Goal: Task Accomplishment & Management: Use online tool/utility

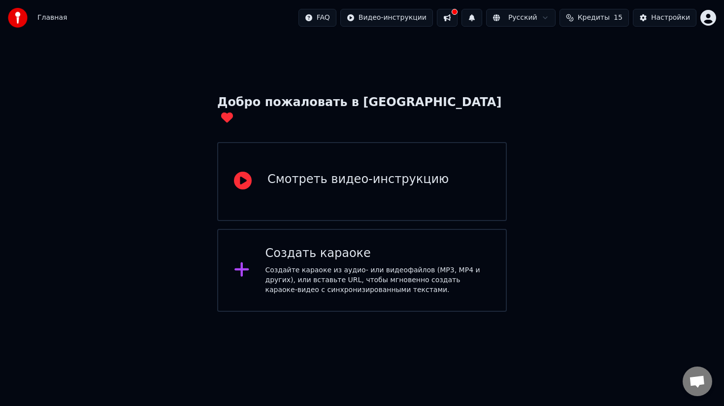
click at [323, 245] on div "Создать караоке" at bounding box center [378, 253] width 225 height 16
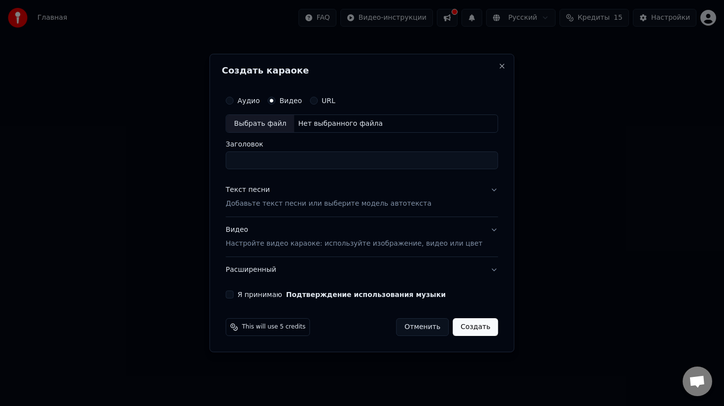
click at [263, 123] on div "Выбрать файл" at bounding box center [260, 124] width 68 height 18
type input "**********"
click at [378, 206] on p "Добавьте текст песни или выберите модель автотекста" at bounding box center [329, 204] width 206 height 10
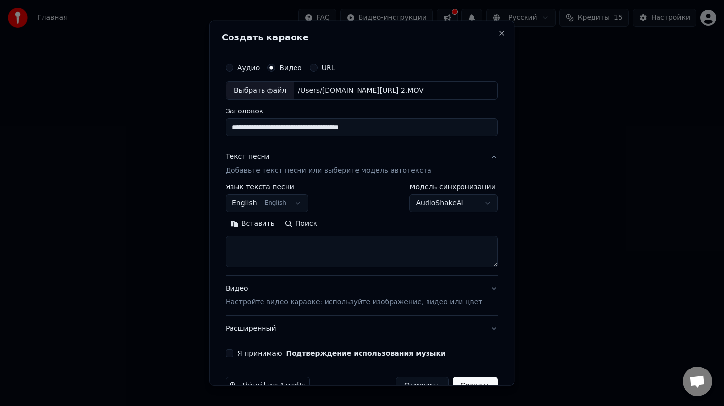
click at [304, 205] on body "**********" at bounding box center [362, 155] width 724 height 311
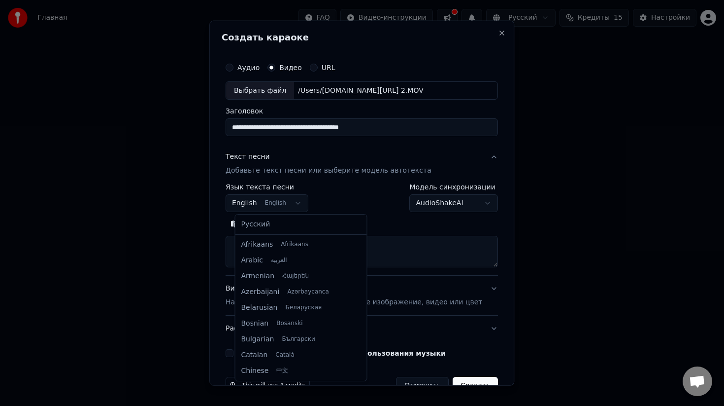
scroll to position [79, 0]
select select "**"
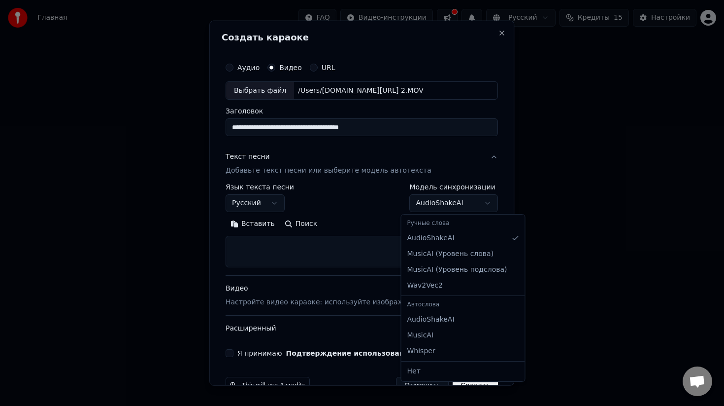
click at [461, 202] on body "**********" at bounding box center [362, 155] width 724 height 311
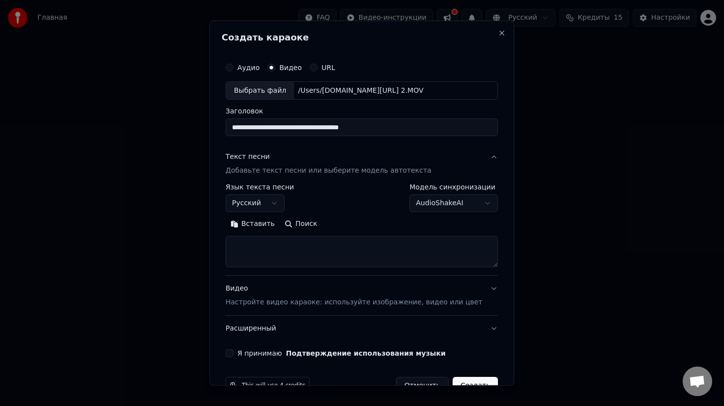
click at [461, 202] on body "**********" at bounding box center [362, 155] width 724 height 311
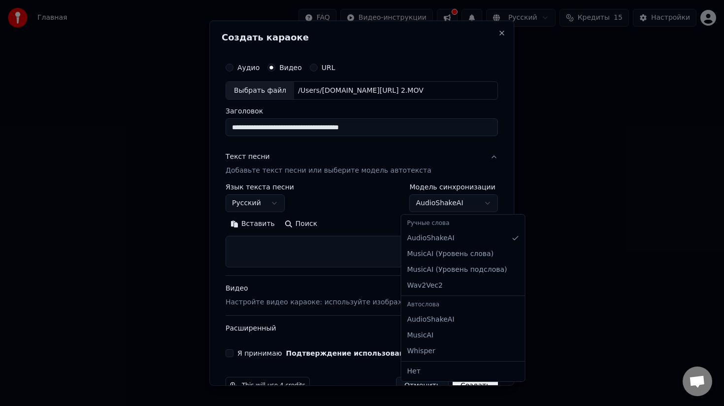
click at [449, 203] on body "**********" at bounding box center [362, 155] width 724 height 311
select select "**********"
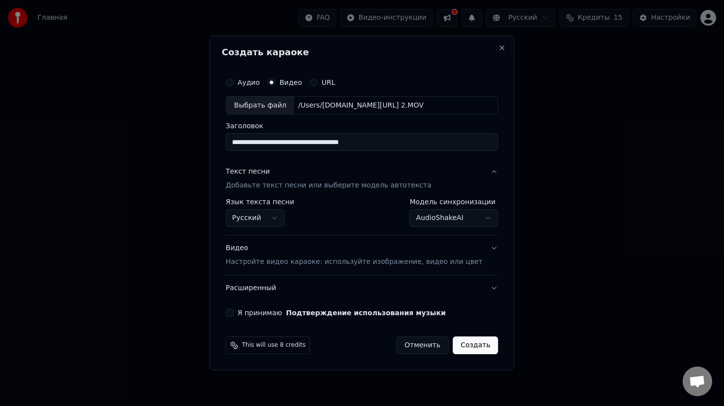
click at [234, 314] on button "Я принимаю Подтверждение использования музыки" at bounding box center [230, 313] width 8 height 8
click at [466, 347] on button "Создать" at bounding box center [475, 345] width 45 height 18
click at [446, 262] on p "Настройте видео караоке: используйте изображение, видео или цвет" at bounding box center [354, 262] width 257 height 10
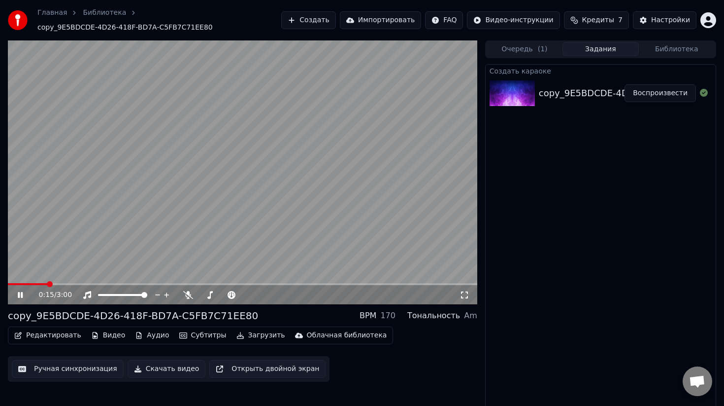
click at [188, 333] on button "Субтитры" at bounding box center [202, 335] width 55 height 14
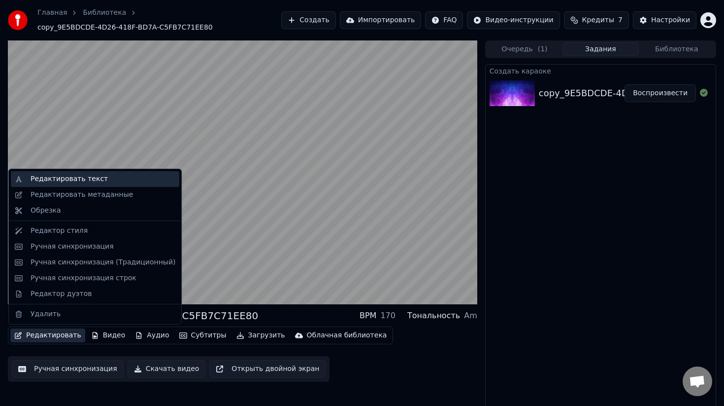
click at [56, 184] on div "Редактировать текст" at bounding box center [95, 179] width 169 height 16
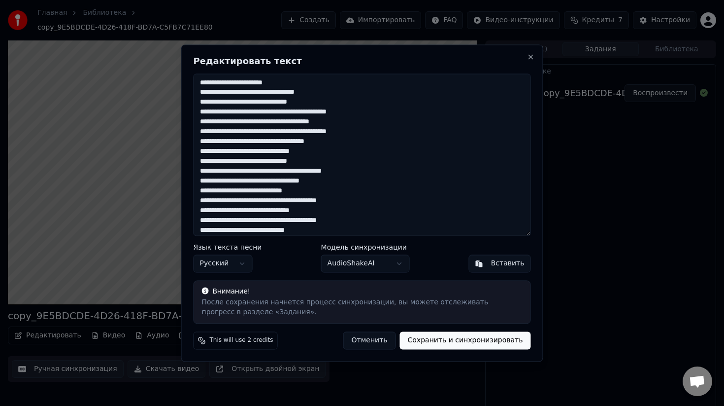
drag, startPoint x: 283, startPoint y: 76, endPoint x: 223, endPoint y: 79, distance: 60.2
click at [223, 79] on textarea at bounding box center [363, 154] width 338 height 162
drag, startPoint x: 291, startPoint y: 83, endPoint x: 203, endPoint y: 85, distance: 88.2
click at [203, 85] on textarea at bounding box center [363, 154] width 338 height 162
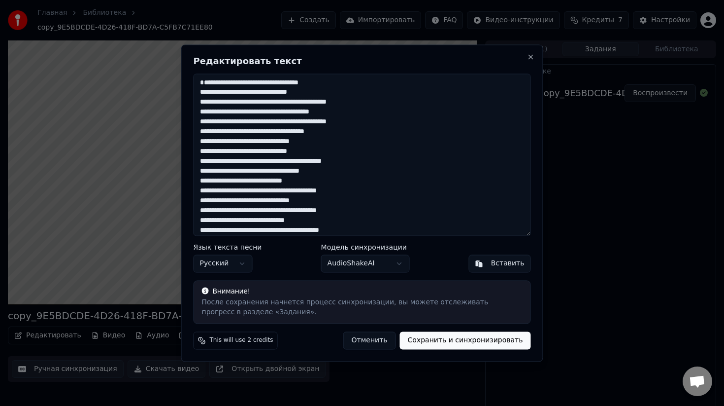
click at [359, 133] on textarea at bounding box center [363, 154] width 338 height 162
click at [378, 133] on textarea at bounding box center [363, 154] width 338 height 162
click at [241, 162] on textarea at bounding box center [363, 154] width 338 height 162
click at [327, 184] on textarea at bounding box center [363, 154] width 338 height 162
drag, startPoint x: 337, startPoint y: 181, endPoint x: 321, endPoint y: 181, distance: 15.8
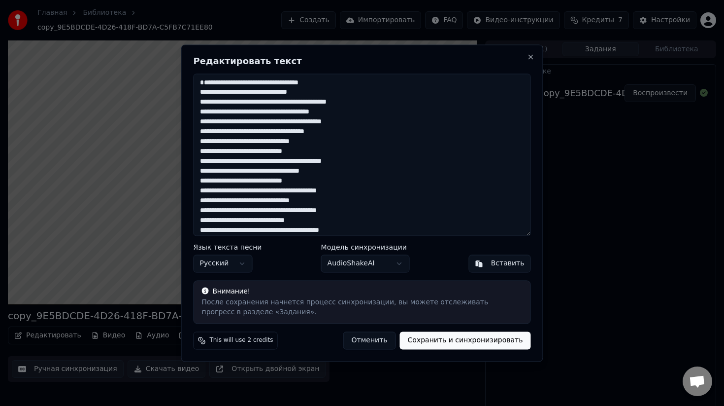
click at [321, 181] on textarea at bounding box center [363, 154] width 338 height 162
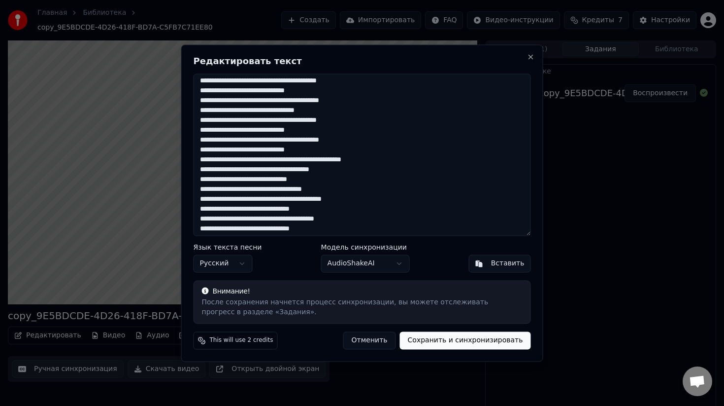
scroll to position [137, 0]
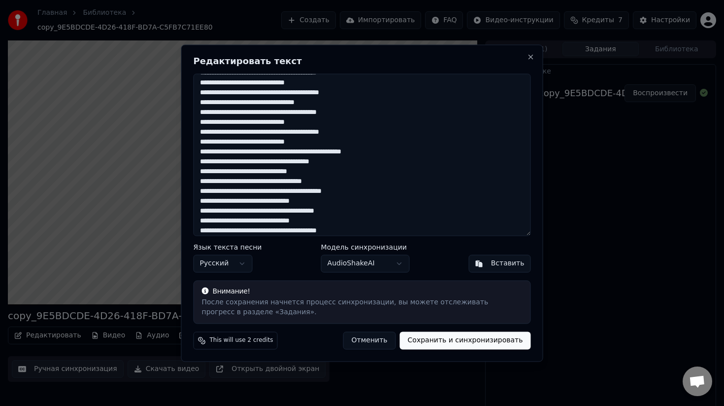
drag, startPoint x: 206, startPoint y: 110, endPoint x: 201, endPoint y: 110, distance: 5.4
click at [201, 110] on textarea at bounding box center [363, 154] width 338 height 162
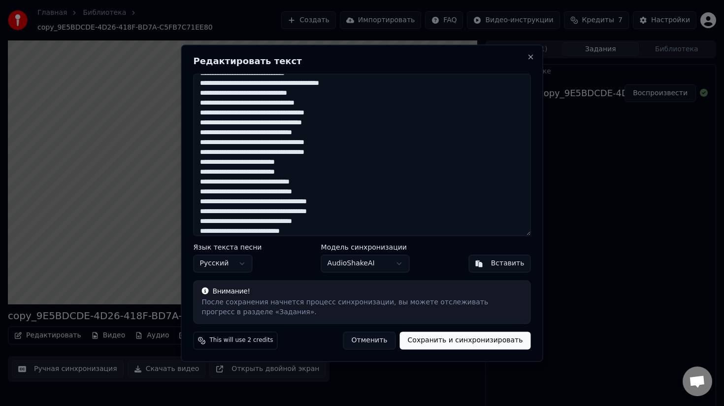
scroll to position [369, 0]
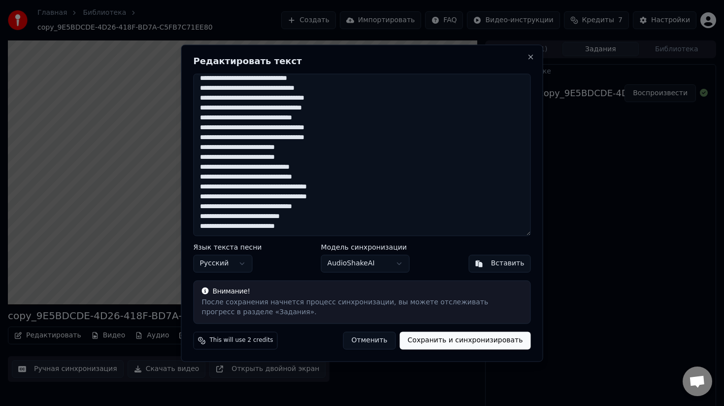
click at [433, 342] on button "Сохранить и синхронизировать" at bounding box center [465, 340] width 131 height 18
type textarea "**********"
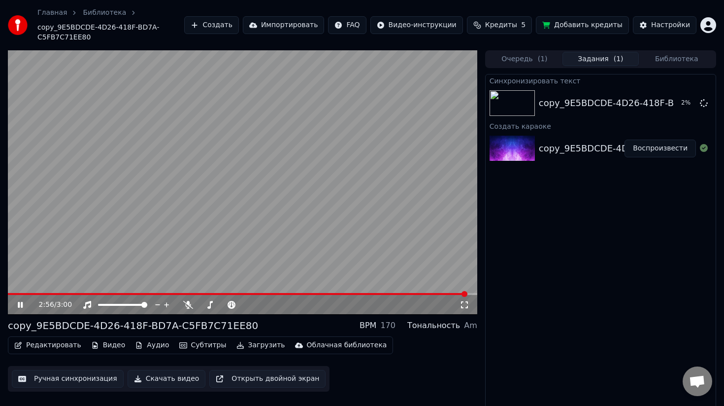
click at [20, 306] on icon at bounding box center [27, 305] width 23 height 8
click at [514, 139] on img at bounding box center [512, 149] width 45 height 26
click at [653, 150] on button "Воспроизвести" at bounding box center [660, 148] width 71 height 18
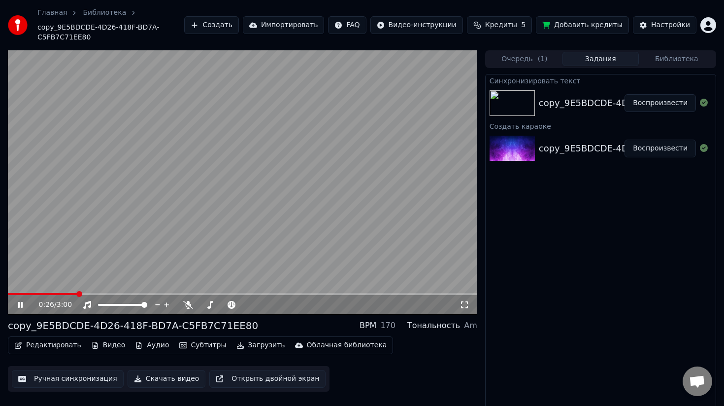
click at [24, 306] on icon at bounding box center [27, 305] width 23 height 8
click at [519, 113] on img at bounding box center [512, 103] width 45 height 26
click at [648, 103] on button "Воспроизвести" at bounding box center [660, 103] width 71 height 18
click at [238, 119] on video at bounding box center [243, 182] width 470 height 264
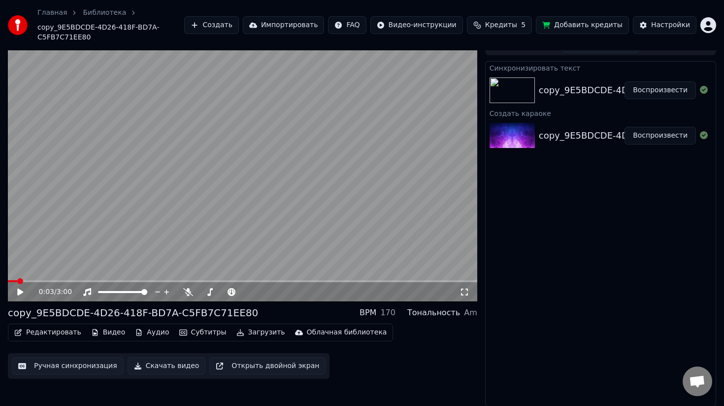
click at [51, 331] on button "Редактировать" at bounding box center [47, 332] width 75 height 14
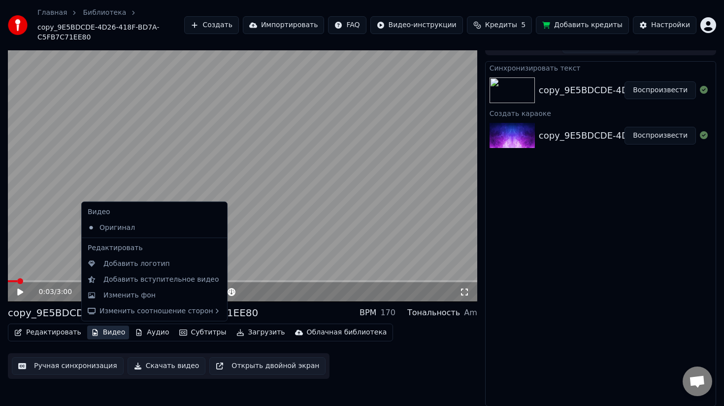
click at [100, 332] on button "Видео" at bounding box center [108, 332] width 42 height 14
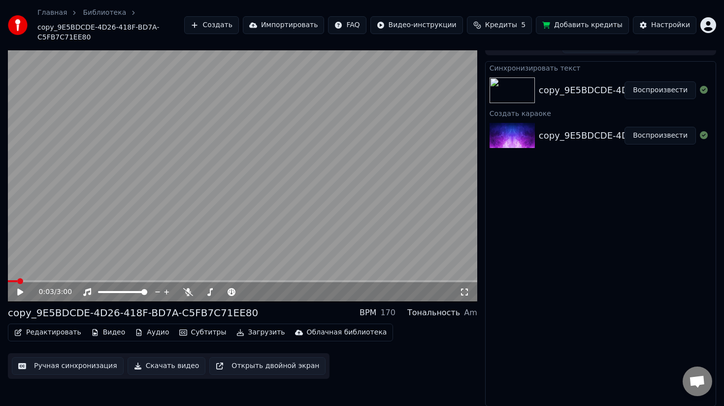
click at [101, 338] on button "Видео" at bounding box center [108, 332] width 42 height 14
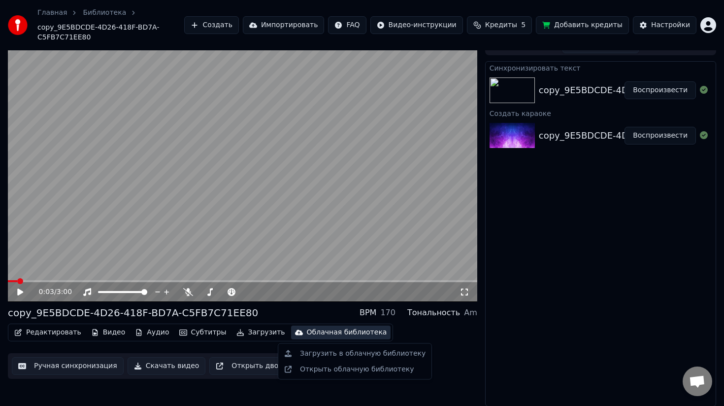
click at [267, 230] on video at bounding box center [243, 169] width 470 height 264
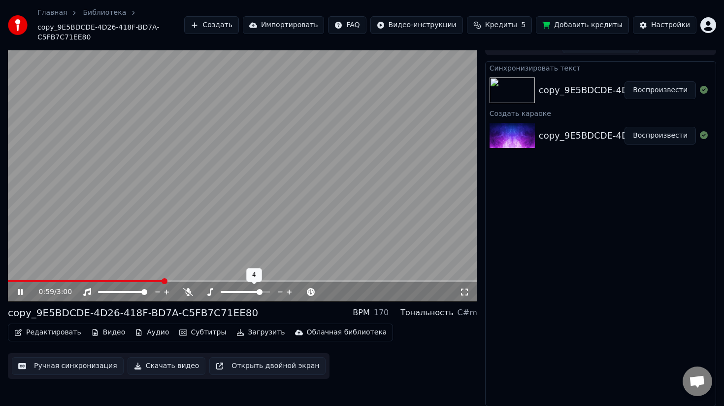
click at [262, 295] on span at bounding box center [260, 292] width 6 height 6
click at [232, 292] on span at bounding box center [235, 292] width 6 height 6
click at [246, 292] on span at bounding box center [245, 292] width 6 height 6
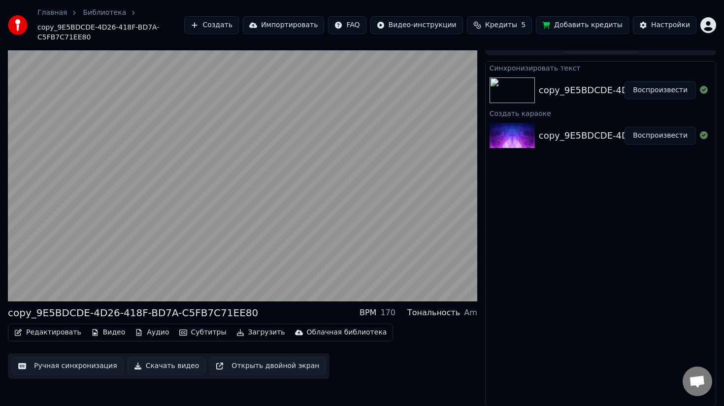
click at [214, 367] on button "Открыть двойной экран" at bounding box center [267, 366] width 116 height 18
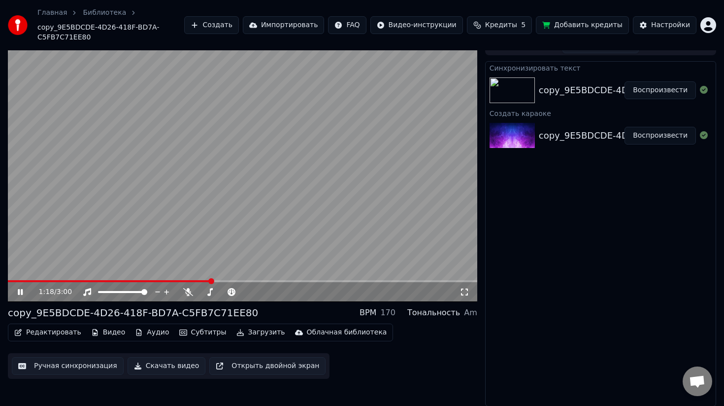
click at [50, 337] on button "Редактировать" at bounding box center [47, 332] width 75 height 14
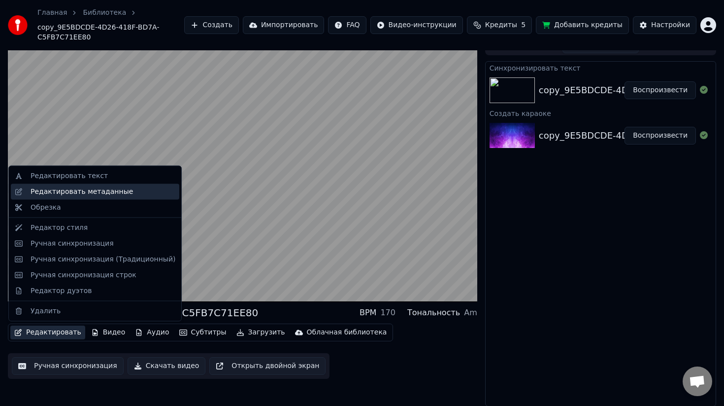
click at [96, 191] on div "Редактировать метаданные" at bounding box center [82, 191] width 103 height 10
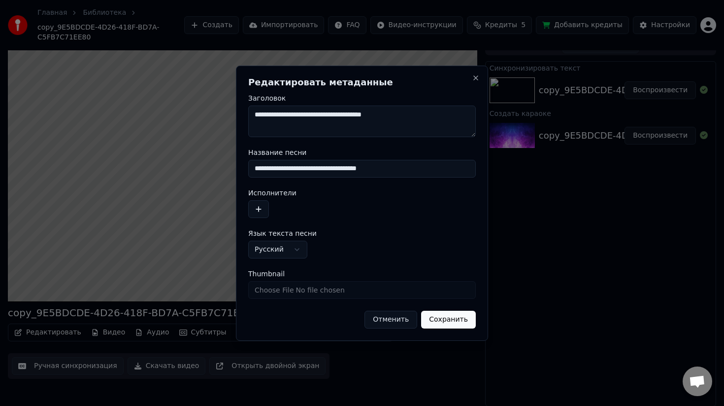
drag, startPoint x: 432, startPoint y: 113, endPoint x: 254, endPoint y: 118, distance: 178.0
click at [254, 118] on textarea "**********" at bounding box center [362, 121] width 228 height 32
type textarea "**********"
drag, startPoint x: 425, startPoint y: 164, endPoint x: 276, endPoint y: 172, distance: 149.5
click at [276, 172] on input "**********" at bounding box center [362, 169] width 228 height 18
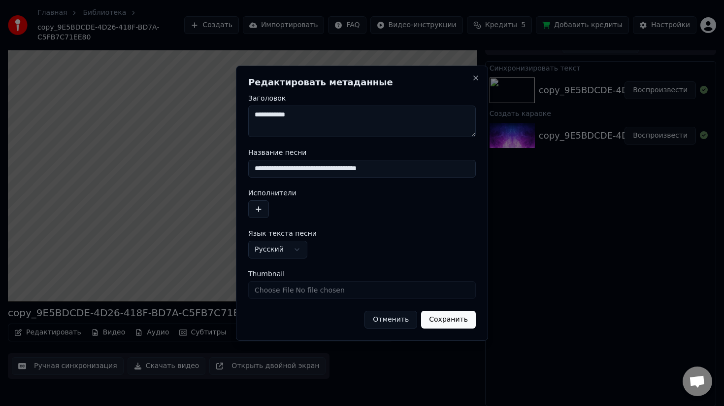
drag, startPoint x: 428, startPoint y: 170, endPoint x: 259, endPoint y: 163, distance: 169.7
click at [258, 163] on input "**********" at bounding box center [362, 169] width 228 height 18
type input "****"
click at [335, 212] on div at bounding box center [362, 209] width 228 height 18
click at [264, 209] on button "button" at bounding box center [258, 209] width 21 height 18
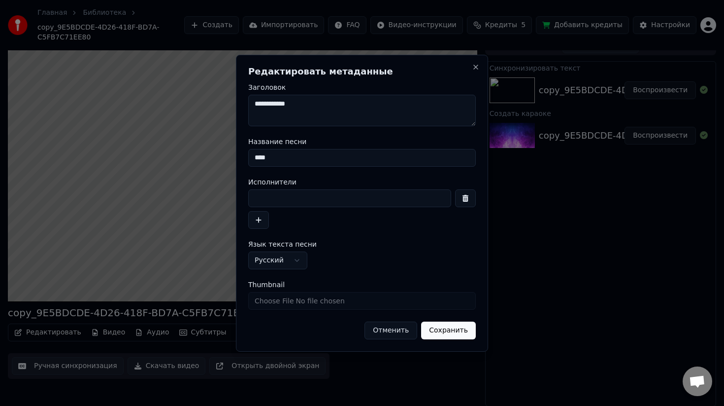
click at [317, 196] on input at bounding box center [349, 198] width 203 height 18
type input "*"
type input "**********"
click at [443, 331] on button "Сохранить" at bounding box center [448, 330] width 55 height 18
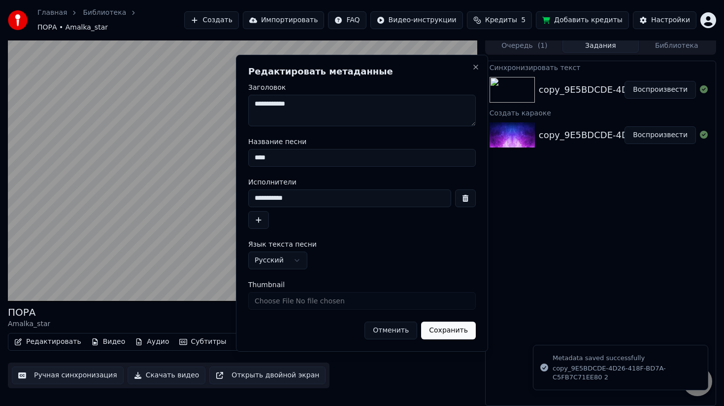
scroll to position [0, 0]
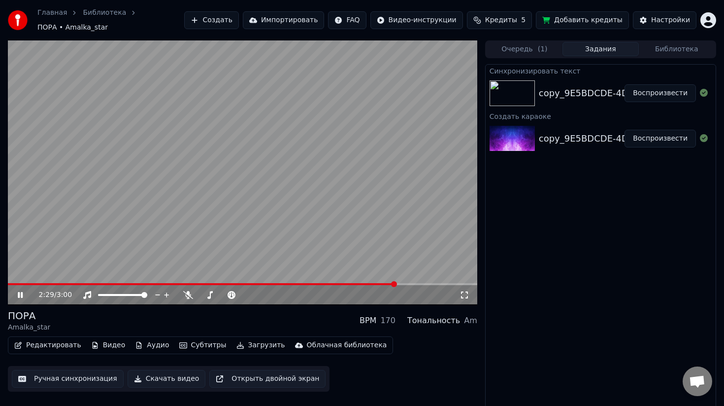
click at [19, 292] on icon at bounding box center [20, 295] width 5 height 6
click at [45, 344] on button "Редактировать" at bounding box center [47, 345] width 75 height 14
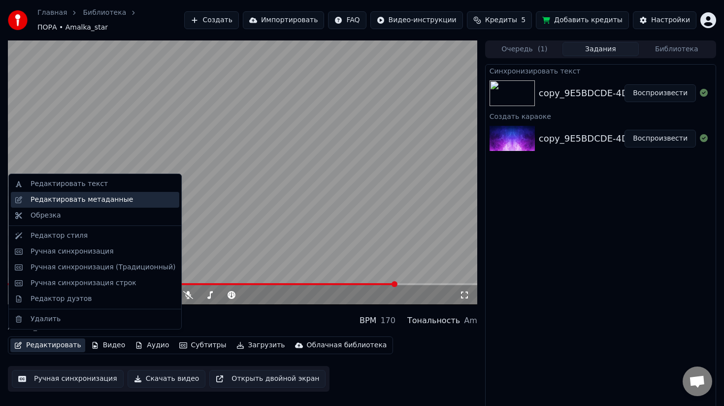
click at [93, 201] on div "Редактировать метаданные" at bounding box center [82, 200] width 103 height 10
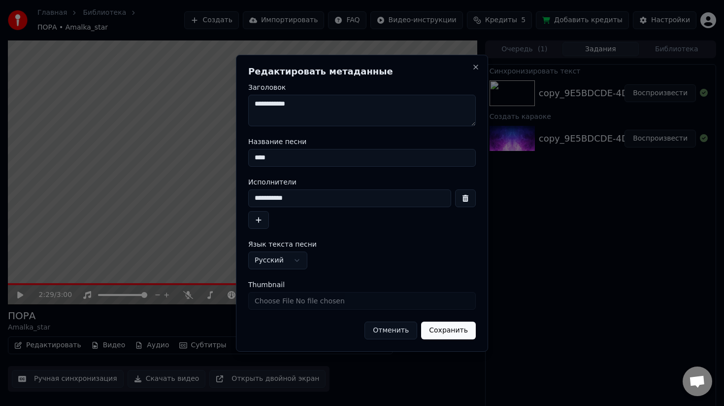
click at [304, 163] on input "****" at bounding box center [362, 158] width 228 height 18
type input "*"
type input "**********"
click at [378, 303] on input "Thumbnail" at bounding box center [362, 301] width 228 height 18
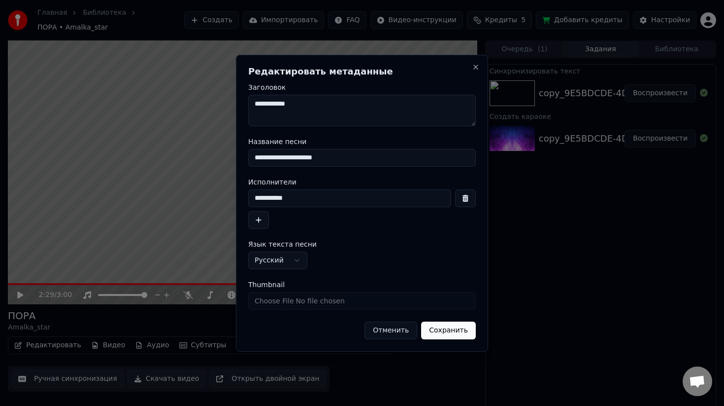
type input "**********"
click at [460, 328] on button "Сохранить" at bounding box center [448, 330] width 55 height 18
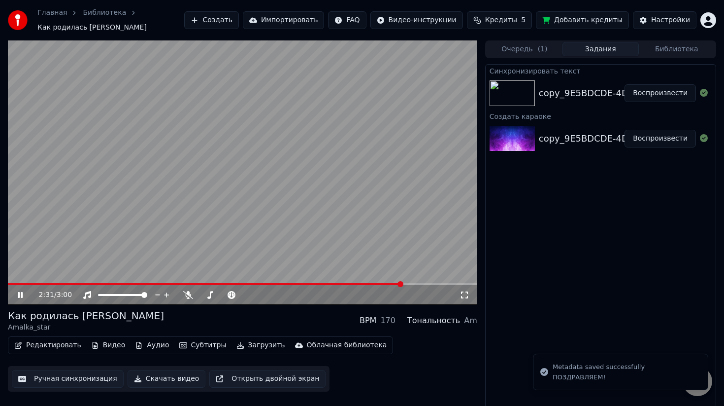
click at [8, 284] on span at bounding box center [205, 284] width 395 height 2
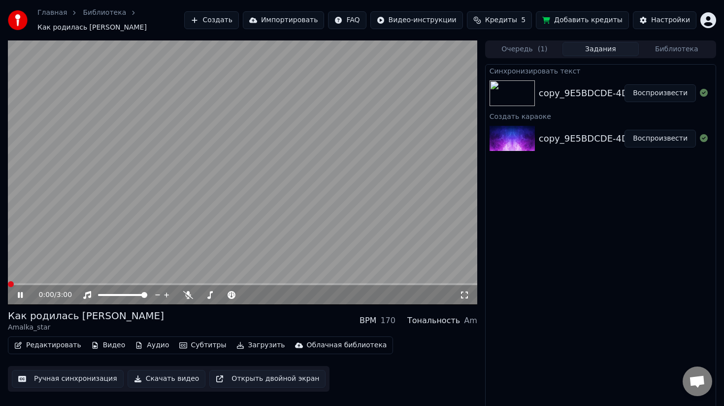
click at [8, 284] on span at bounding box center [11, 284] width 6 height 6
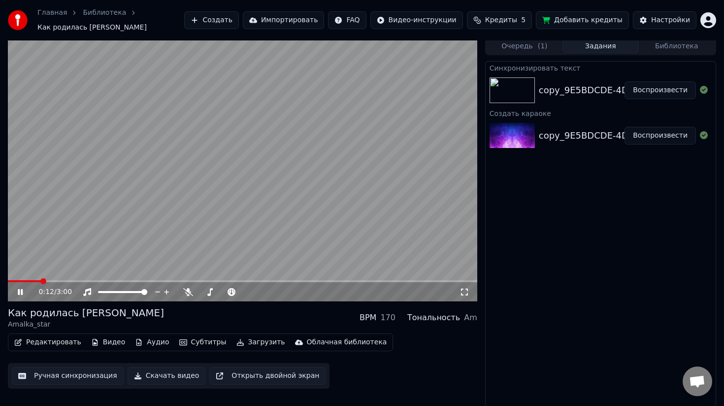
click at [19, 293] on icon at bounding box center [20, 292] width 5 height 6
click at [33, 345] on button "Редактировать" at bounding box center [47, 342] width 75 height 14
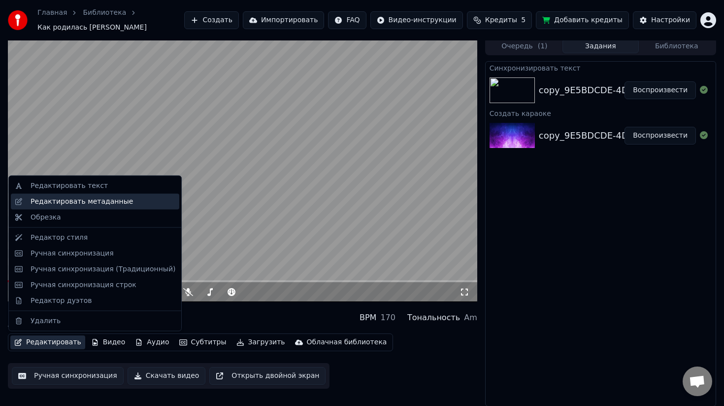
click at [110, 204] on div "Редактировать метаданные" at bounding box center [82, 201] width 103 height 10
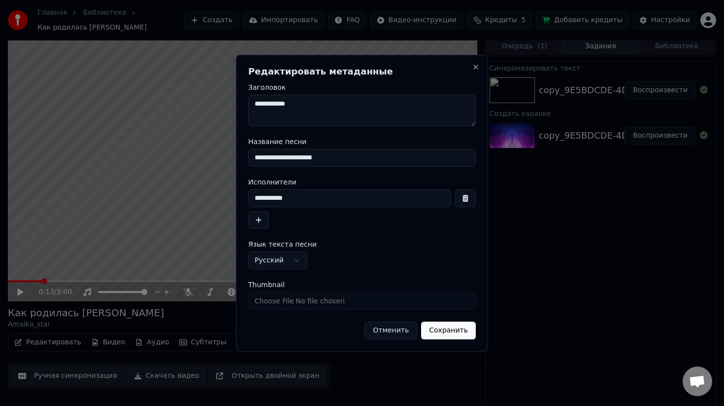
click at [357, 298] on input "Thumbnail" at bounding box center [362, 301] width 228 height 18
click at [436, 334] on button "Сохранить" at bounding box center [448, 330] width 55 height 18
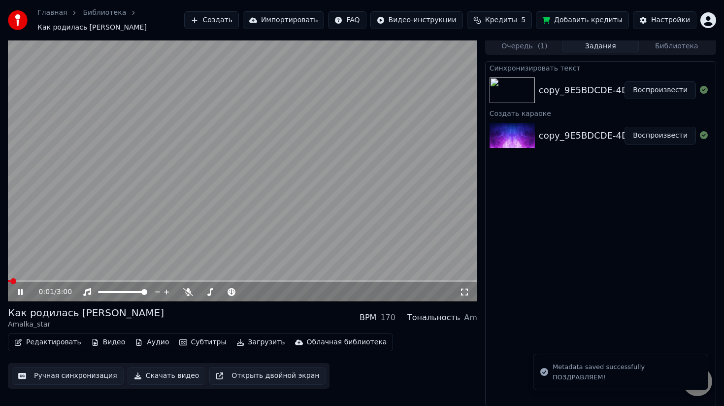
click at [10, 280] on span at bounding box center [9, 281] width 2 height 2
click at [8, 279] on span at bounding box center [11, 281] width 6 height 6
click at [21, 290] on icon at bounding box center [20, 292] width 5 height 6
click at [35, 341] on button "Редактировать" at bounding box center [47, 342] width 75 height 14
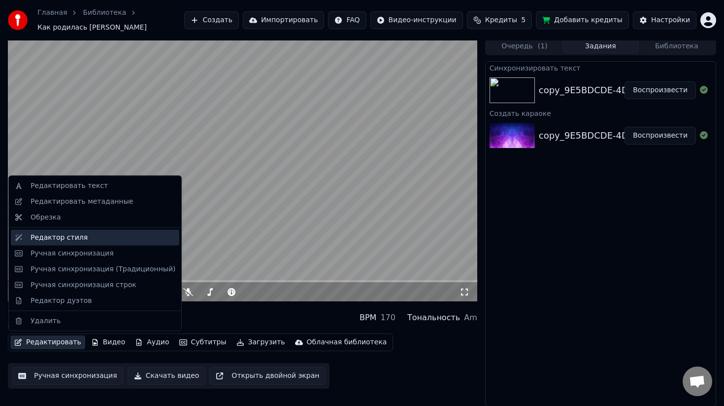
click at [92, 240] on div "Редактор стиля" at bounding box center [103, 237] width 145 height 10
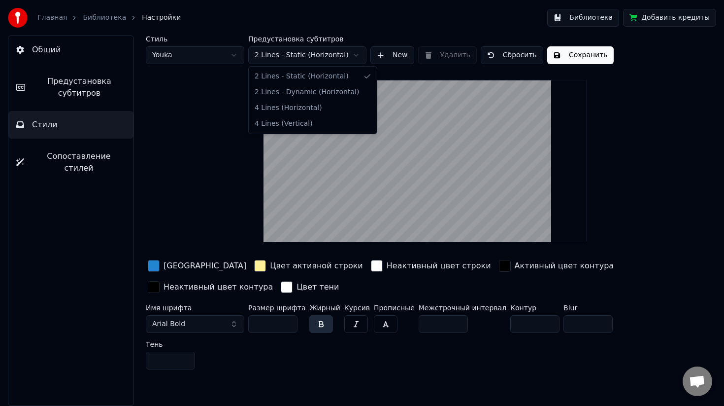
click at [301, 59] on html "Главная Библиотека Настройки Библиотека Добавить кредиты Общий Предустановка су…" at bounding box center [362, 203] width 724 height 406
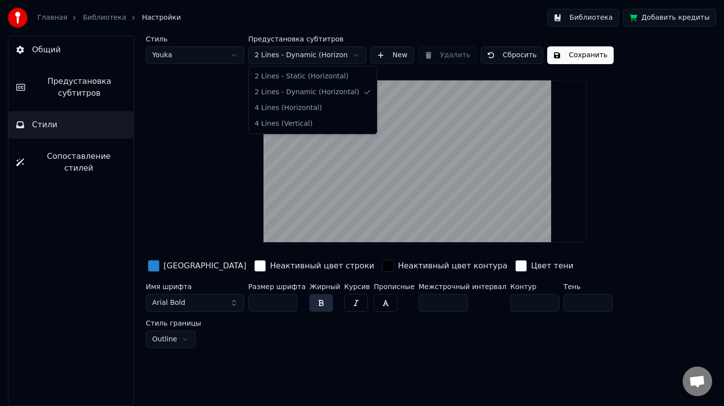
click at [317, 59] on html "Главная Библиотека Настройки Библиотека Добавить кредиты Общий Предустановка су…" at bounding box center [362, 203] width 724 height 406
click at [305, 55] on html "Главная Библиотека Настройки Библиотека Добавить кредиты Общий Предустановка су…" at bounding box center [362, 203] width 724 height 406
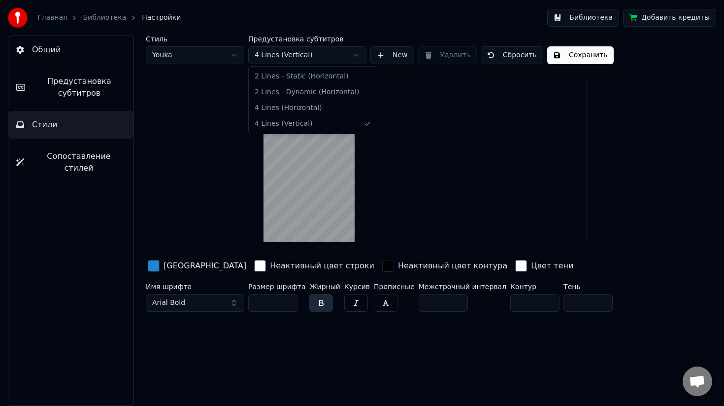
click at [298, 55] on html "Главная Библиотека Настройки Библиотека Добавить кредиты Общий Предустановка су…" at bounding box center [362, 203] width 724 height 406
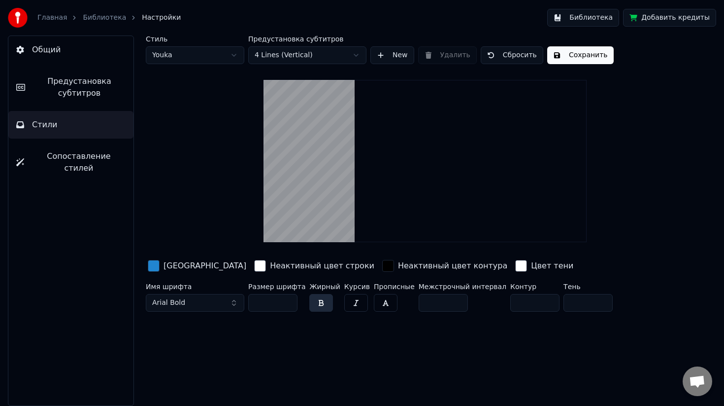
click at [236, 186] on html "Главная Библиотека Настройки Библиотека Добавить кредиты Общий Предустановка су…" at bounding box center [362, 203] width 724 height 406
click at [78, 162] on button "Сопоставление стилей" at bounding box center [70, 161] width 125 height 39
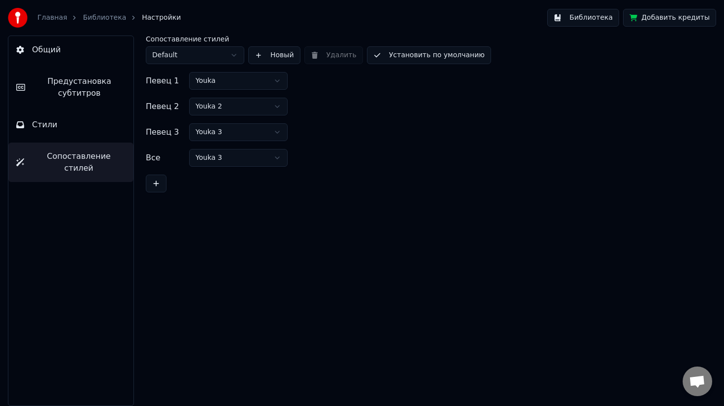
click at [81, 124] on button "Стили" at bounding box center [70, 125] width 125 height 28
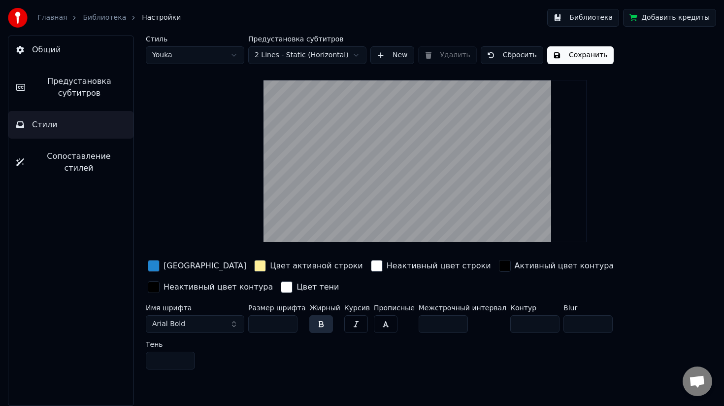
click at [391, 54] on button "New" at bounding box center [393, 55] width 44 height 18
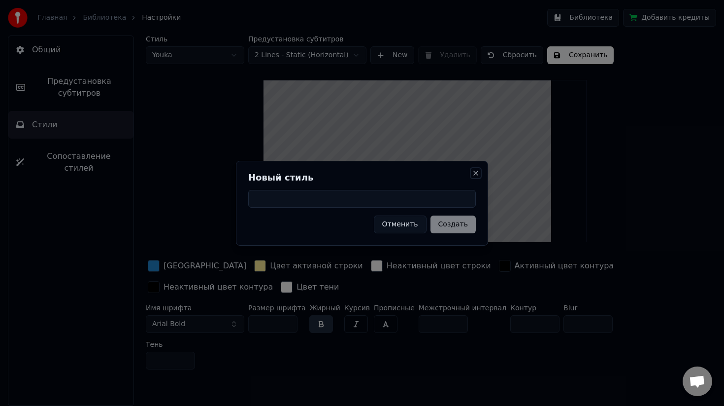
click at [478, 175] on button "Close" at bounding box center [476, 173] width 8 height 8
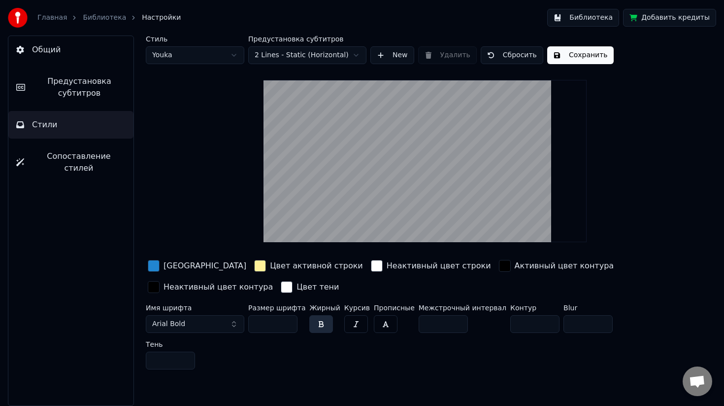
click at [105, 16] on link "Библиотека" at bounding box center [104, 18] width 43 height 10
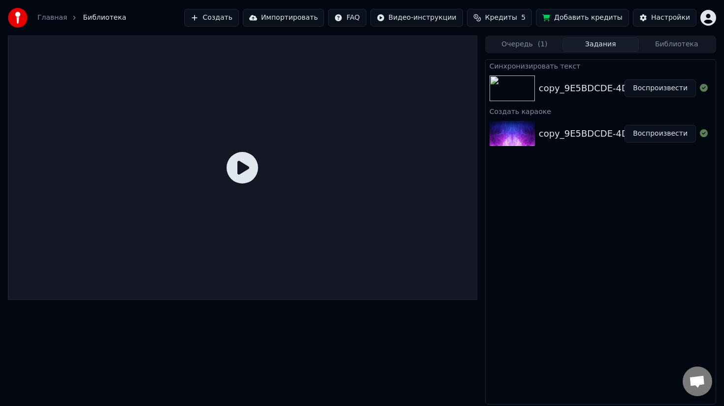
click at [543, 90] on div "copy_9E5BDCDE-4D26-418F-BD7A-C5FB7C71EE80" at bounding box center [651, 88] width 225 height 14
click at [505, 96] on img at bounding box center [512, 88] width 45 height 26
click at [647, 90] on button "Воспроизвести" at bounding box center [660, 88] width 71 height 18
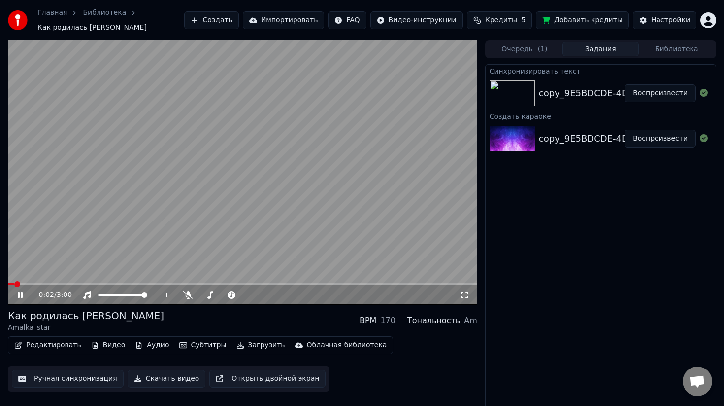
click at [216, 140] on video at bounding box center [243, 172] width 470 height 264
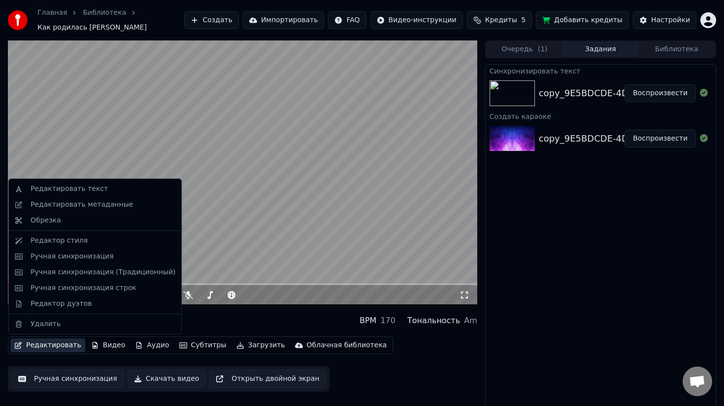
click at [33, 348] on button "Редактировать" at bounding box center [47, 345] width 75 height 14
click at [102, 254] on div "Ручная синхронизация" at bounding box center [72, 256] width 83 height 10
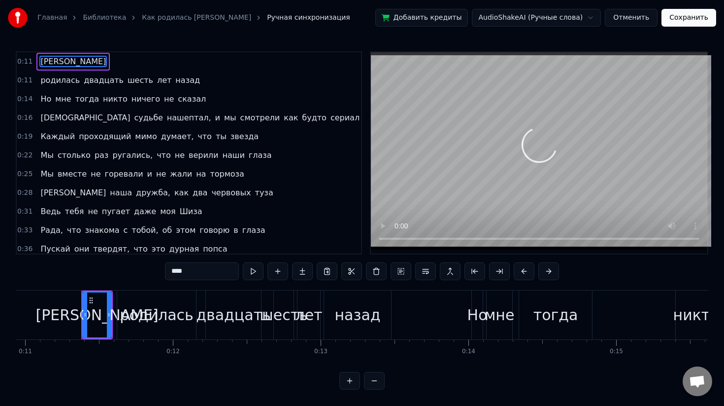
scroll to position [0, 1633]
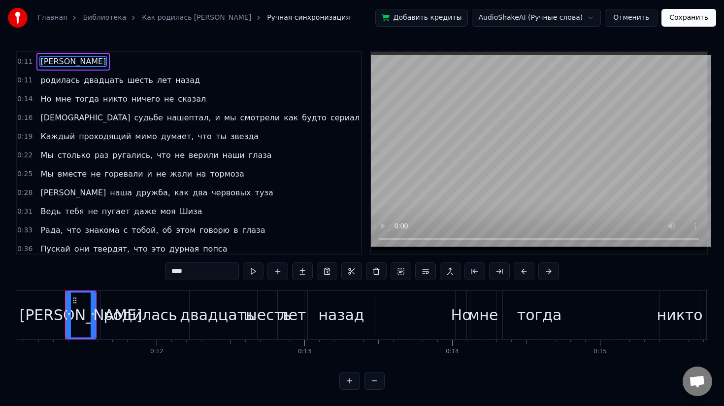
click at [66, 295] on div "[PERSON_NAME]" at bounding box center [81, 314] width 30 height 47
click at [249, 268] on button at bounding box center [253, 271] width 21 height 18
click at [256, 273] on button at bounding box center [253, 271] width 21 height 18
click at [53, 340] on div at bounding box center [53, 341] width 0 height 2
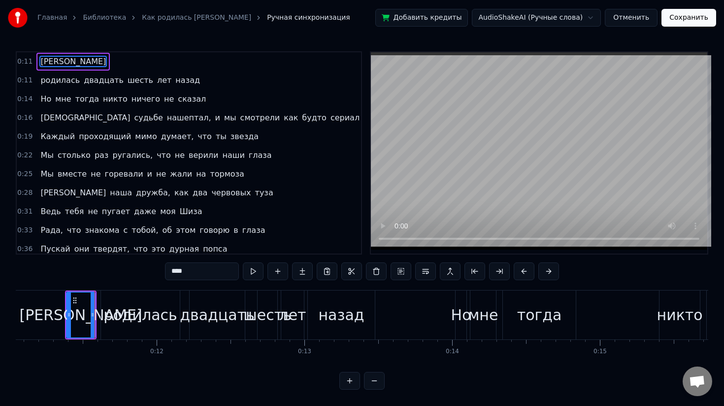
click at [118, 310] on div "родилась" at bounding box center [139, 315] width 73 height 22
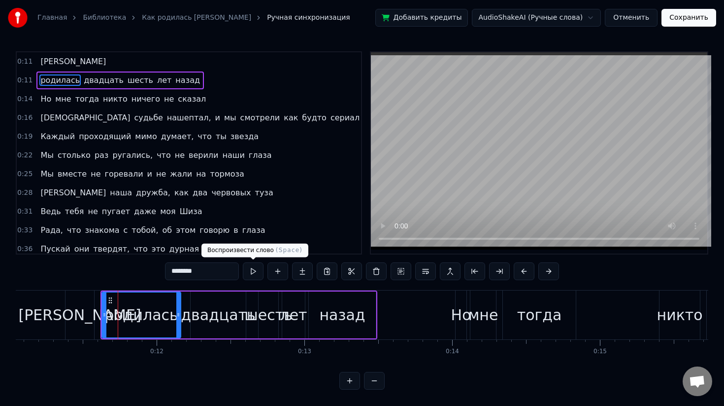
click at [250, 275] on button at bounding box center [253, 271] width 21 height 18
click at [253, 275] on button at bounding box center [253, 271] width 21 height 18
click at [220, 299] on div "двадцать" at bounding box center [218, 314] width 55 height 47
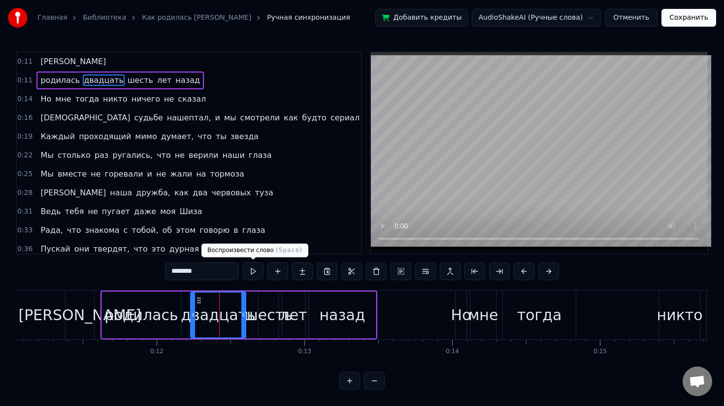
click at [255, 277] on button at bounding box center [253, 271] width 21 height 18
click at [254, 274] on button at bounding box center [253, 271] width 21 height 18
click at [259, 306] on div "шесть" at bounding box center [268, 315] width 48 height 22
type input "*****"
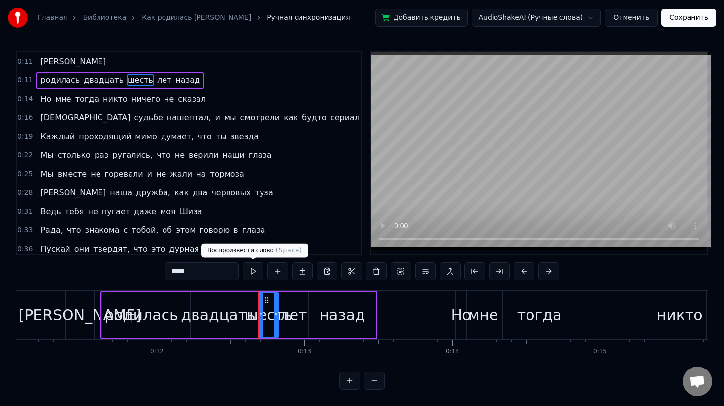
click at [251, 276] on button at bounding box center [253, 271] width 21 height 18
click at [251, 275] on button at bounding box center [253, 271] width 21 height 18
click at [251, 18] on link "Как родилась [PERSON_NAME]" at bounding box center [196, 18] width 109 height 10
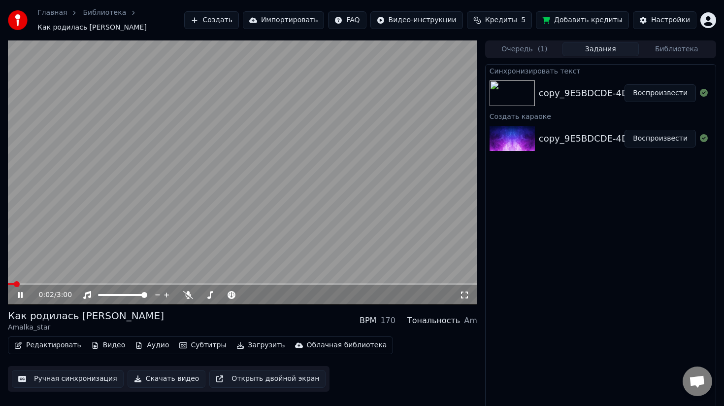
click at [18, 296] on icon at bounding box center [20, 295] width 5 height 6
click at [62, 348] on button "Редактировать" at bounding box center [47, 345] width 75 height 14
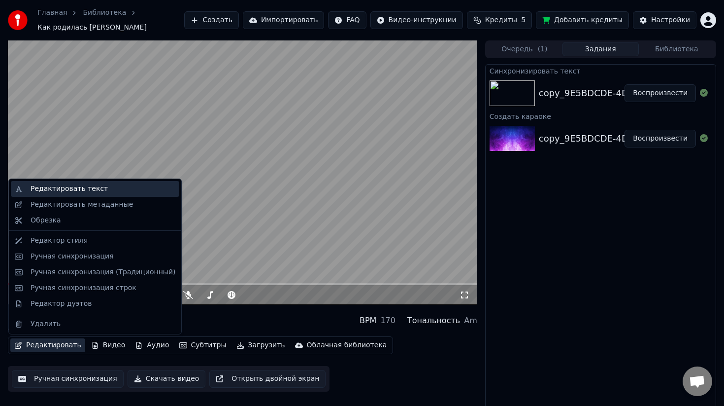
click at [83, 190] on div "Редактировать текст" at bounding box center [69, 189] width 77 height 10
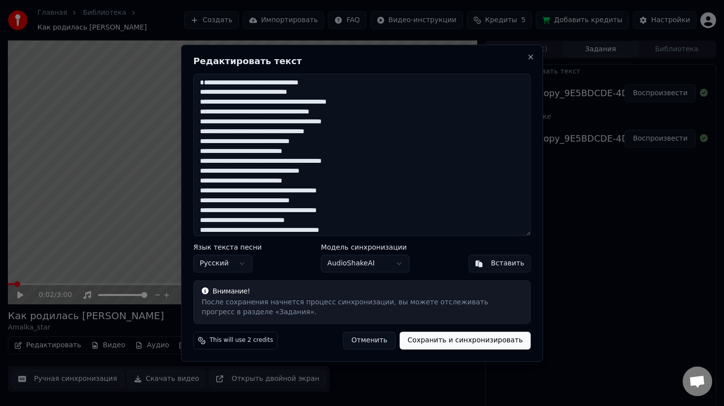
click at [351, 262] on body "Главная Библиотека Как родилась [PERSON_NAME] Создать Импортировать FAQ Видео-и…" at bounding box center [362, 203] width 724 height 406
click at [618, 189] on div at bounding box center [362, 203] width 724 height 406
click at [530, 59] on button "Close" at bounding box center [531, 57] width 8 height 8
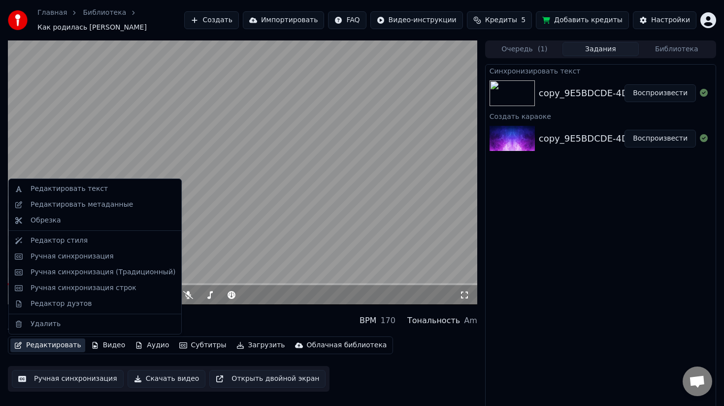
click at [36, 346] on button "Редактировать" at bounding box center [47, 345] width 75 height 14
click at [94, 206] on div "Редактировать метаданные" at bounding box center [82, 205] width 103 height 10
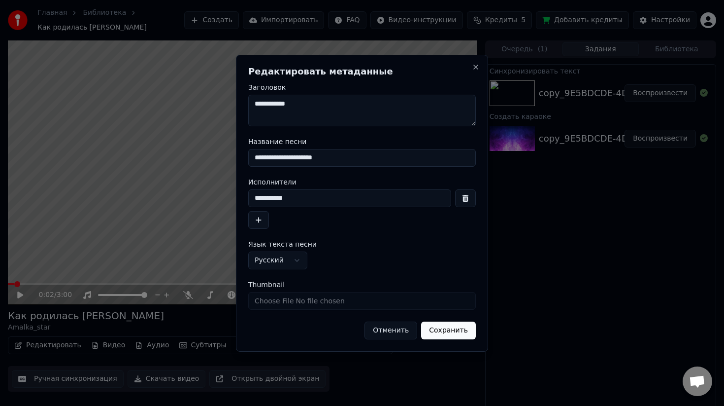
click at [475, 125] on textarea "**********" at bounding box center [362, 111] width 228 height 32
drag, startPoint x: 474, startPoint y: 122, endPoint x: 455, endPoint y: 115, distance: 20.6
click at [455, 115] on textarea "**********" at bounding box center [362, 111] width 228 height 32
click at [346, 158] on input "**********" at bounding box center [362, 158] width 228 height 18
click at [477, 64] on button "Close" at bounding box center [476, 67] width 8 height 8
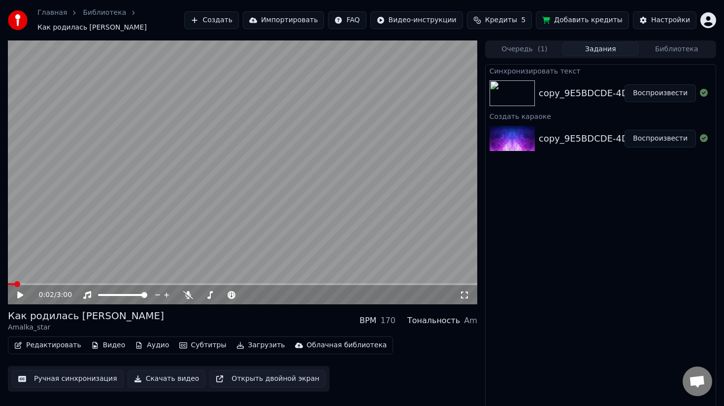
click at [21, 297] on icon at bounding box center [27, 295] width 23 height 8
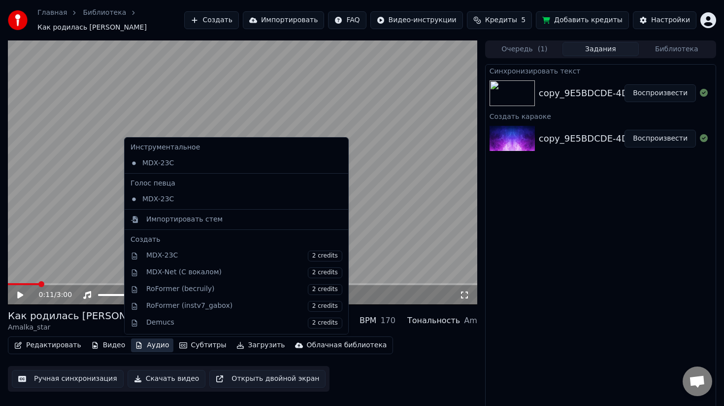
click at [139, 349] on button "Аудио" at bounding box center [152, 345] width 42 height 14
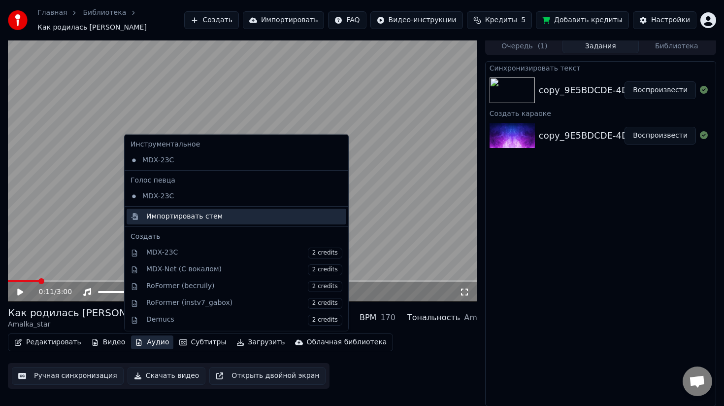
click at [225, 217] on div "Импортировать стем" at bounding box center [244, 216] width 196 height 10
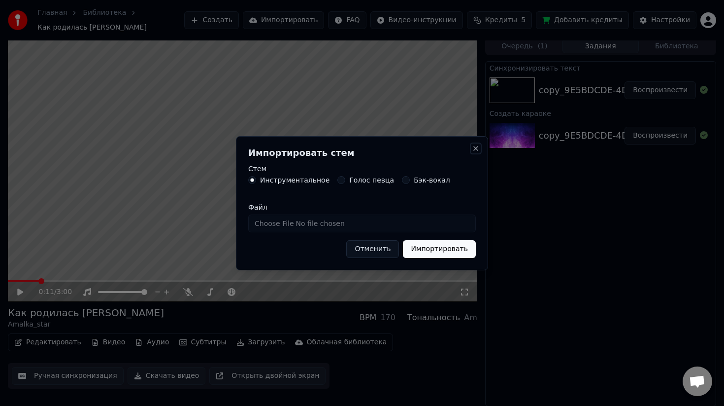
click at [477, 151] on button "Close" at bounding box center [476, 148] width 8 height 8
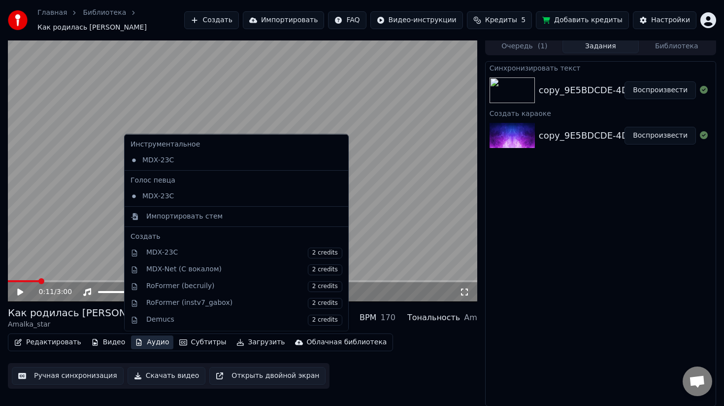
click at [154, 346] on button "Аудио" at bounding box center [152, 342] width 42 height 14
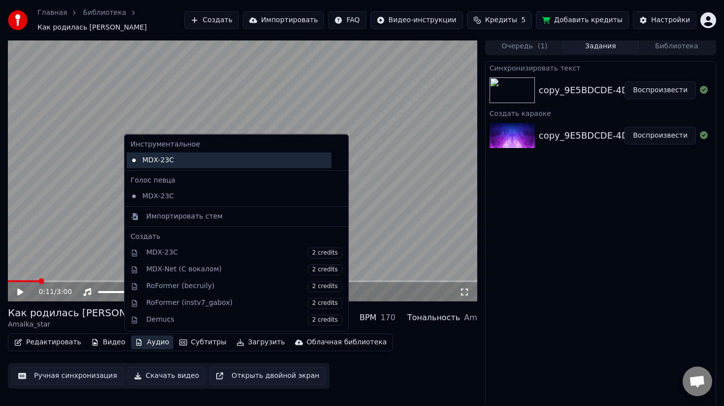
click at [198, 165] on div "MDX-23C" at bounding box center [229, 160] width 205 height 16
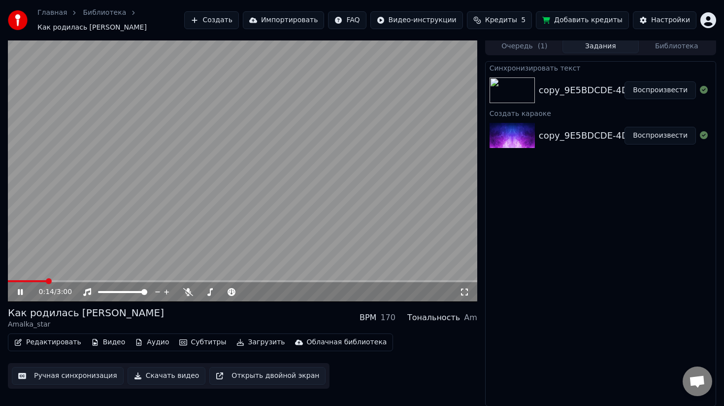
click at [21, 293] on icon at bounding box center [27, 292] width 23 height 8
click at [152, 342] on button "Аудио" at bounding box center [152, 342] width 42 height 14
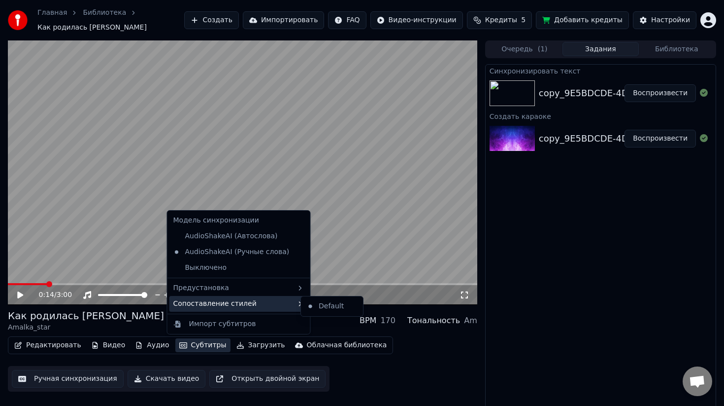
click at [215, 304] on div "Сопоставление стилей" at bounding box center [239, 304] width 139 height 16
click at [215, 309] on div "Сопоставление стилей" at bounding box center [239, 304] width 139 height 16
click at [221, 304] on div "Сопоставление стилей" at bounding box center [239, 304] width 139 height 16
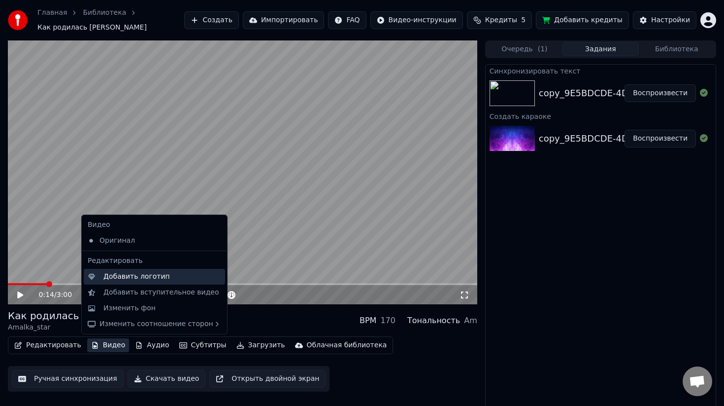
click at [143, 282] on div "Добавить логотип" at bounding box center [154, 277] width 141 height 16
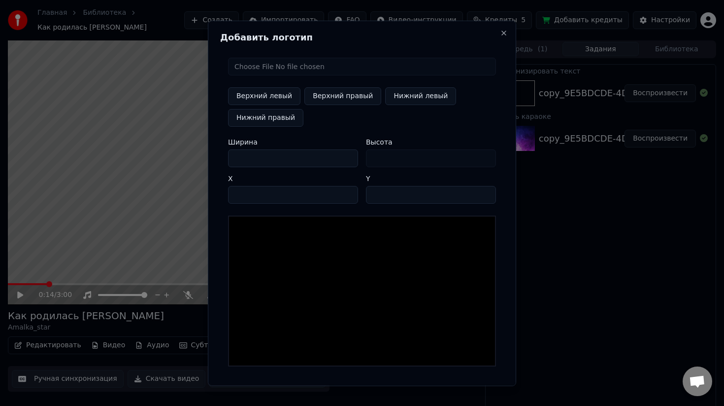
click at [339, 71] on input "file" at bounding box center [362, 66] width 268 height 18
type input "**********"
type input "***"
click at [271, 119] on button "Нижний правый" at bounding box center [265, 117] width 75 height 18
type input "****"
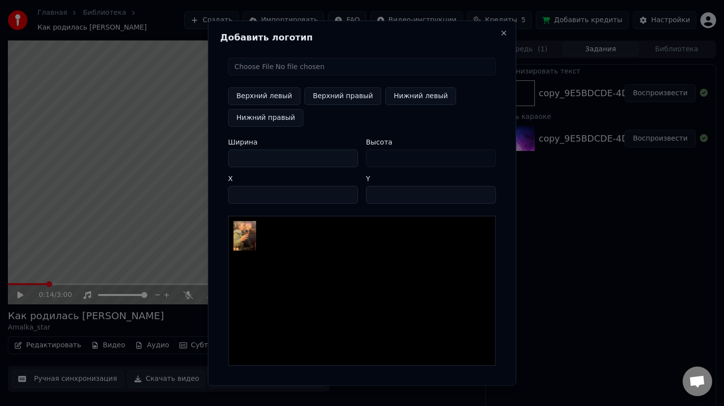
type input "***"
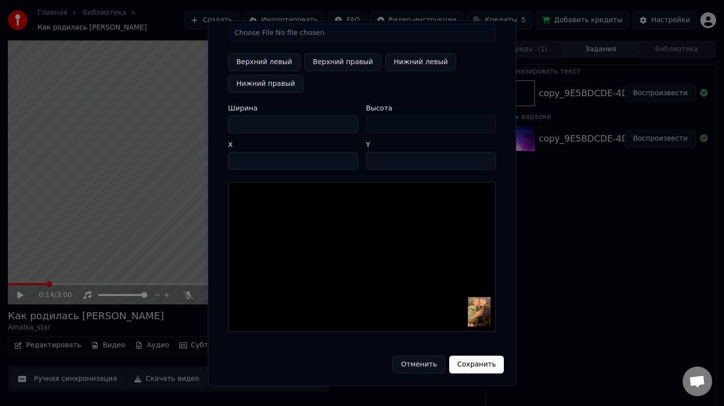
click at [488, 360] on button "Сохранить" at bounding box center [476, 364] width 55 height 18
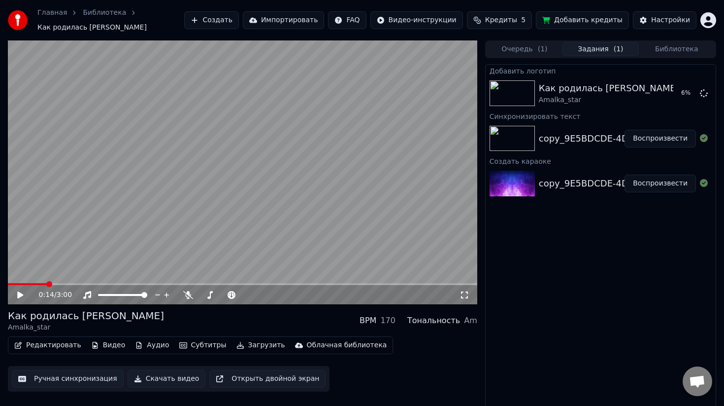
click at [22, 299] on div "0:14 / 3:00" at bounding box center [243, 295] width 462 height 10
click at [22, 298] on icon at bounding box center [27, 295] width 23 height 8
click at [23, 296] on icon at bounding box center [27, 295] width 23 height 8
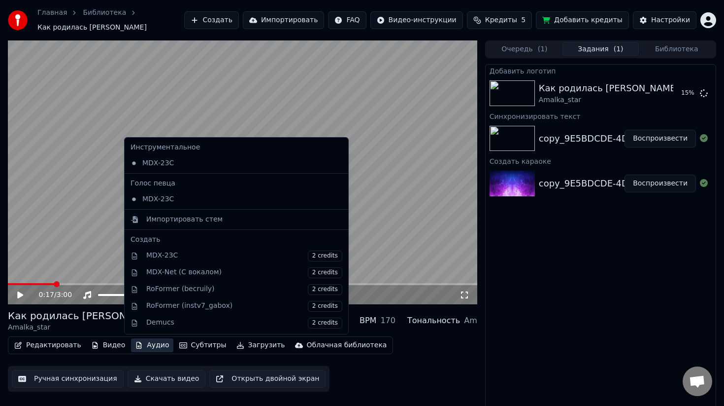
click at [144, 344] on button "Аудио" at bounding box center [152, 345] width 42 height 14
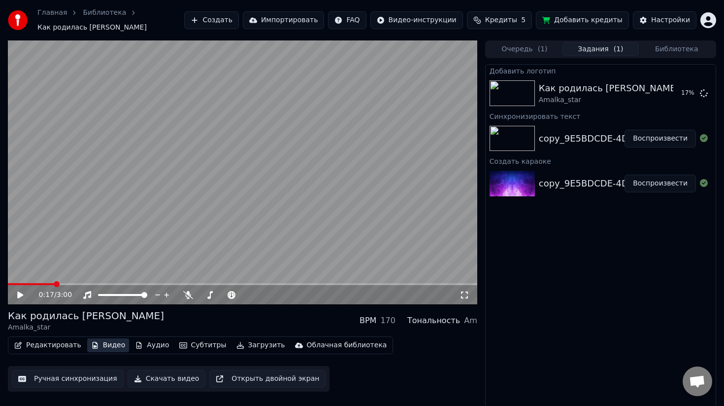
click at [115, 348] on button "Видео" at bounding box center [108, 345] width 42 height 14
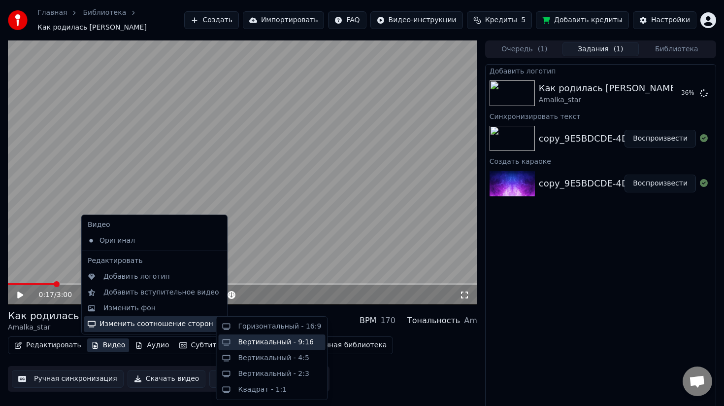
click at [261, 340] on div "Вертикальный - 9:16" at bounding box center [276, 342] width 75 height 10
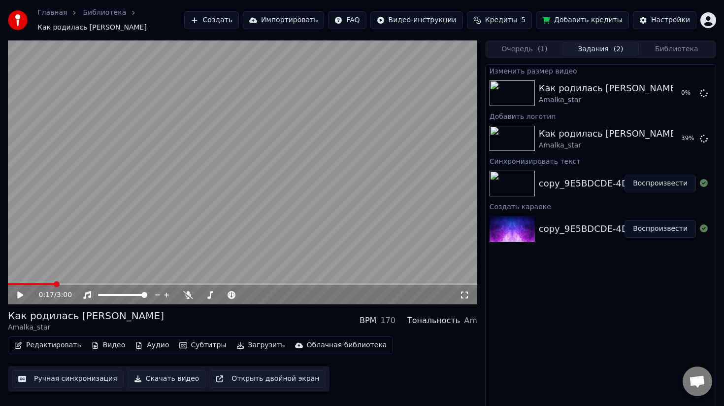
click at [98, 343] on button "Видео" at bounding box center [108, 345] width 42 height 14
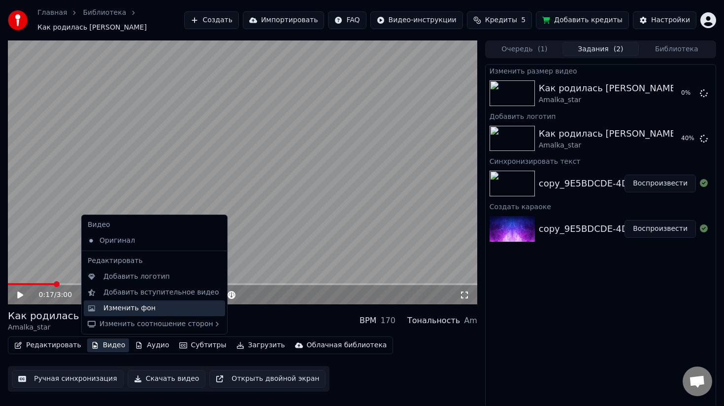
scroll to position [3, 0]
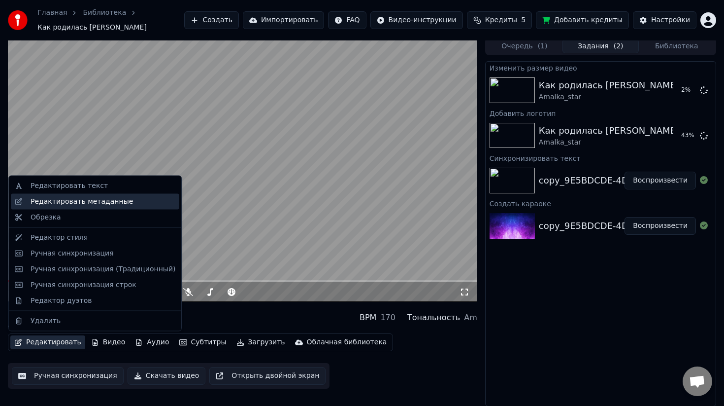
click at [69, 200] on div "Редактировать метаданные" at bounding box center [82, 201] width 103 height 10
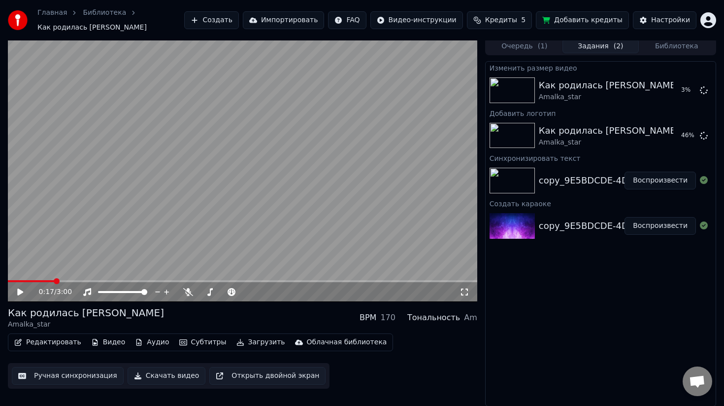
click at [33, 339] on button "Редактировать" at bounding box center [47, 342] width 75 height 14
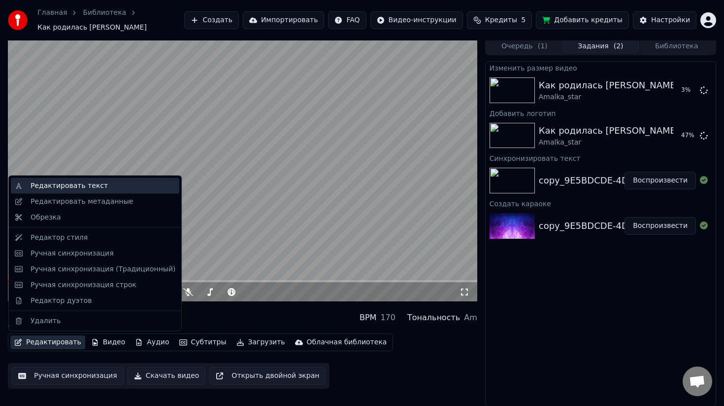
click at [71, 185] on div "Редактировать текст" at bounding box center [69, 186] width 77 height 10
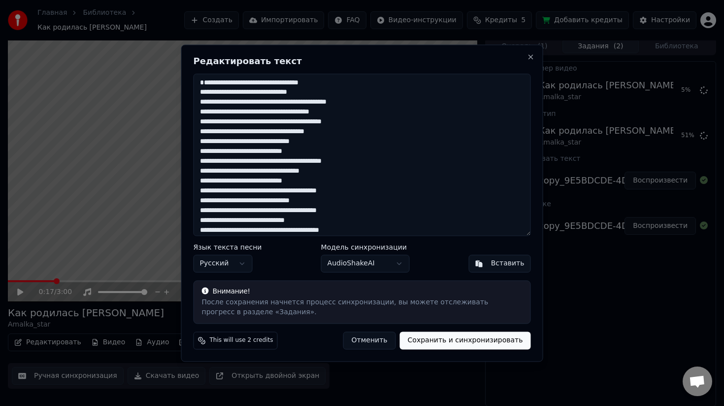
scroll to position [369, 0]
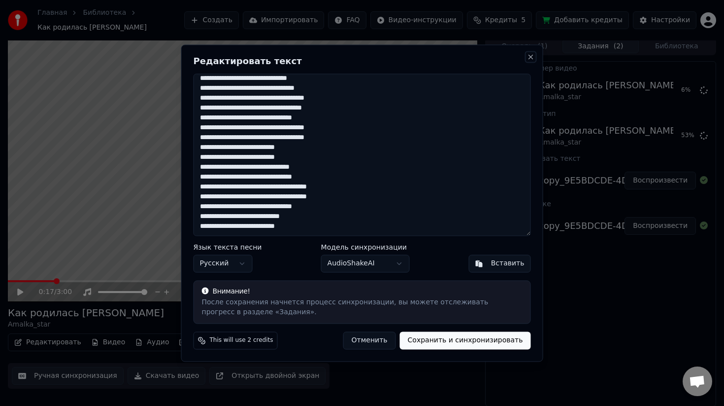
click at [531, 60] on button "Close" at bounding box center [531, 57] width 8 height 8
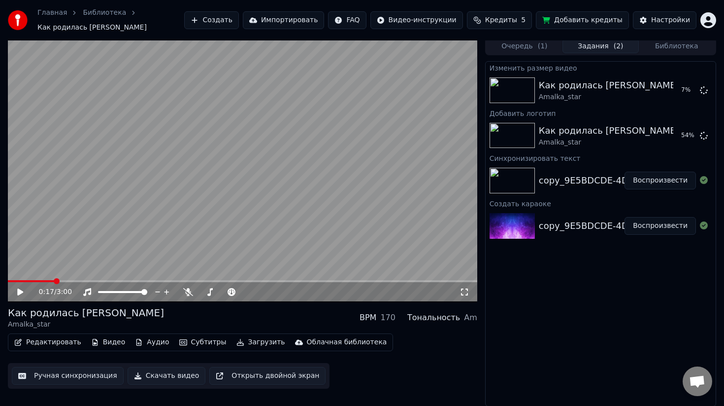
click at [60, 341] on button "Редактировать" at bounding box center [47, 342] width 75 height 14
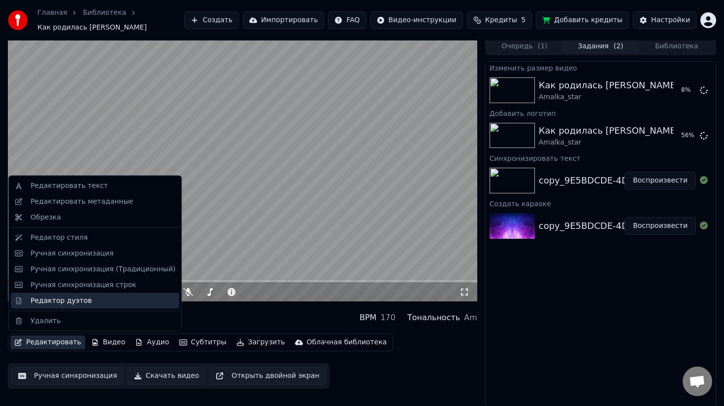
click at [53, 299] on div "Редактор дуэтов" at bounding box center [61, 300] width 61 height 10
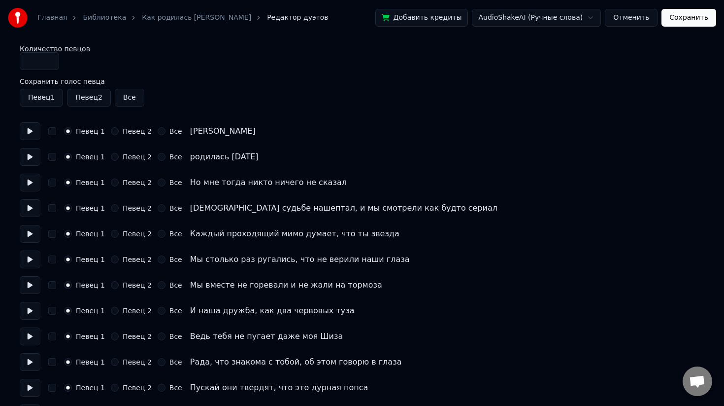
click at [242, 19] on link "Как родилась [PERSON_NAME]" at bounding box center [196, 18] width 109 height 10
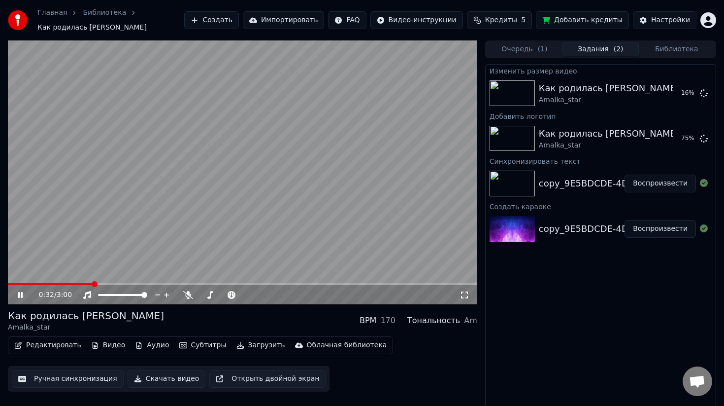
click at [57, 344] on button "Редактировать" at bounding box center [47, 345] width 75 height 14
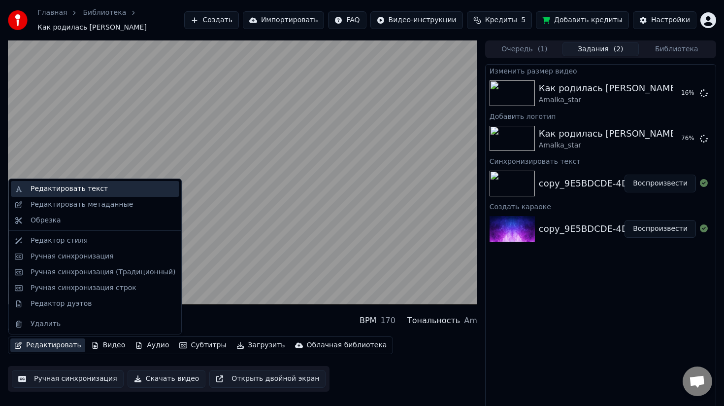
click at [103, 192] on div "Редактировать текст" at bounding box center [103, 189] width 145 height 10
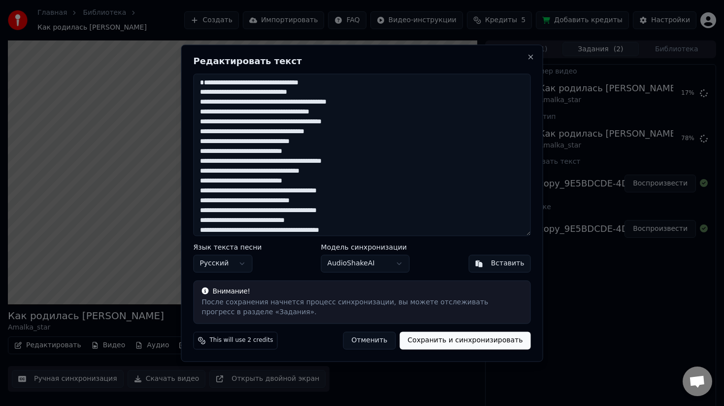
click at [207, 152] on textarea at bounding box center [363, 154] width 338 height 162
click at [433, 340] on button "Сохранить и синхронизировать" at bounding box center [465, 340] width 131 height 18
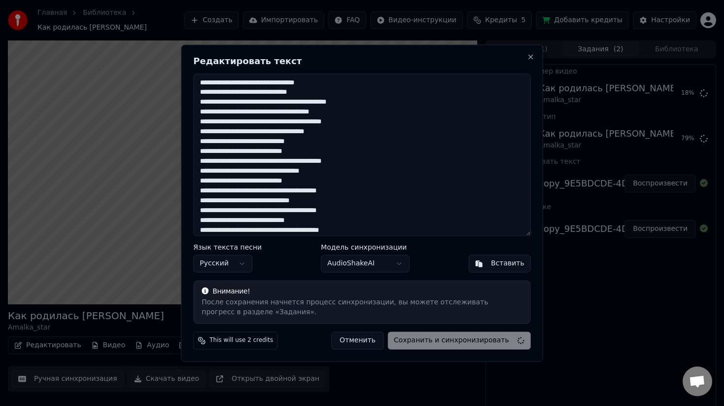
type textarea "**********"
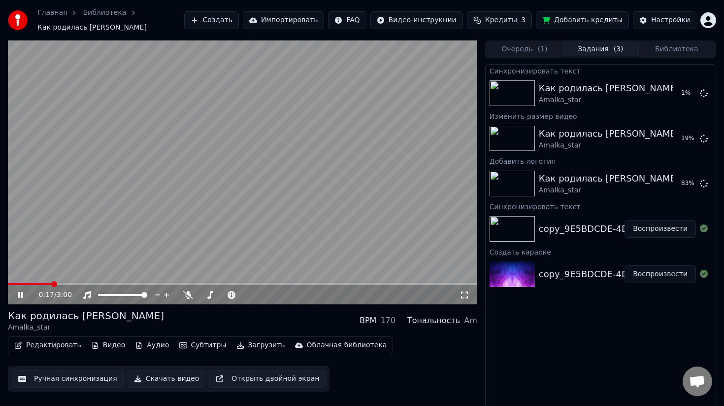
click at [51, 284] on span at bounding box center [30, 284] width 44 height 2
click at [173, 176] on video at bounding box center [243, 172] width 470 height 264
click at [647, 182] on button "Воспроизвести" at bounding box center [660, 183] width 71 height 18
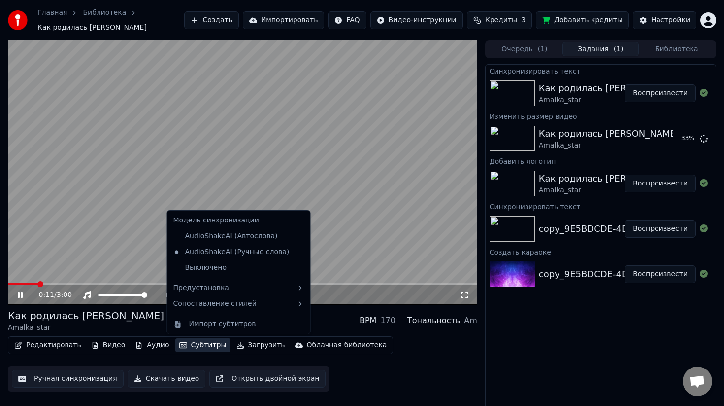
click at [186, 345] on button "Субтитры" at bounding box center [202, 345] width 55 height 14
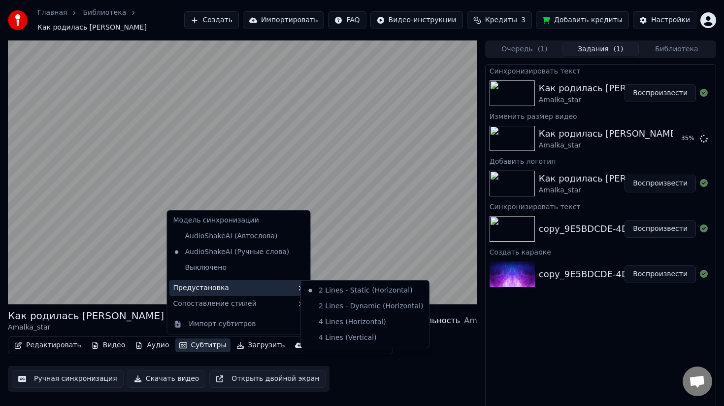
click at [244, 287] on div "Предустановка" at bounding box center [239, 288] width 139 height 16
click at [329, 308] on div "2 Lines - Dynamic (Horizontal)" at bounding box center [365, 306] width 124 height 16
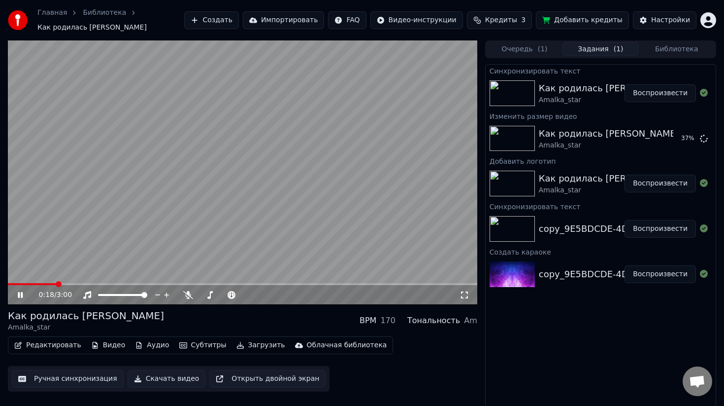
click at [195, 340] on button "Субтитры" at bounding box center [202, 345] width 55 height 14
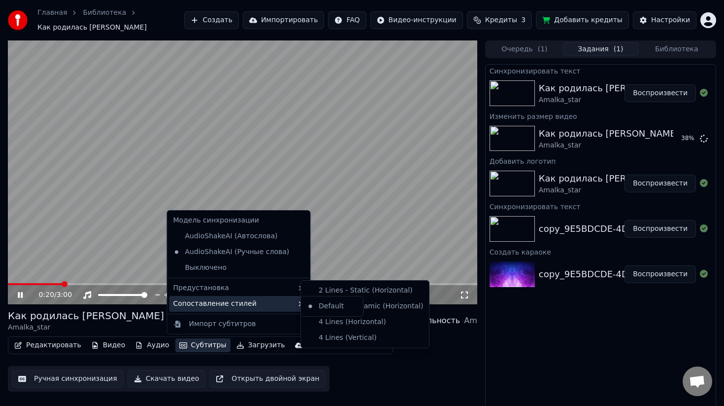
click at [248, 302] on div "Сопоставление стилей" at bounding box center [239, 304] width 139 height 16
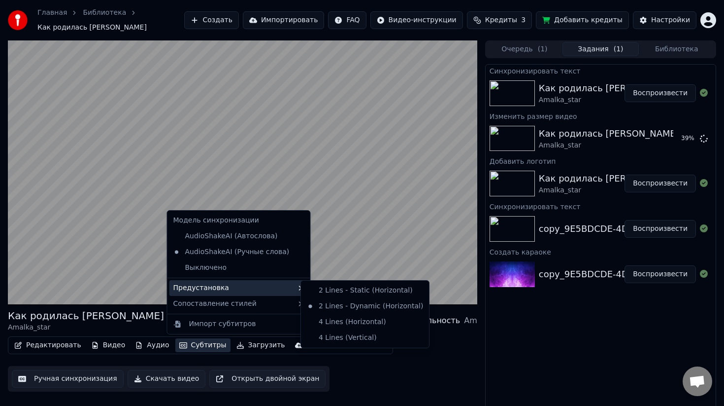
click at [279, 286] on div "Предустановка" at bounding box center [239, 288] width 139 height 16
click at [346, 321] on div "4 Lines (Horizontal)" at bounding box center [365, 322] width 124 height 16
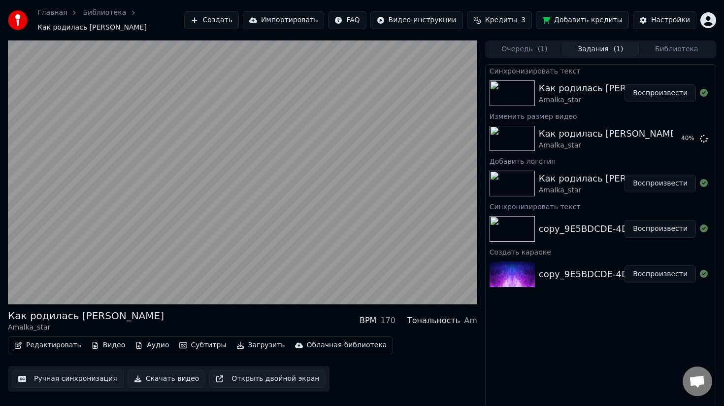
click at [196, 343] on button "Субтитры" at bounding box center [202, 345] width 55 height 14
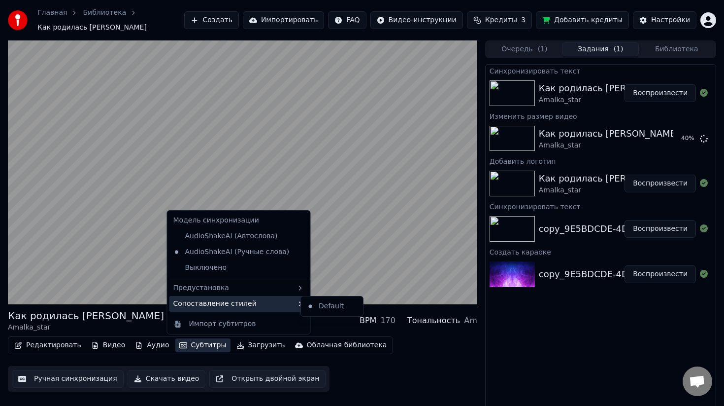
click at [257, 303] on div "Сопоставление стилей" at bounding box center [239, 304] width 139 height 16
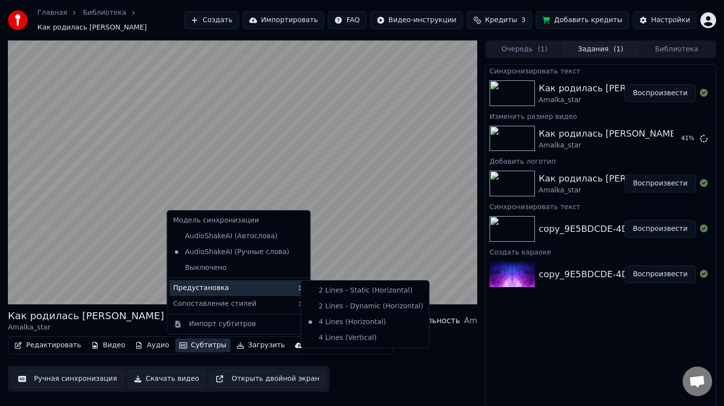
click at [257, 284] on div "Предустановка" at bounding box center [239, 288] width 139 height 16
click at [331, 339] on div "4 Lines (Vertical)" at bounding box center [365, 338] width 124 height 16
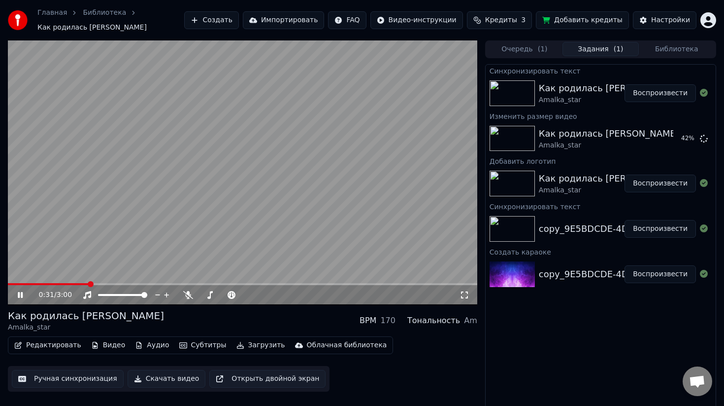
click at [206, 348] on button "Субтитры" at bounding box center [202, 345] width 55 height 14
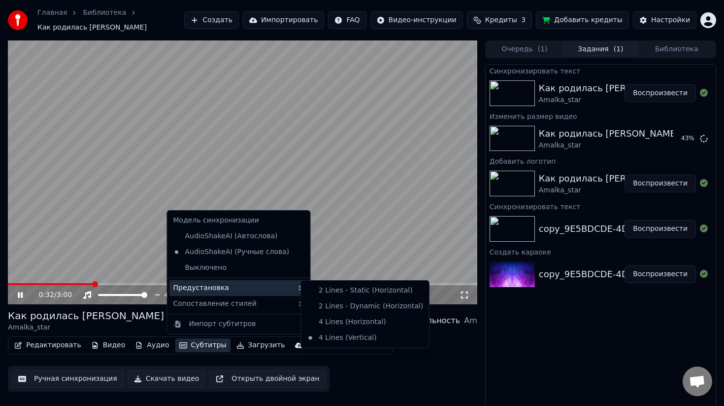
click at [257, 286] on div "Предустановка" at bounding box center [239, 288] width 139 height 16
click at [296, 286] on icon at bounding box center [300, 288] width 8 height 8
click at [322, 290] on div "2 Lines - Static (Horizontal)" at bounding box center [365, 290] width 124 height 16
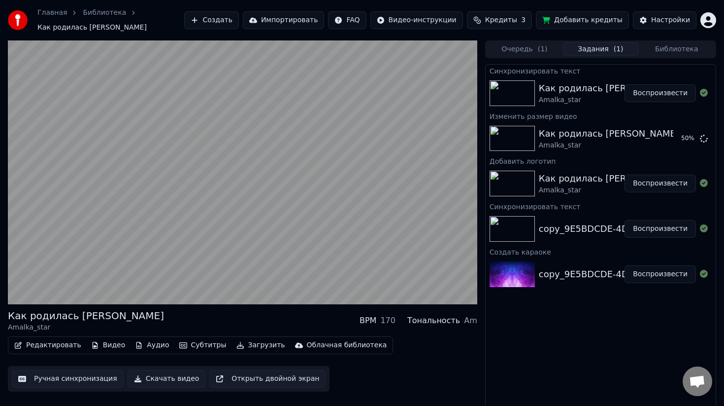
click at [193, 343] on button "Субтитры" at bounding box center [202, 345] width 55 height 14
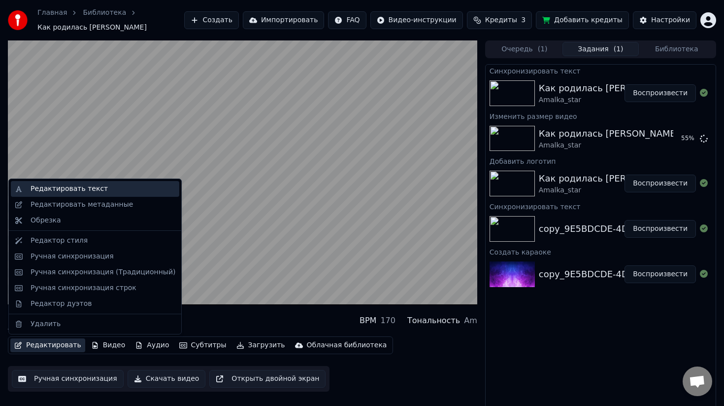
click at [96, 190] on div "Редактировать текст" at bounding box center [69, 189] width 77 height 10
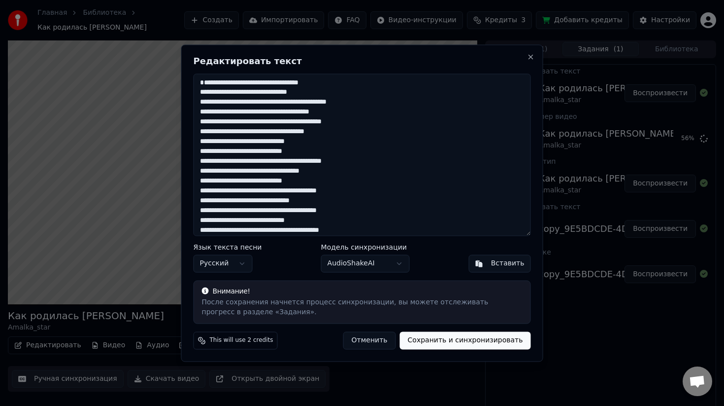
click at [371, 339] on button "Отменить" at bounding box center [369, 340] width 53 height 18
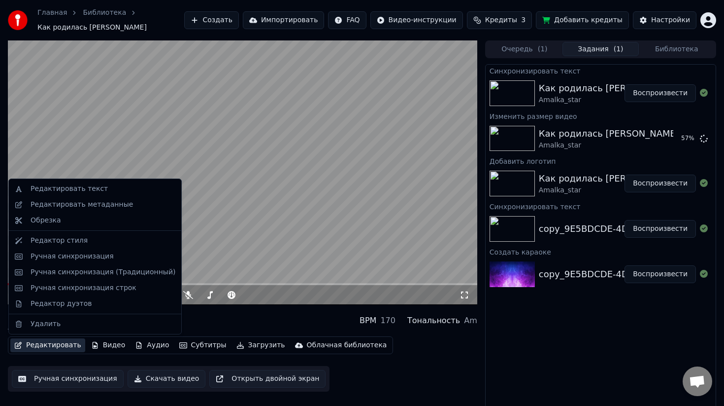
click at [64, 348] on button "Редактировать" at bounding box center [47, 345] width 75 height 14
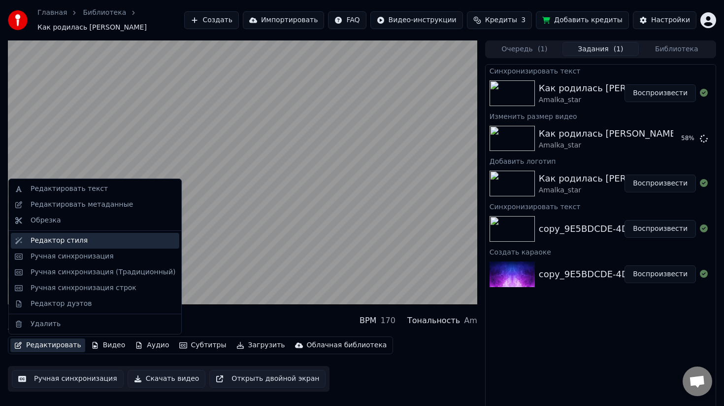
click at [82, 242] on div "Редактор стиля" at bounding box center [59, 241] width 57 height 10
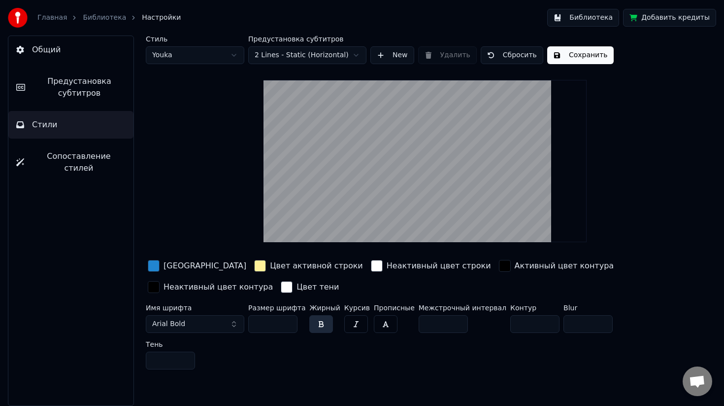
click at [344, 55] on html "Главная Библиотека Настройки Библиотека Добавить кредиты Общий Предустановка су…" at bounding box center [362, 203] width 724 height 406
click at [226, 60] on html "Главная Библиотека Настройки Библиотека Добавить кредиты Общий Предустановка су…" at bounding box center [362, 203] width 724 height 406
click at [222, 59] on html "Главная Библиотека Настройки Библиотека Добавить кредиты Общий Предустановка су…" at bounding box center [362, 203] width 724 height 406
click at [291, 326] on input "**" at bounding box center [272, 324] width 49 height 18
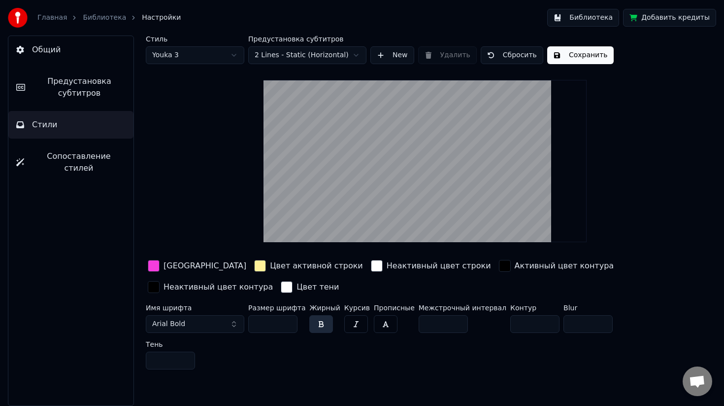
click at [291, 326] on input "**" at bounding box center [272, 324] width 49 height 18
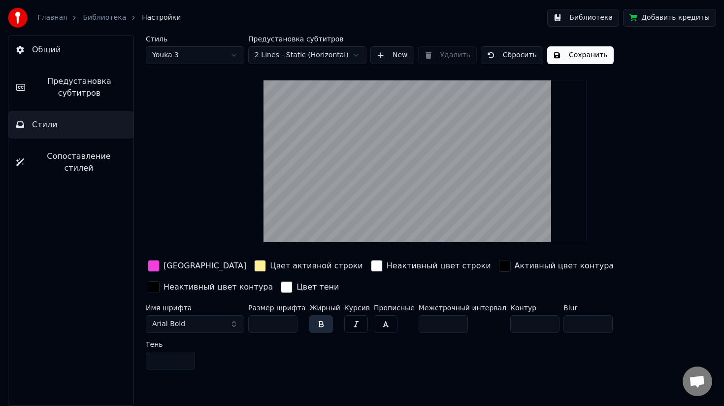
click at [291, 326] on input "**" at bounding box center [272, 324] width 49 height 18
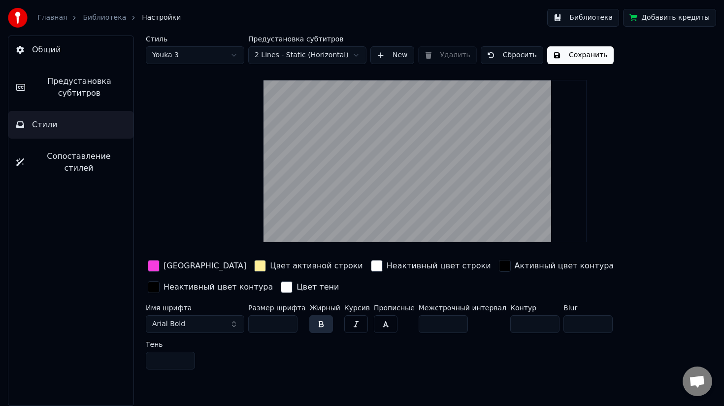
click at [291, 326] on input "**" at bounding box center [272, 324] width 49 height 18
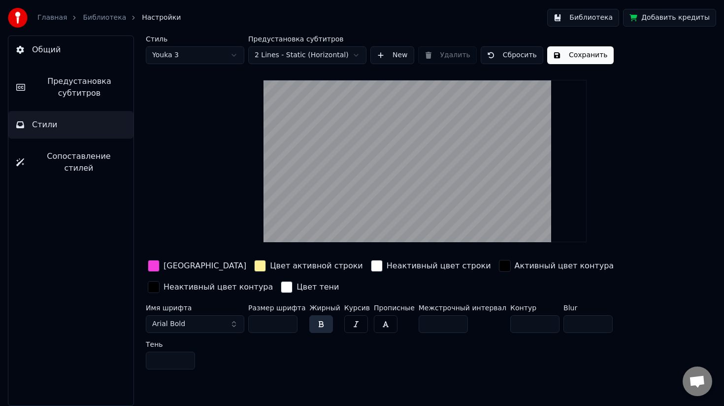
click at [291, 326] on input "**" at bounding box center [272, 324] width 49 height 18
type input "**"
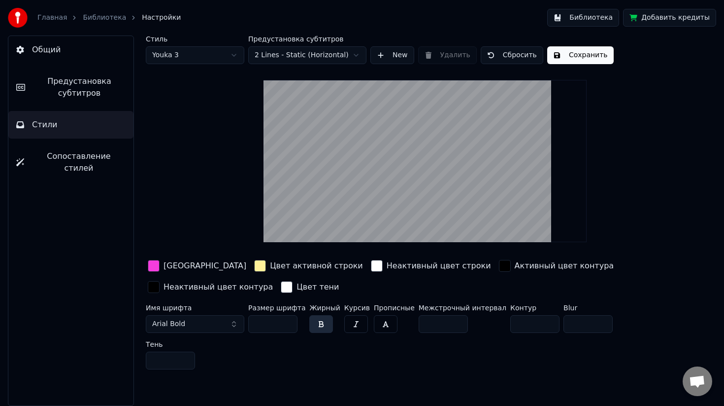
click at [291, 326] on input "**" at bounding box center [272, 324] width 49 height 18
click at [218, 326] on button "Arial Bold" at bounding box center [195, 324] width 99 height 18
click at [227, 326] on button "Arial Bold" at bounding box center [195, 324] width 99 height 18
click at [180, 326] on span "Arial Bold" at bounding box center [168, 324] width 33 height 10
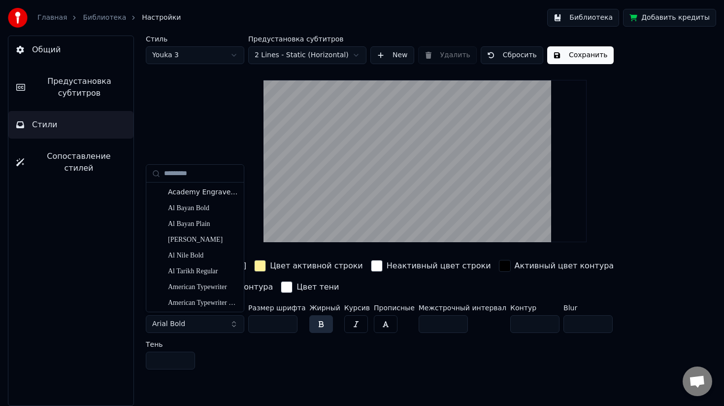
click at [180, 326] on span "Arial Bold" at bounding box center [168, 324] width 33 height 10
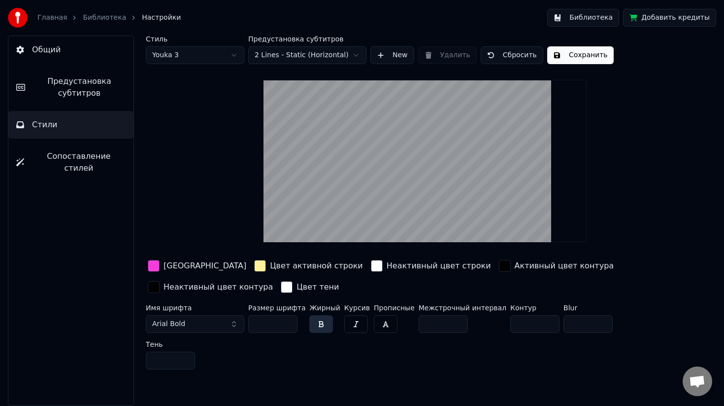
click at [180, 326] on span "Arial Bold" at bounding box center [168, 324] width 33 height 10
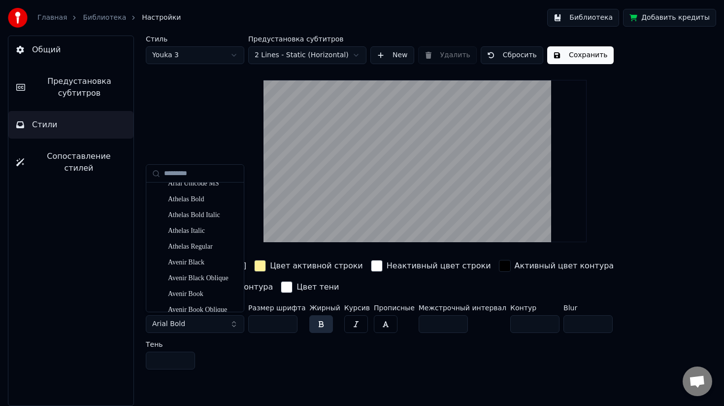
scroll to position [814, 0]
click at [192, 177] on input "text" at bounding box center [201, 174] width 74 height 20
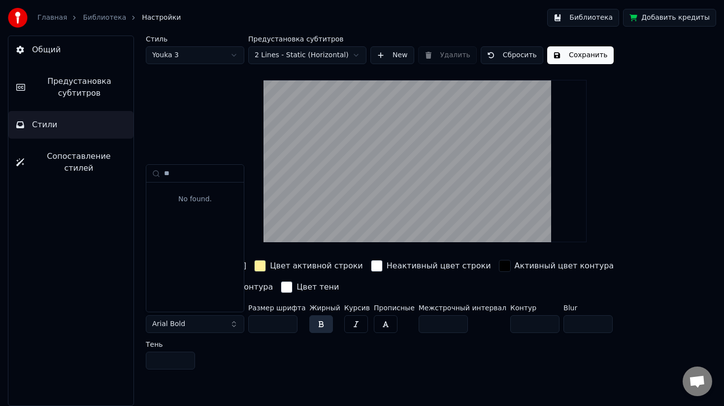
type input "*"
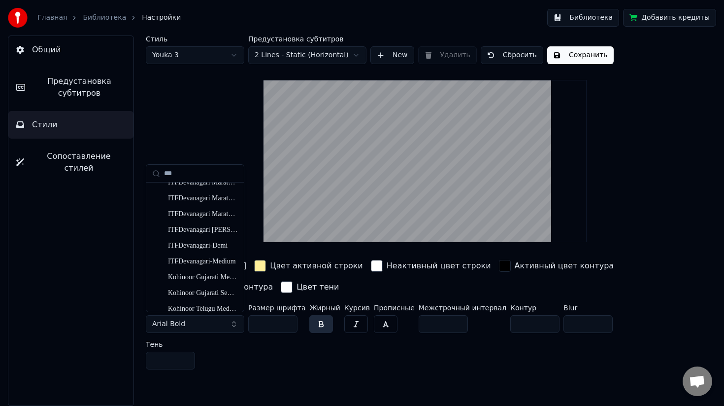
scroll to position [0, 0]
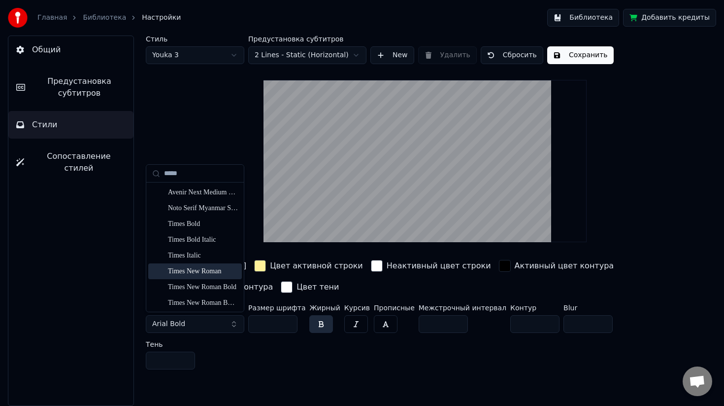
type input "*****"
click at [196, 271] on div "Times New Roman" at bounding box center [203, 271] width 70 height 10
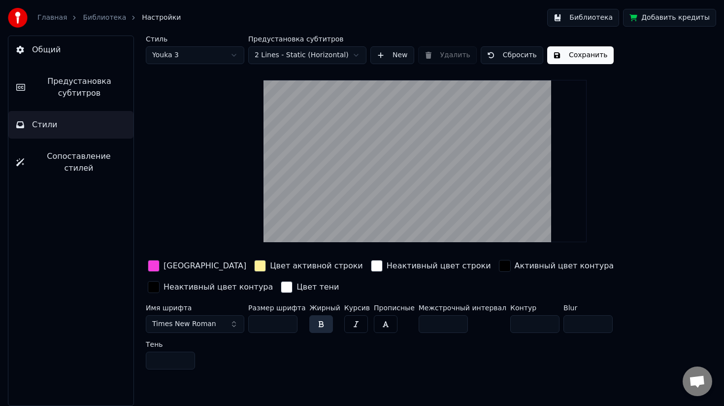
click at [287, 323] on input "**" at bounding box center [272, 324] width 49 height 18
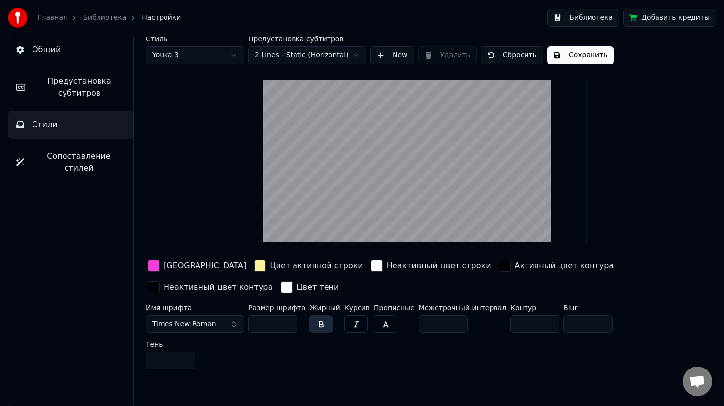
click at [287, 323] on input "**" at bounding box center [272, 324] width 49 height 18
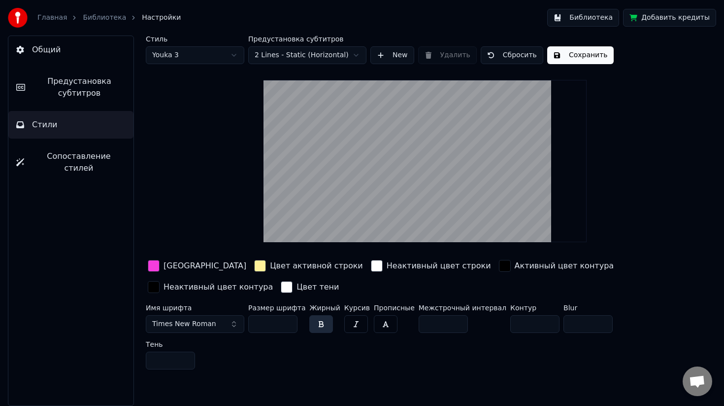
type input "**"
click at [287, 323] on input "**" at bounding box center [272, 324] width 49 height 18
type input "**"
click at [536, 320] on input "**" at bounding box center [535, 324] width 49 height 18
click at [582, 56] on button "Сохранить" at bounding box center [581, 55] width 67 height 18
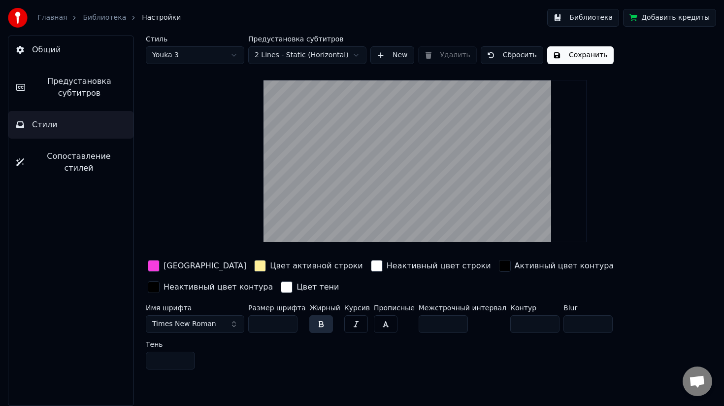
click at [82, 104] on button "Предустановка субтитров" at bounding box center [70, 87] width 125 height 39
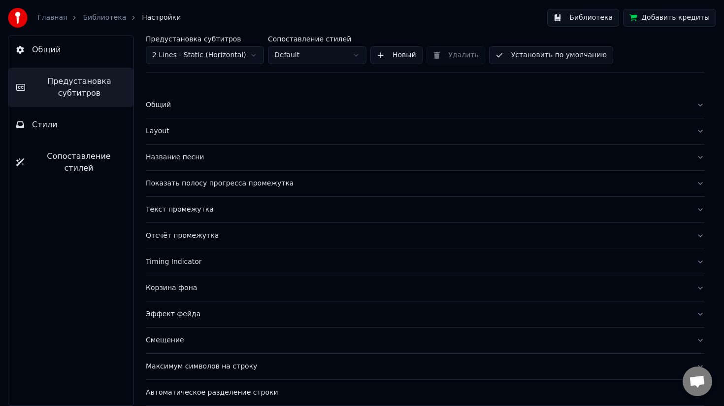
click at [702, 156] on button "Название песни" at bounding box center [425, 157] width 559 height 26
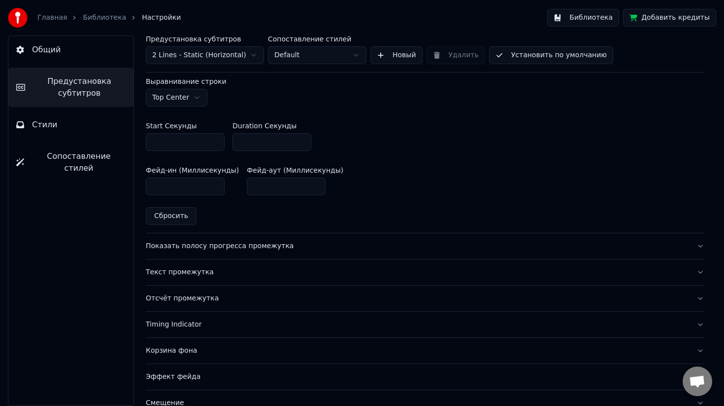
scroll to position [531, 0]
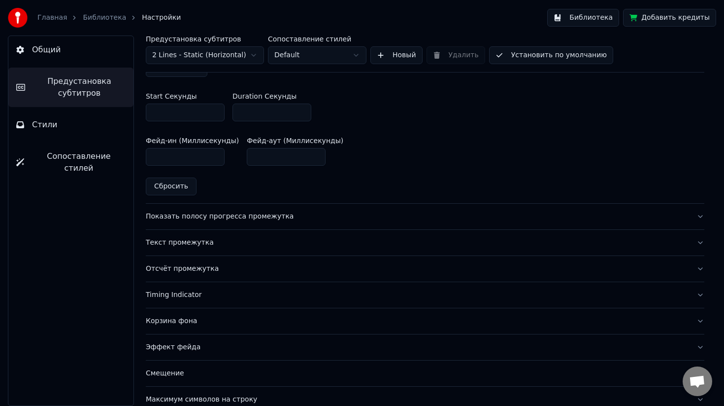
click at [179, 360] on button "Смещение" at bounding box center [425, 373] width 559 height 26
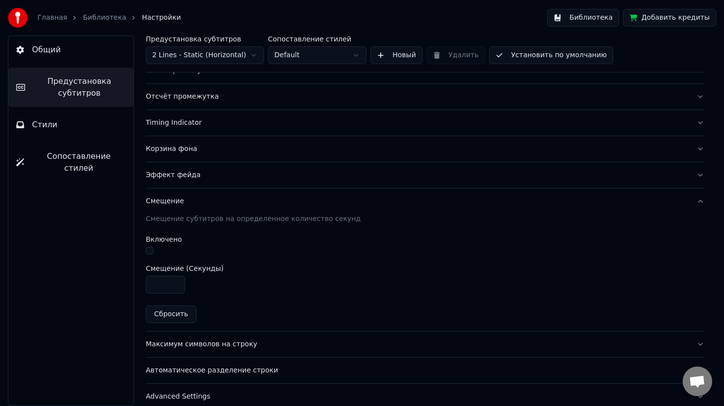
scroll to position [140, 0]
click at [705, 203] on div "Предустановка субтитров 2 Lines - Static (Horizontal) Сопоставление стилей Defa…" at bounding box center [425, 220] width 598 height 370
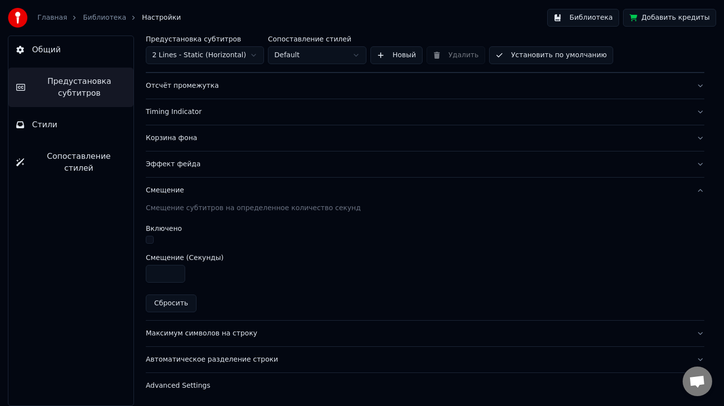
click at [234, 334] on div "Максимум символов на строку" at bounding box center [417, 333] width 543 height 10
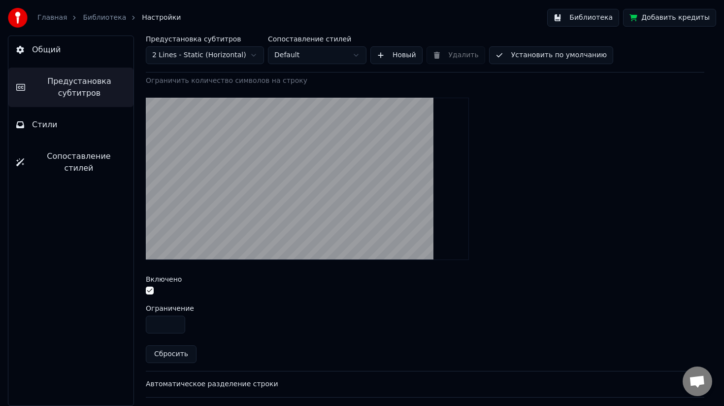
scroll to position [305, 0]
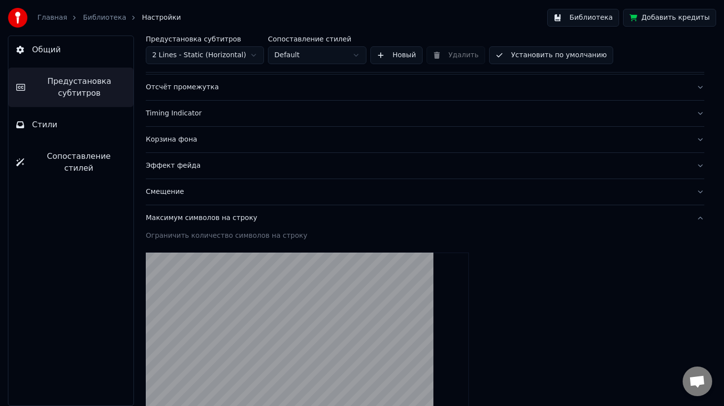
click at [234, 220] on div "Максимум символов на строку" at bounding box center [417, 218] width 543 height 10
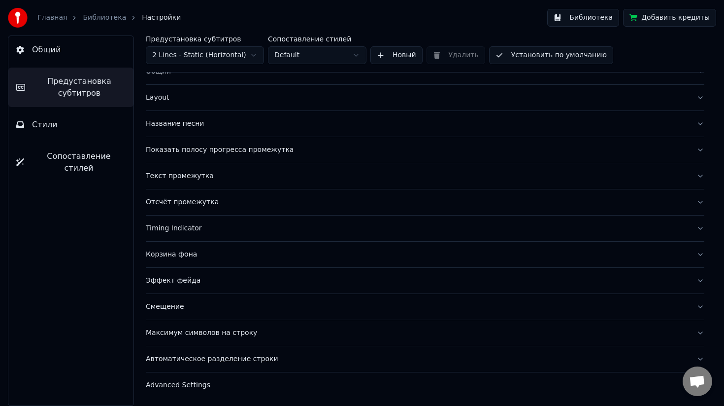
scroll to position [0, 0]
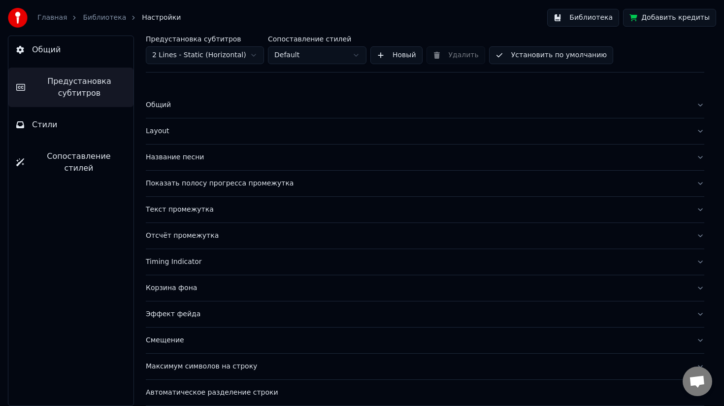
click at [166, 103] on div "Общий" at bounding box center [417, 105] width 543 height 10
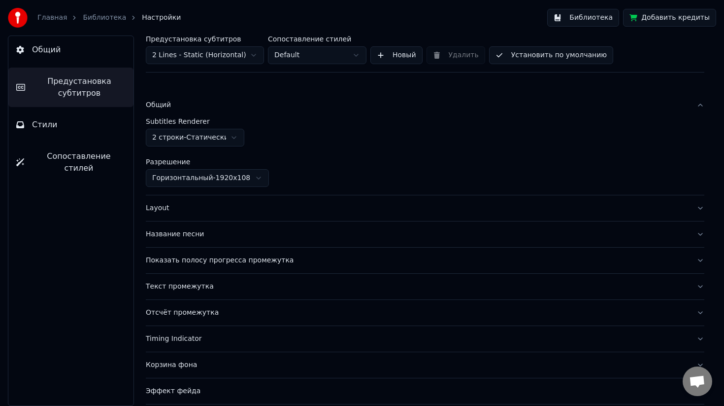
click at [162, 105] on div "Общий" at bounding box center [417, 105] width 543 height 10
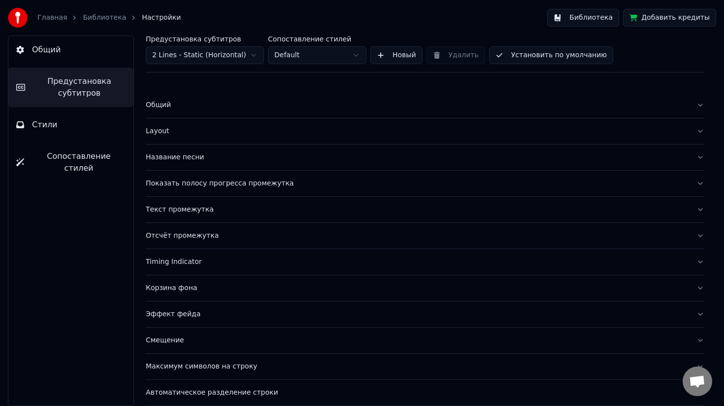
click at [176, 162] on button "Название песни" at bounding box center [425, 157] width 559 height 26
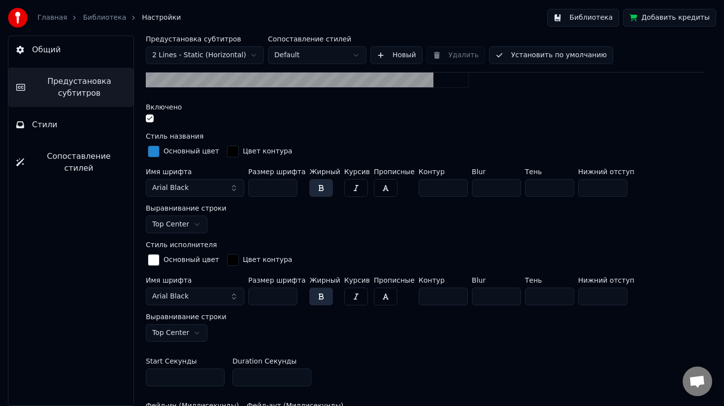
scroll to position [274, 0]
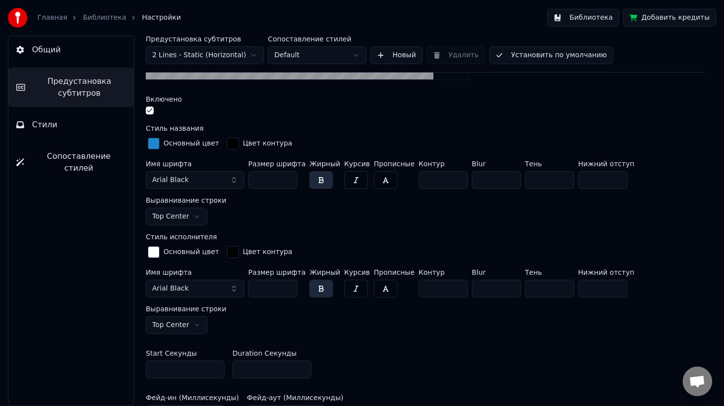
click at [150, 145] on div "button" at bounding box center [154, 143] width 12 height 12
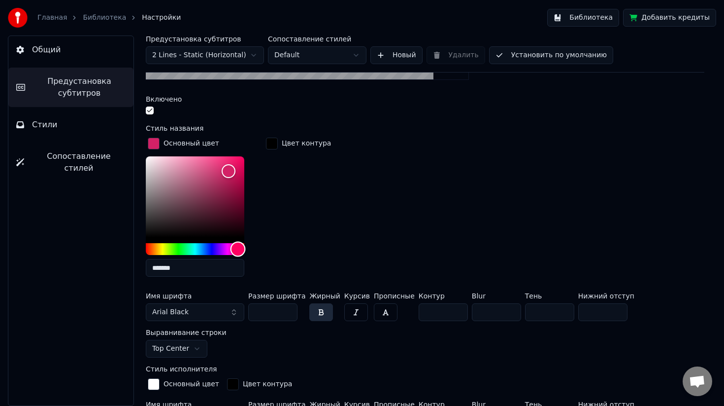
type input "*******"
drag, startPoint x: 203, startPoint y: 248, endPoint x: 237, endPoint y: 248, distance: 34.0
click at [237, 248] on div "Hue" at bounding box center [237, 248] width 15 height 15
click at [201, 314] on button "Arial Black" at bounding box center [195, 312] width 99 height 18
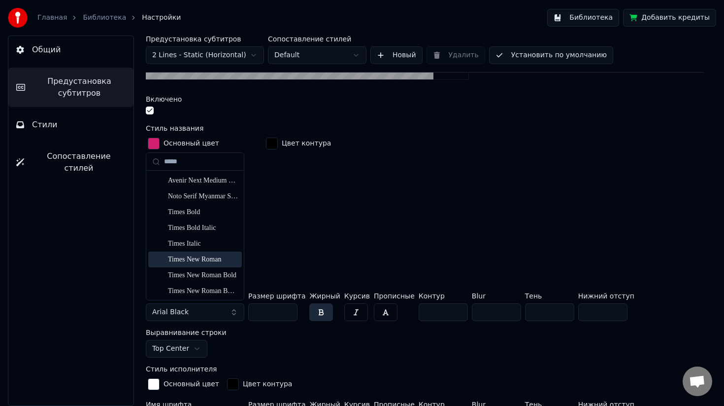
type input "*****"
click at [197, 265] on div "Times New Roman" at bounding box center [195, 259] width 94 height 16
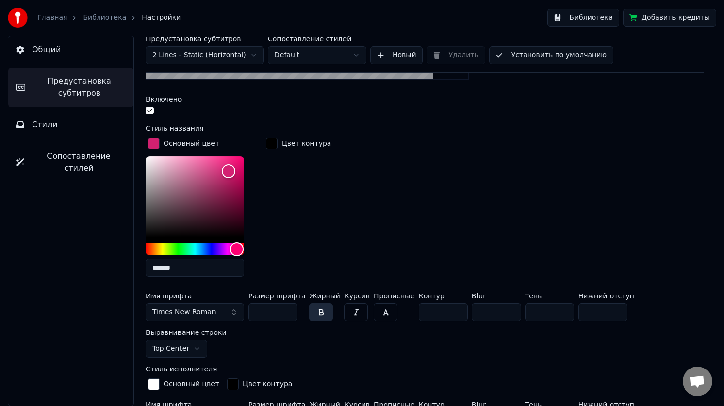
drag, startPoint x: 277, startPoint y: 313, endPoint x: 250, endPoint y: 312, distance: 27.6
click at [250, 312] on input "***" at bounding box center [272, 312] width 49 height 18
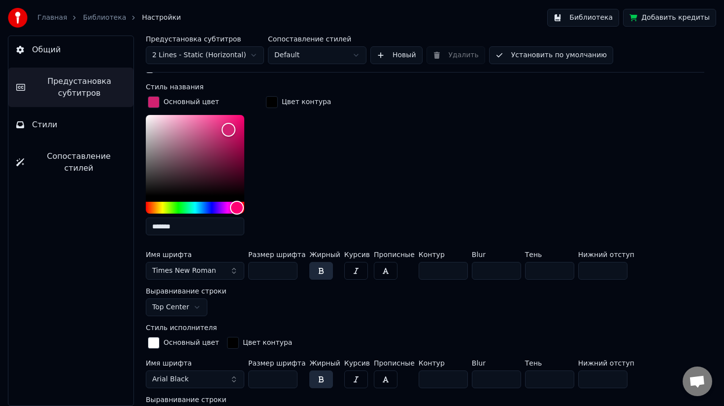
scroll to position [327, 0]
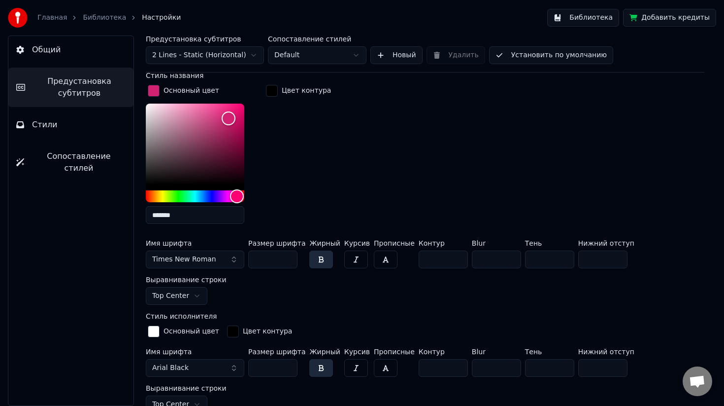
type input "**"
click at [657, 258] on html "Главная Библиотека Настройки Библиотека Добавить кредиты Общий Предустановка су…" at bounding box center [362, 203] width 724 height 406
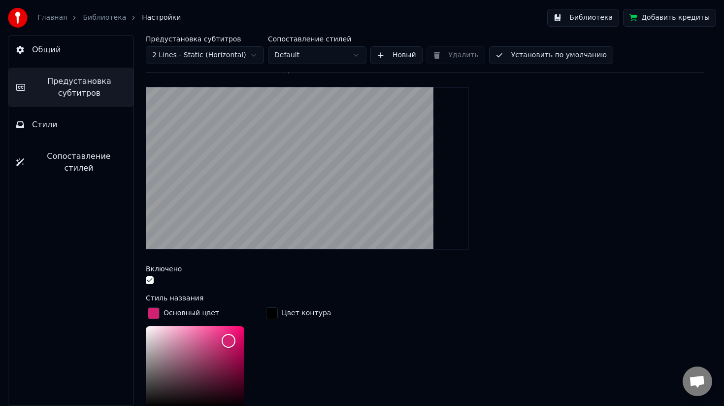
scroll to position [0, 0]
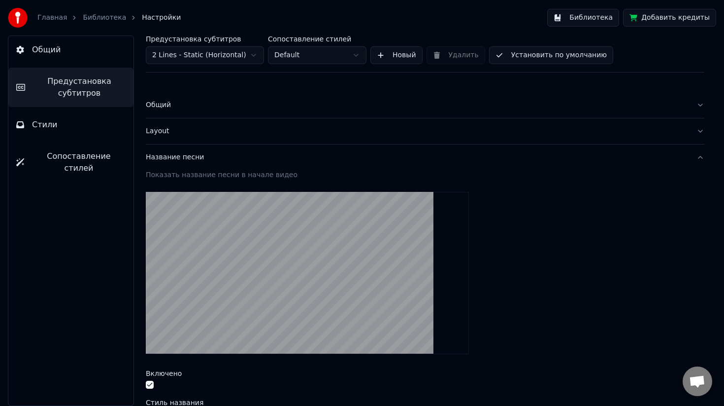
click at [98, 18] on link "Библиотека" at bounding box center [104, 18] width 43 height 10
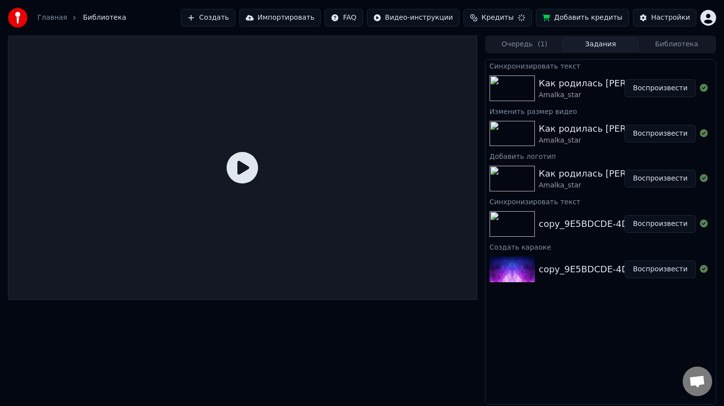
click at [246, 177] on icon at bounding box center [243, 168] width 32 height 32
click at [243, 157] on icon at bounding box center [243, 168] width 32 height 32
click at [240, 172] on icon at bounding box center [243, 168] width 32 height 32
click at [664, 88] on button "Воспроизвести" at bounding box center [660, 88] width 71 height 18
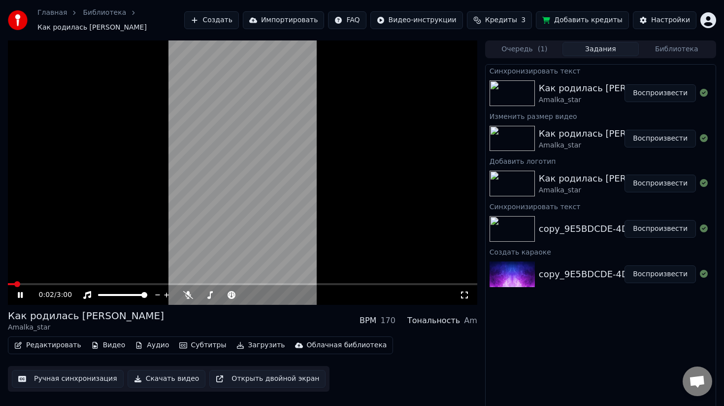
click at [212, 197] on video at bounding box center [243, 172] width 470 height 264
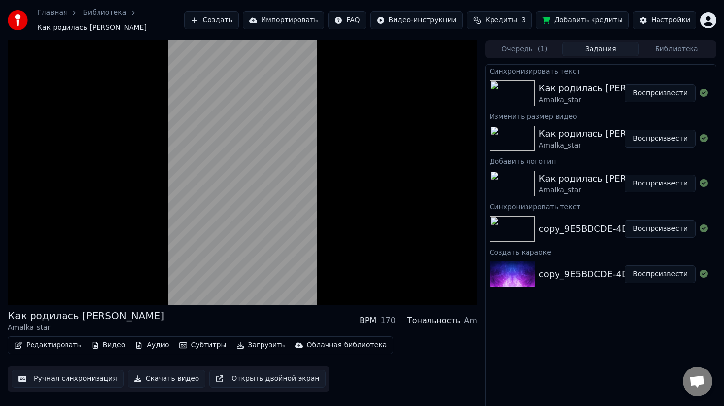
click at [655, 137] on button "Воспроизвести" at bounding box center [660, 139] width 71 height 18
click at [658, 185] on button "Воспроизвести" at bounding box center [660, 183] width 71 height 18
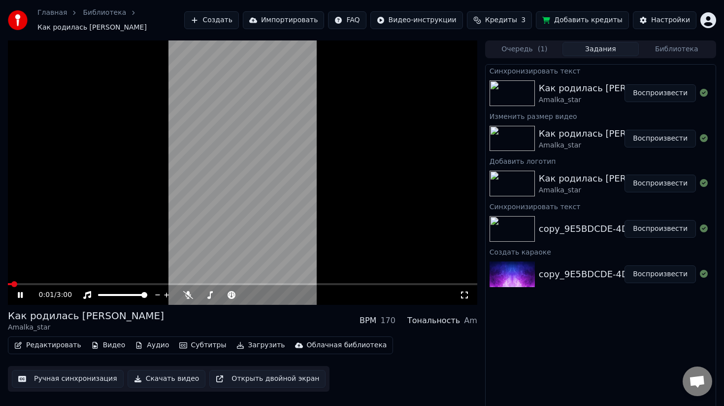
click at [262, 203] on video at bounding box center [243, 172] width 470 height 264
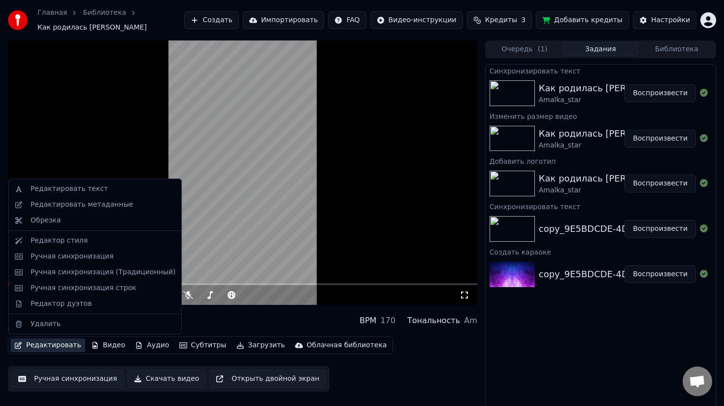
click at [59, 347] on button "Редактировать" at bounding box center [47, 345] width 75 height 14
click at [82, 238] on div "Редактор стиля" at bounding box center [103, 241] width 145 height 10
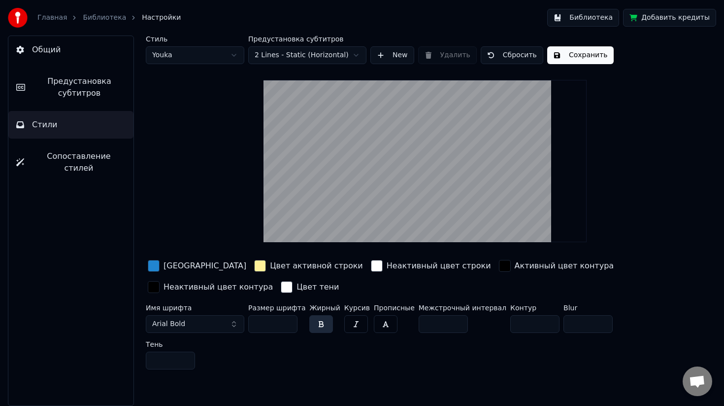
click at [583, 52] on button "Сохранить" at bounding box center [581, 55] width 67 height 18
click at [104, 80] on span "Предустановка субтитров" at bounding box center [79, 87] width 93 height 24
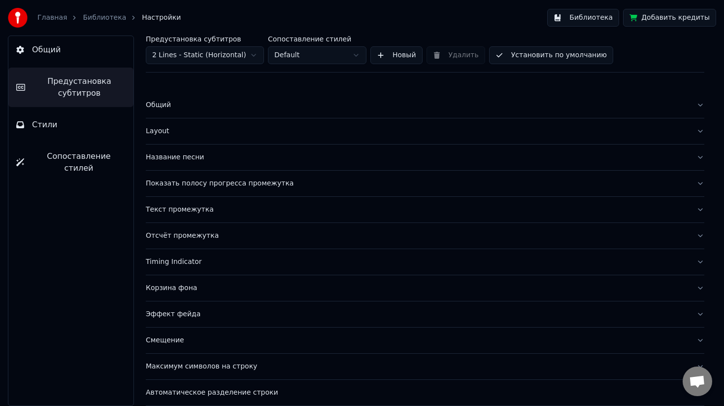
click at [189, 210] on div "Текст промежутка" at bounding box center [417, 210] width 543 height 10
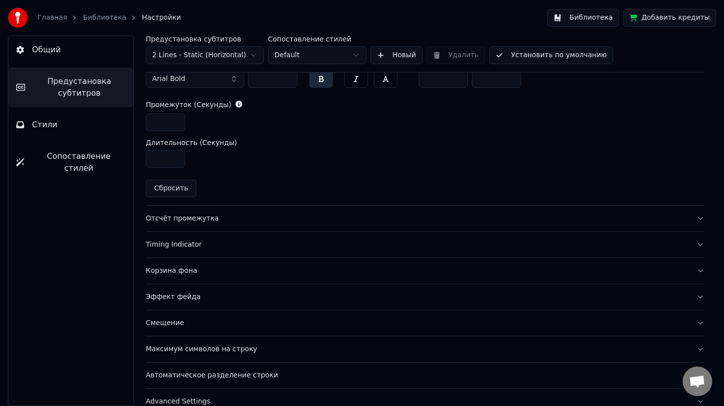
scroll to position [487, 0]
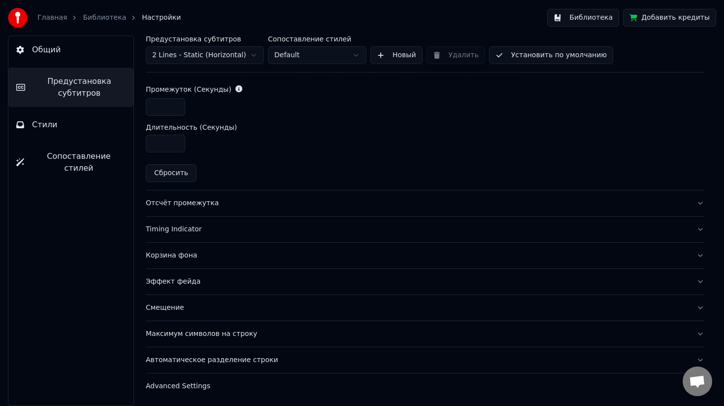
click at [184, 232] on div "Timing Indicator" at bounding box center [417, 229] width 543 height 10
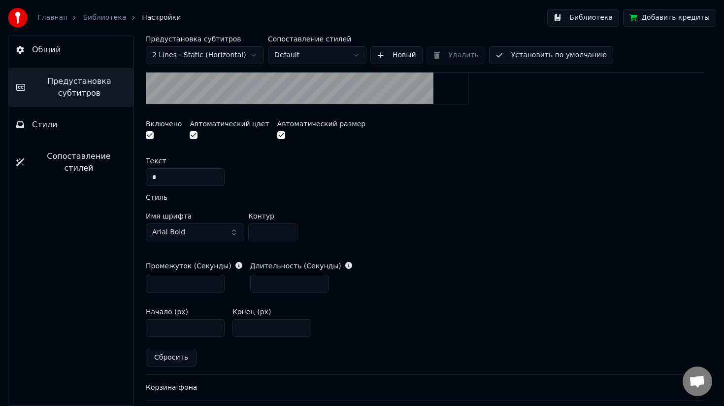
scroll to position [0, 0]
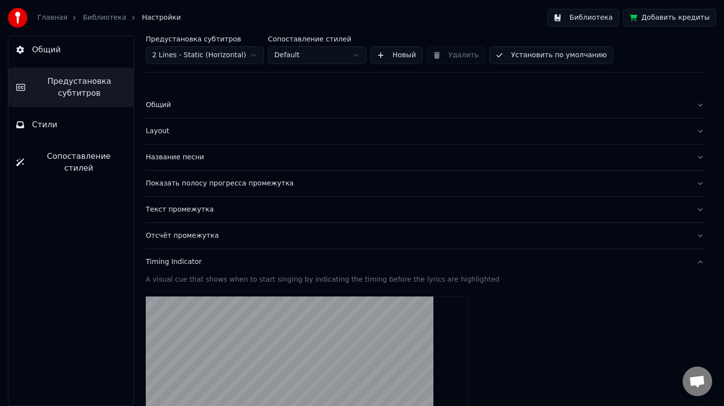
click at [171, 110] on button "Общий" at bounding box center [425, 105] width 559 height 26
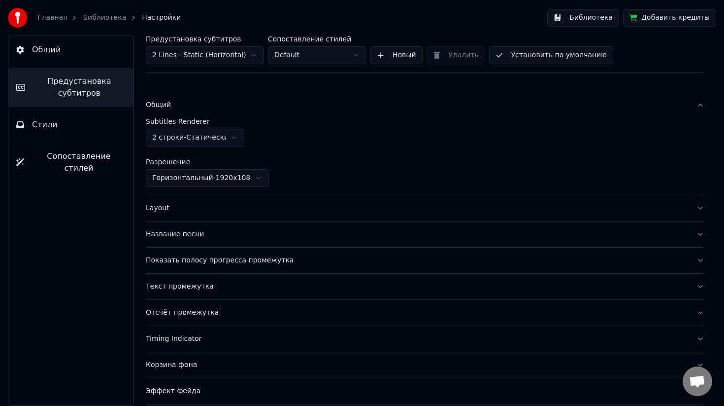
click at [172, 241] on button "Название песни" at bounding box center [425, 234] width 559 height 26
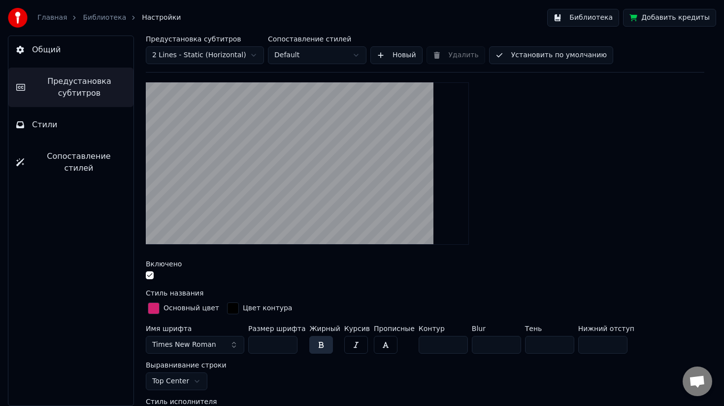
scroll to position [108, 0]
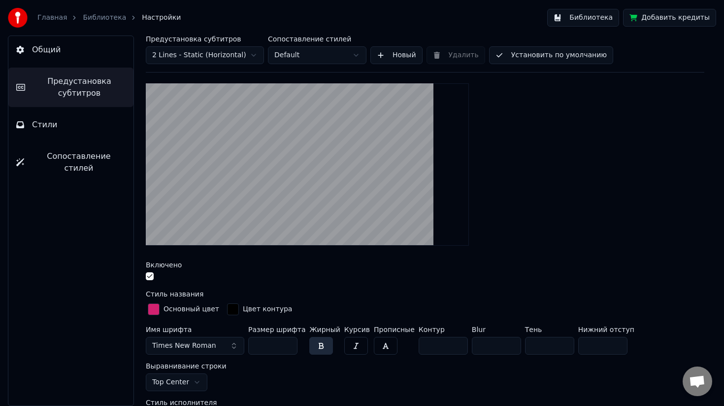
click at [154, 309] on div "button" at bounding box center [154, 309] width 12 height 12
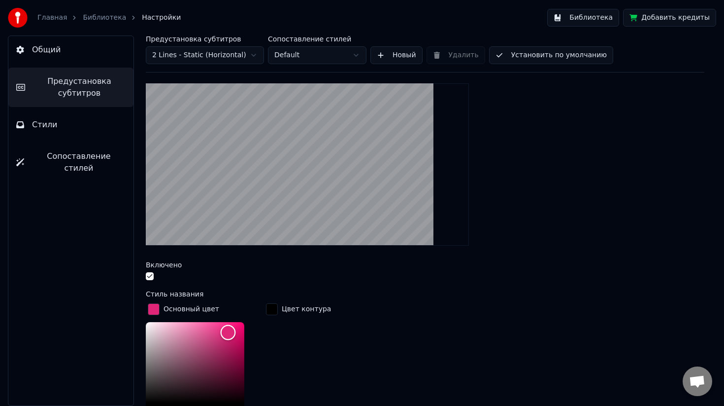
click at [228, 330] on div "Color" at bounding box center [228, 332] width 15 height 15
type input "*******"
drag, startPoint x: 230, startPoint y: 335, endPoint x: 230, endPoint y: 340, distance: 5.0
click at [230, 340] on div "Color" at bounding box center [229, 339] width 15 height 15
click at [250, 274] on div at bounding box center [425, 277] width 559 height 10
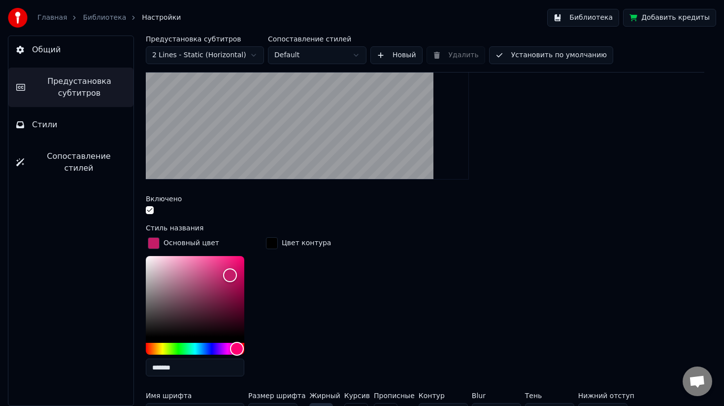
scroll to position [176, 0]
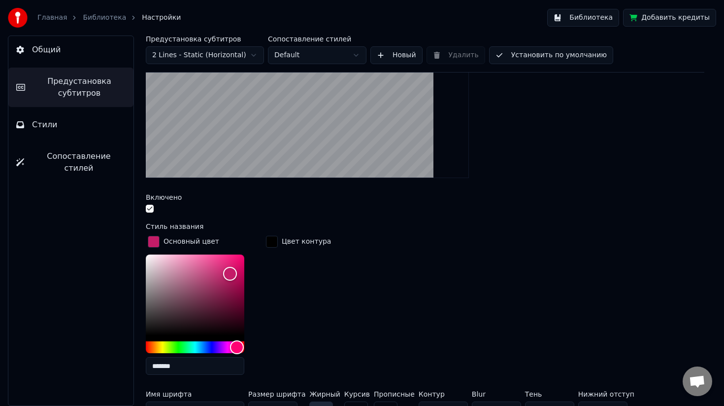
click at [272, 241] on div "button" at bounding box center [272, 242] width 12 height 12
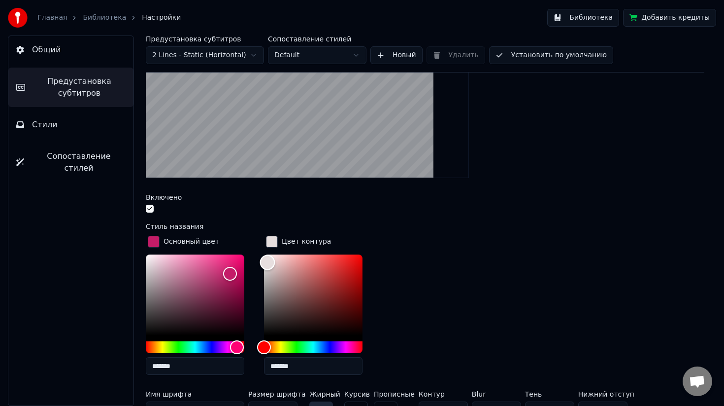
drag, startPoint x: 265, startPoint y: 336, endPoint x: 268, endPoint y: 261, distance: 74.5
click at [268, 261] on div "Color" at bounding box center [267, 262] width 15 height 15
type input "*******"
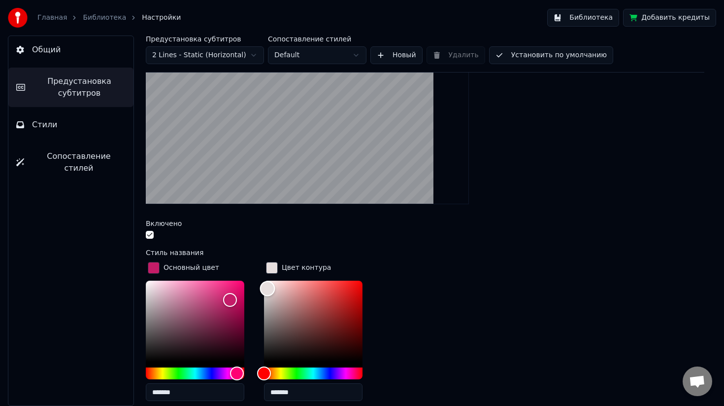
scroll to position [169, 0]
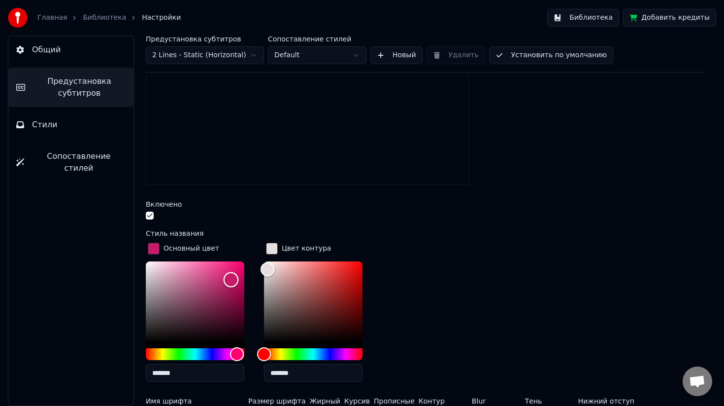
type input "*******"
drag, startPoint x: 229, startPoint y: 281, endPoint x: 238, endPoint y: 271, distance: 13.6
click at [238, 271] on div "Color" at bounding box center [238, 271] width 15 height 15
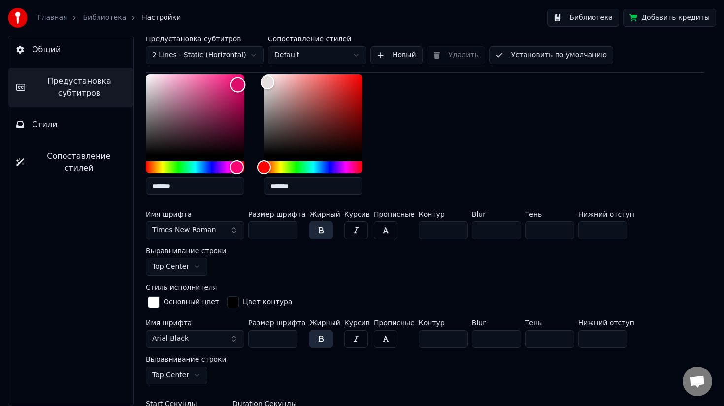
scroll to position [359, 0]
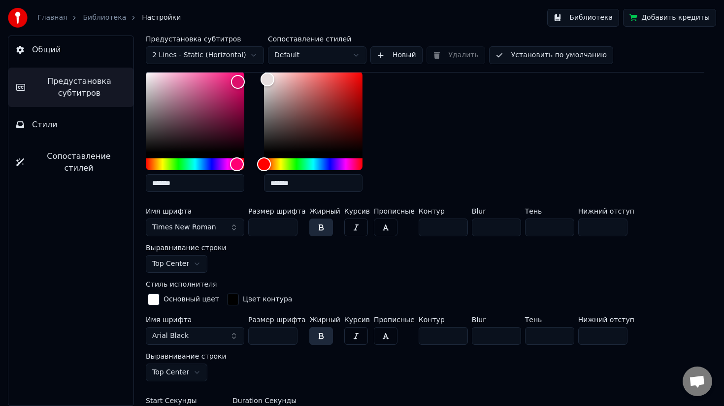
click at [154, 293] on div "button" at bounding box center [154, 299] width 12 height 12
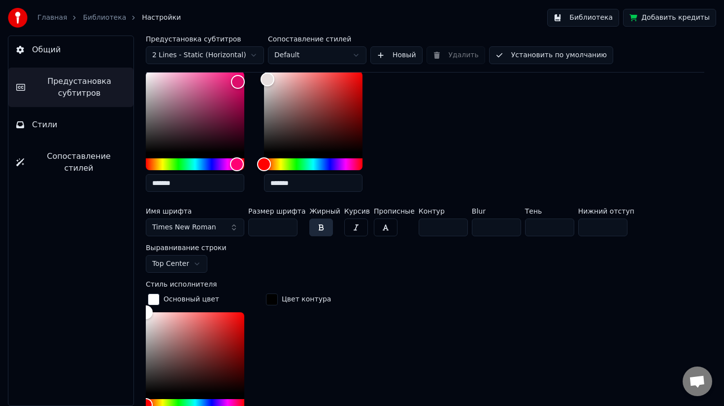
drag, startPoint x: 145, startPoint y: 280, endPoint x: 202, endPoint y: 311, distance: 64.6
click at [202, 311] on div "Предустановка субтитров 2 Lines - Static (Horizontal) Сопоставление стилей Defa…" at bounding box center [425, 220] width 598 height 370
drag, startPoint x: 149, startPoint y: 278, endPoint x: 239, endPoint y: 317, distance: 97.8
click at [239, 345] on div "Color" at bounding box center [239, 352] width 15 height 15
type input "*******"
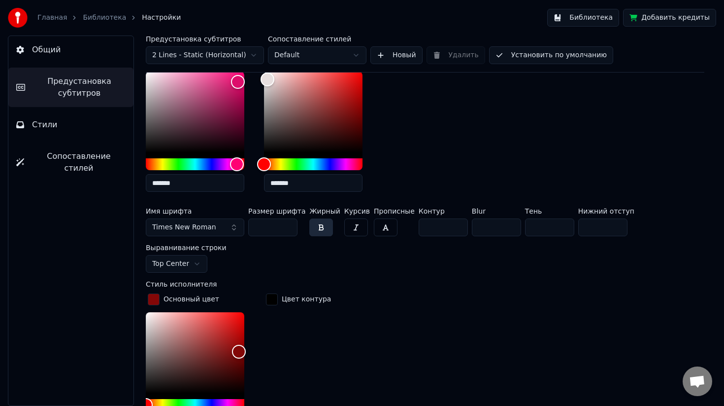
click at [273, 293] on div "button" at bounding box center [272, 299] width 12 height 12
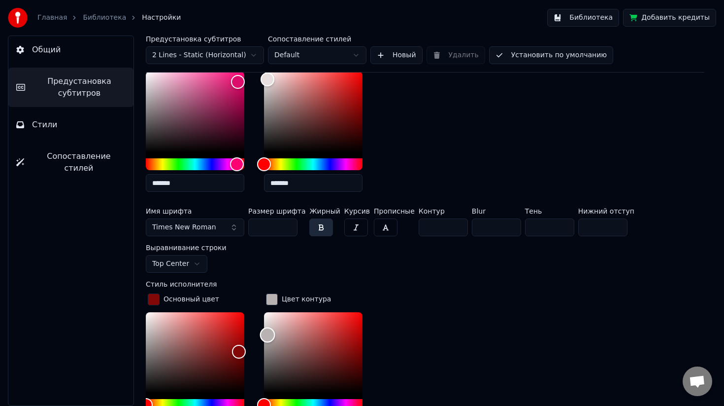
type input "*******"
drag, startPoint x: 268, startPoint y: 360, endPoint x: 268, endPoint y: 291, distance: 69.0
click at [268, 317] on div "Color" at bounding box center [267, 324] width 15 height 15
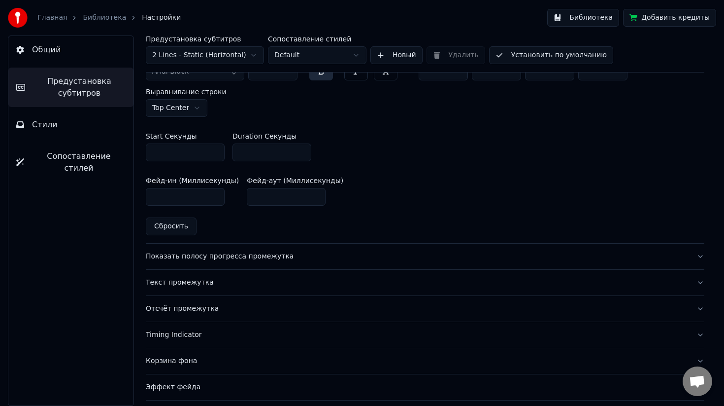
scroll to position [795, 0]
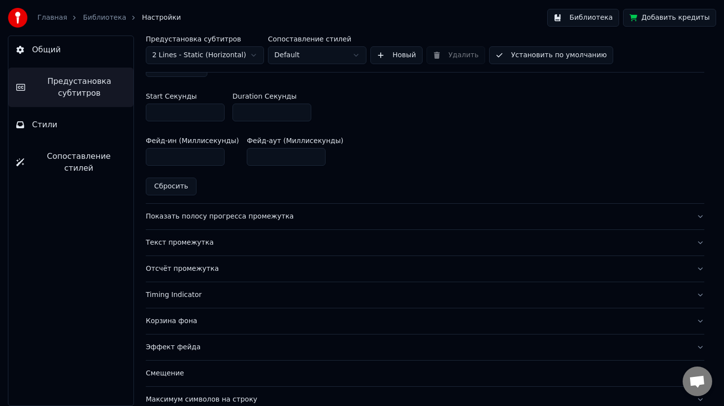
click at [252, 368] on div "Смещение" at bounding box center [417, 373] width 543 height 10
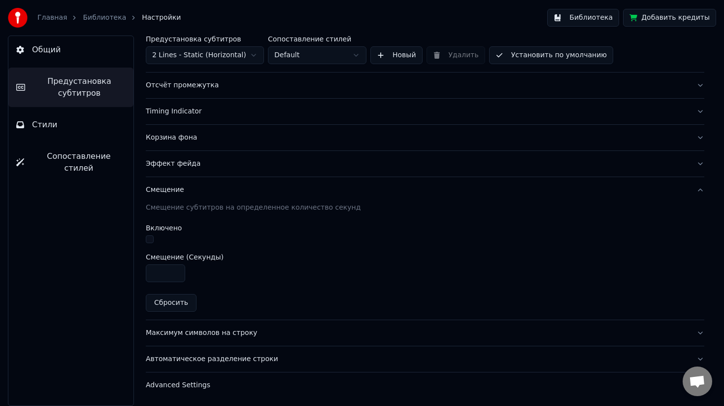
scroll to position [150, 0]
click at [182, 197] on button "Смещение" at bounding box center [425, 190] width 559 height 26
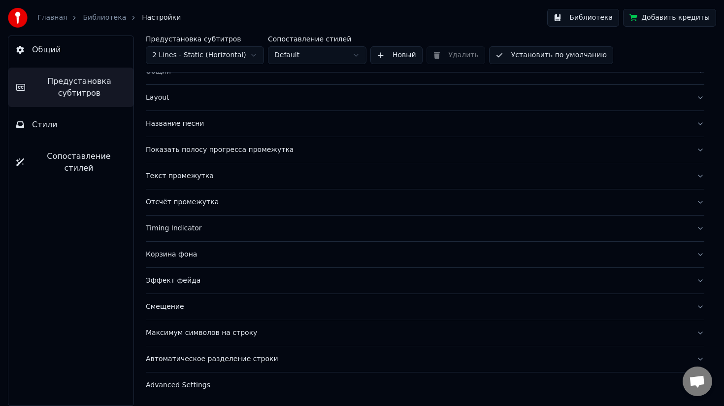
scroll to position [0, 0]
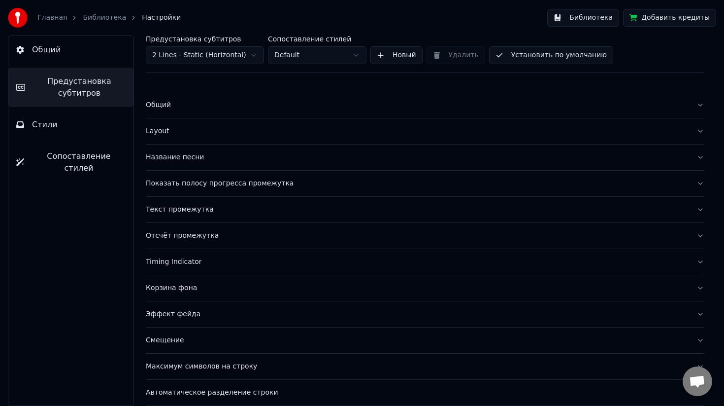
click at [558, 55] on button "Установить по умолчанию" at bounding box center [551, 55] width 124 height 18
click at [96, 17] on link "Библиотека" at bounding box center [104, 18] width 43 height 10
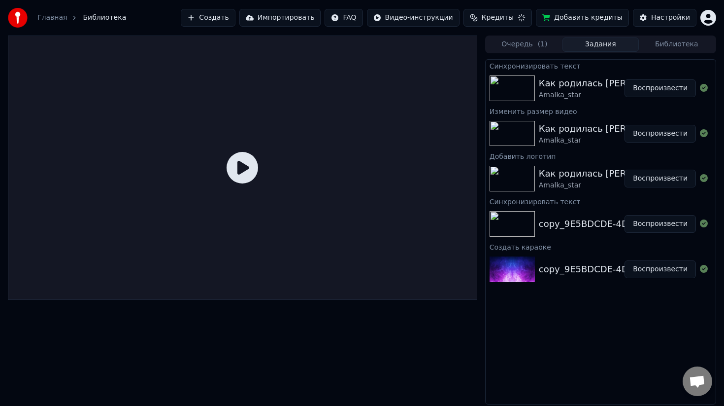
click at [237, 176] on icon at bounding box center [243, 168] width 32 height 32
click at [656, 86] on button "Воспроизвести" at bounding box center [660, 88] width 71 height 18
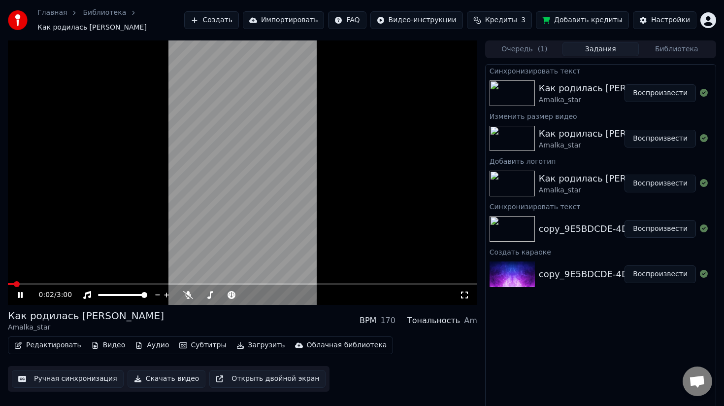
click at [236, 120] on video at bounding box center [243, 172] width 470 height 264
click at [247, 113] on video at bounding box center [243, 172] width 470 height 264
click at [231, 127] on video at bounding box center [243, 172] width 470 height 264
click at [217, 146] on video at bounding box center [243, 172] width 470 height 264
click at [237, 182] on video at bounding box center [243, 172] width 470 height 264
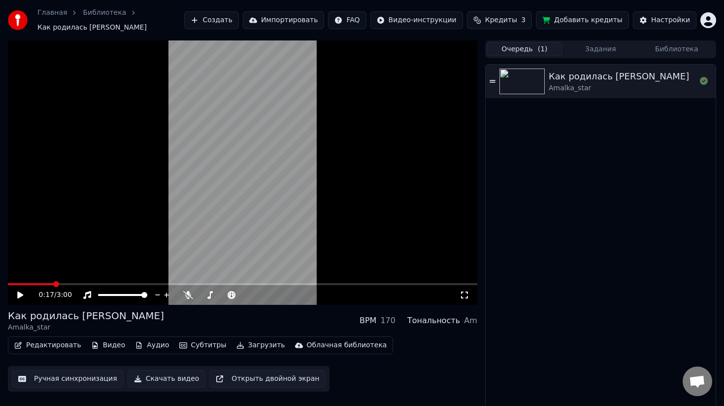
click at [534, 52] on button "Очередь ( 1 )" at bounding box center [525, 49] width 76 height 14
click at [606, 51] on button "Задания" at bounding box center [601, 49] width 76 height 14
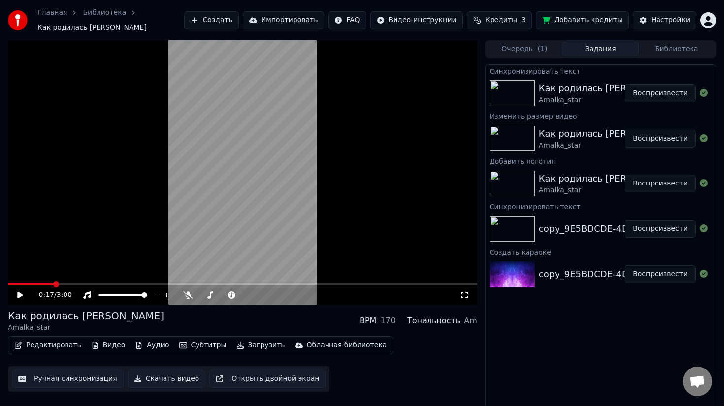
click at [46, 353] on div "Редактировать Видео Аудио Субтитры Загрузить Облачная библиотека" at bounding box center [200, 345] width 385 height 18
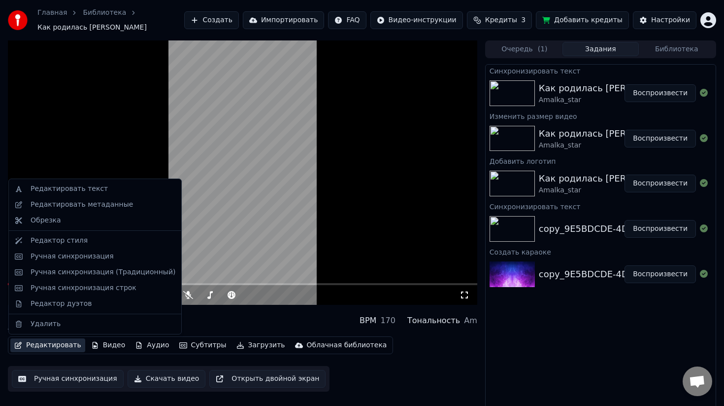
click at [51, 347] on button "Редактировать" at bounding box center [47, 345] width 75 height 14
click at [79, 241] on div "Редактор стиля" at bounding box center [59, 241] width 57 height 10
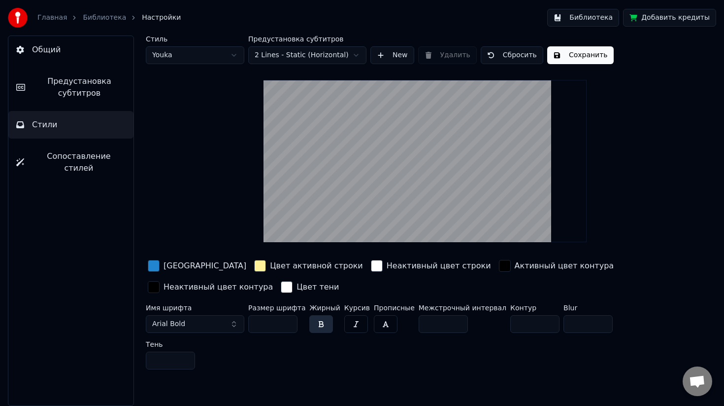
click at [86, 73] on button "Предустановка субтитров" at bounding box center [70, 87] width 125 height 39
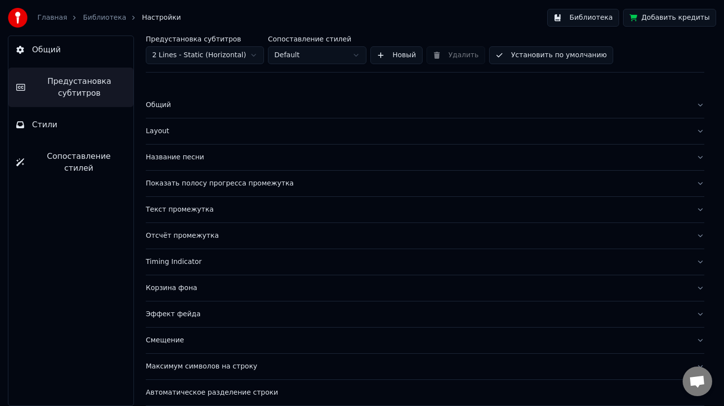
click at [184, 160] on div "Название песни" at bounding box center [417, 157] width 543 height 10
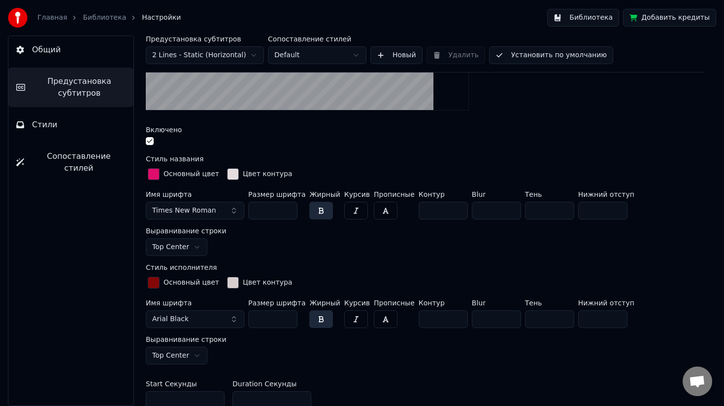
scroll to position [275, 0]
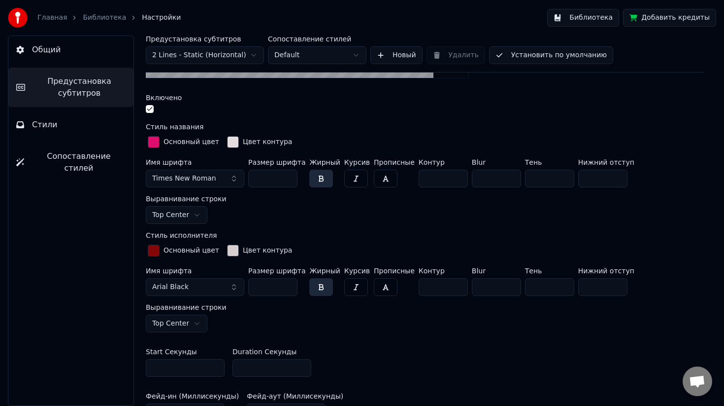
drag, startPoint x: 272, startPoint y: 178, endPoint x: 253, endPoint y: 175, distance: 19.0
click at [253, 175] on input "**" at bounding box center [272, 179] width 49 height 18
type input "***"
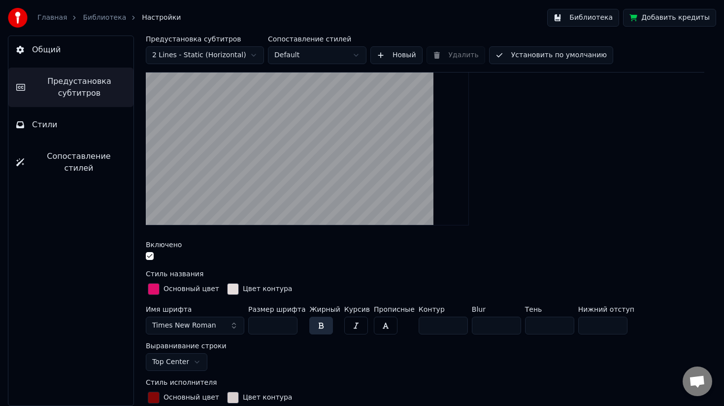
scroll to position [0, 0]
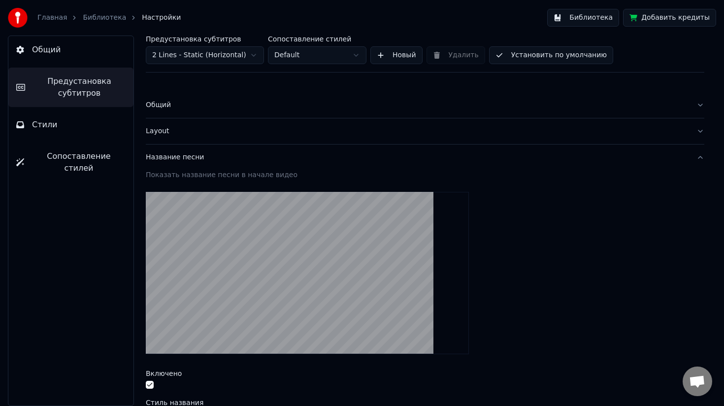
click at [554, 48] on button "Установить по умолчанию" at bounding box center [551, 55] width 124 height 18
click at [94, 18] on link "Библиотека" at bounding box center [104, 18] width 43 height 10
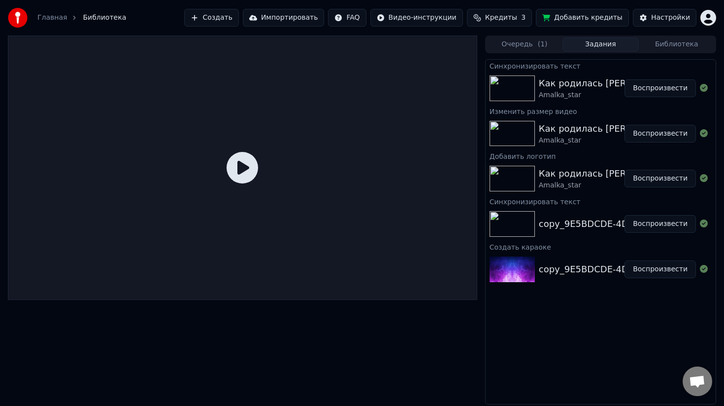
click at [672, 87] on button "Воспроизвести" at bounding box center [660, 88] width 71 height 18
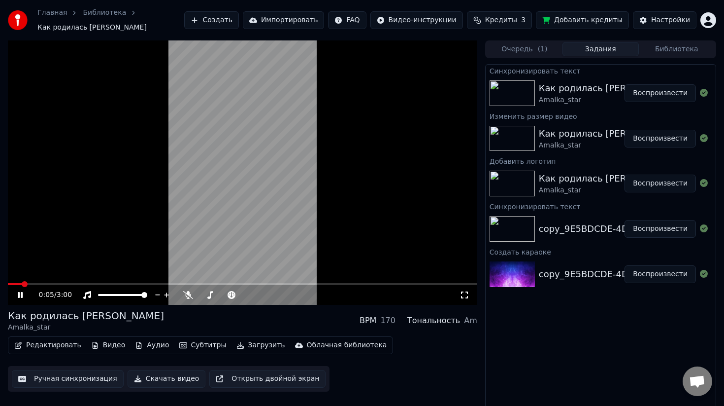
click at [461, 292] on icon at bounding box center [465, 295] width 10 height 8
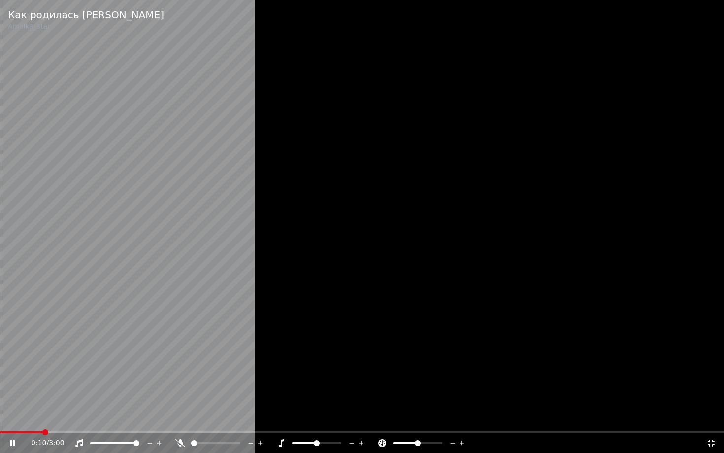
click at [716, 405] on icon at bounding box center [712, 443] width 10 height 8
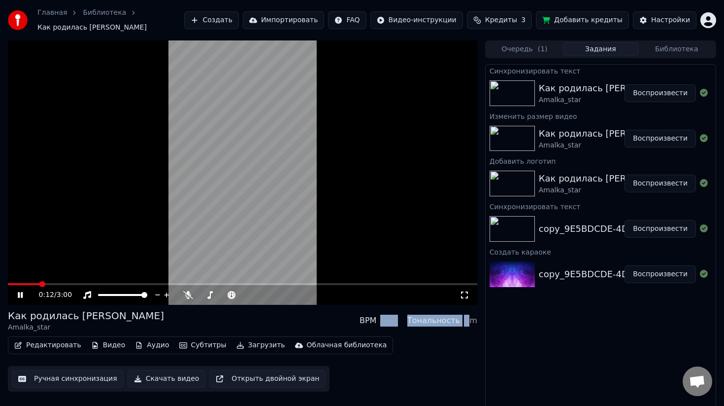
drag, startPoint x: 397, startPoint y: 309, endPoint x: 477, endPoint y: 318, distance: 80.4
click at [470, 323] on div "Как родилась [PERSON_NAME] BPM 170 Тональность Am" at bounding box center [243, 321] width 470 height 24
click at [464, 294] on icon at bounding box center [465, 295] width 10 height 8
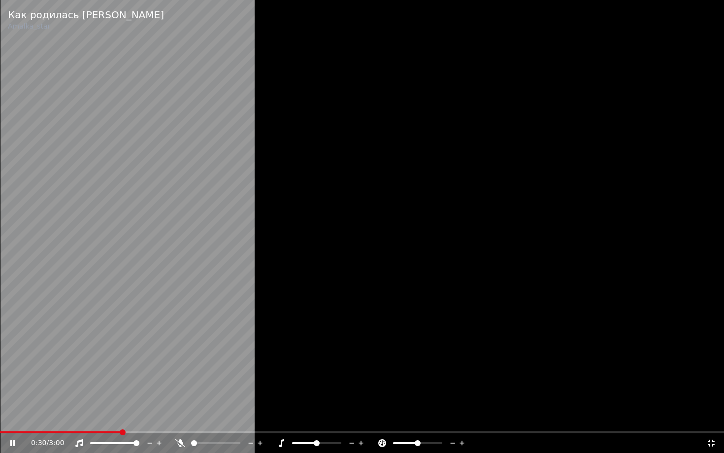
click at [709, 405] on icon at bounding box center [712, 443] width 10 height 8
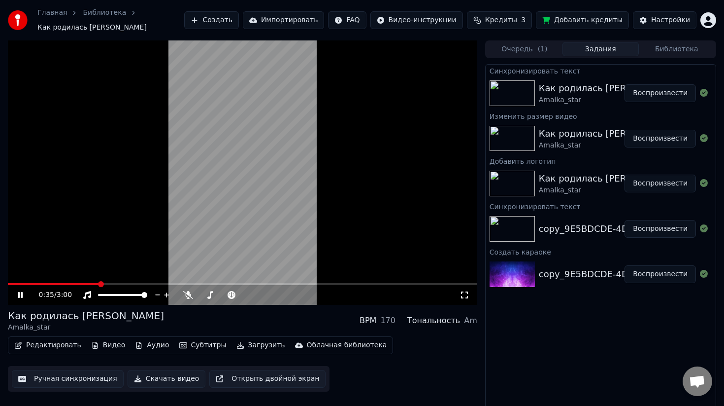
click at [252, 218] on video at bounding box center [243, 172] width 470 height 264
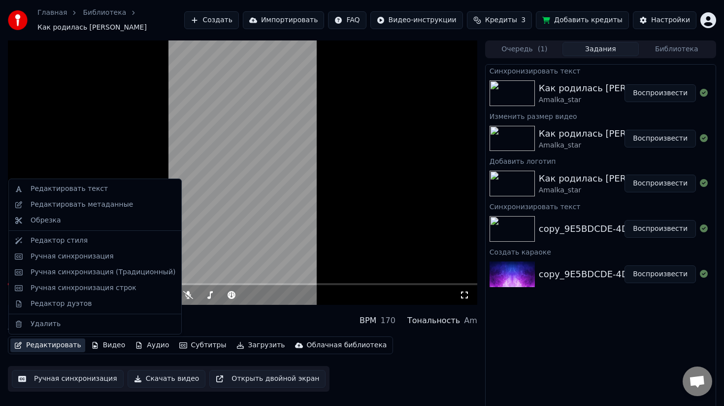
click at [37, 348] on button "Редактировать" at bounding box center [47, 345] width 75 height 14
click at [81, 239] on div "Редактор стиля" at bounding box center [59, 241] width 57 height 10
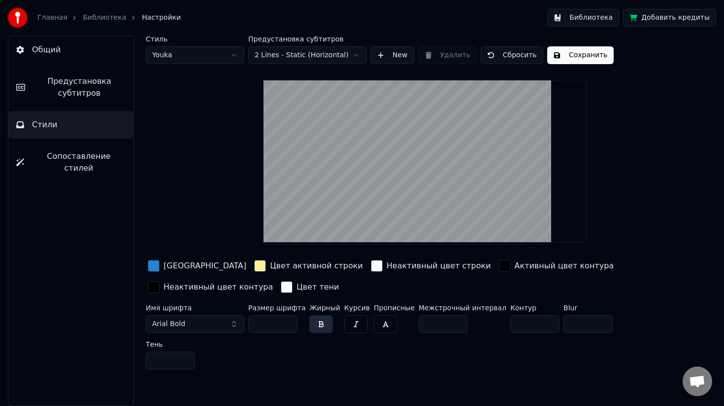
drag, startPoint x: 273, startPoint y: 328, endPoint x: 252, endPoint y: 324, distance: 21.1
click at [252, 324] on input "**" at bounding box center [272, 324] width 49 height 18
click at [209, 213] on div "Стиль Youka Предустановка субтитров 2 Lines - Static (Horizontal) New Удалить С…" at bounding box center [425, 204] width 559 height 338
click at [187, 58] on html "Главная Библиотека Настройки Библиотека Добавить кредиты Общий Предустановка су…" at bounding box center [362, 203] width 724 height 406
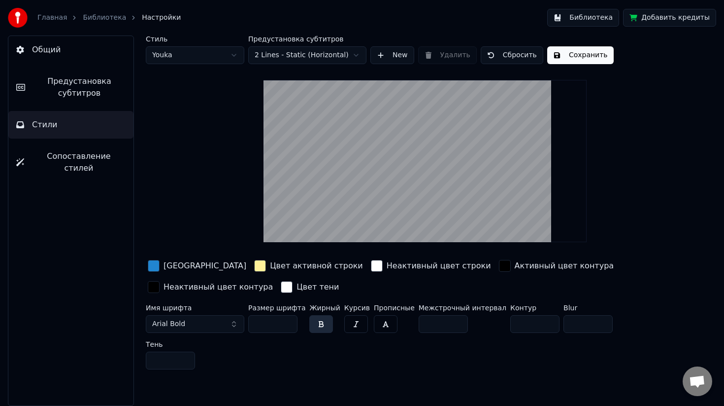
click at [68, 119] on button "Стили" at bounding box center [70, 125] width 125 height 28
click at [92, 81] on span "Предустановка субтитров" at bounding box center [79, 87] width 93 height 24
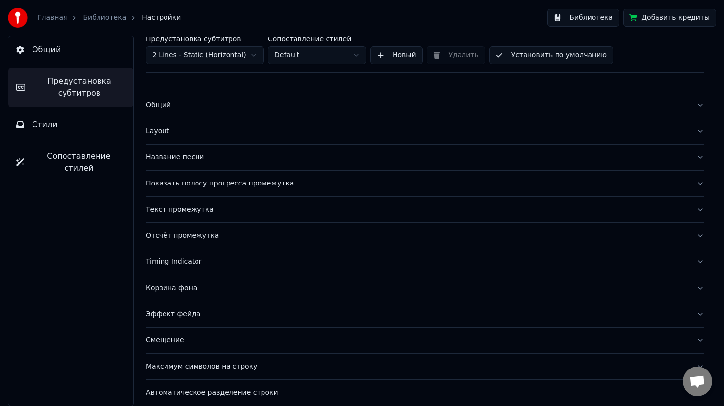
click at [83, 167] on button "Сопоставление стилей" at bounding box center [70, 161] width 125 height 39
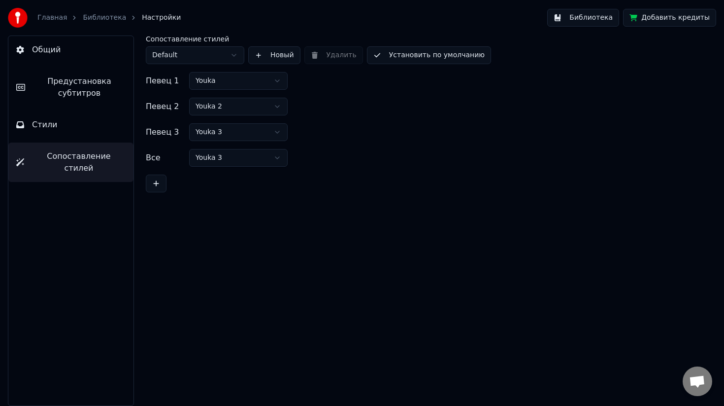
click at [184, 56] on html "Главная Библиотека Настройки Библиотека Добавить кредиты Общий Предустановка су…" at bounding box center [362, 203] width 724 height 406
click at [80, 89] on html "Главная Библиотека Настройки Библиотека Добавить кредиты Общий Предустановка су…" at bounding box center [362, 203] width 724 height 406
click at [80, 89] on span "Предустановка субтитров" at bounding box center [79, 87] width 93 height 24
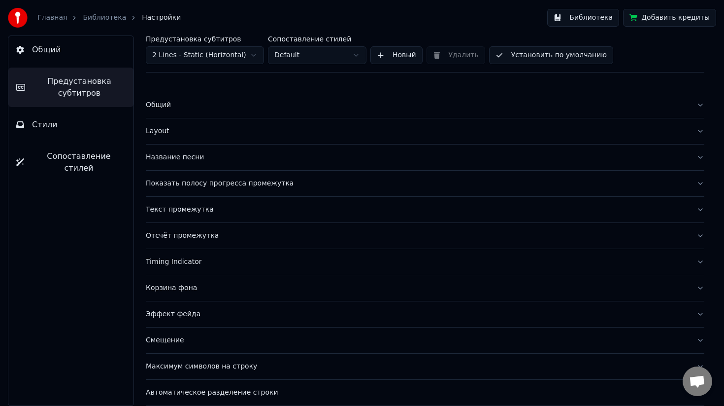
click at [160, 106] on div "Общий" at bounding box center [417, 105] width 543 height 10
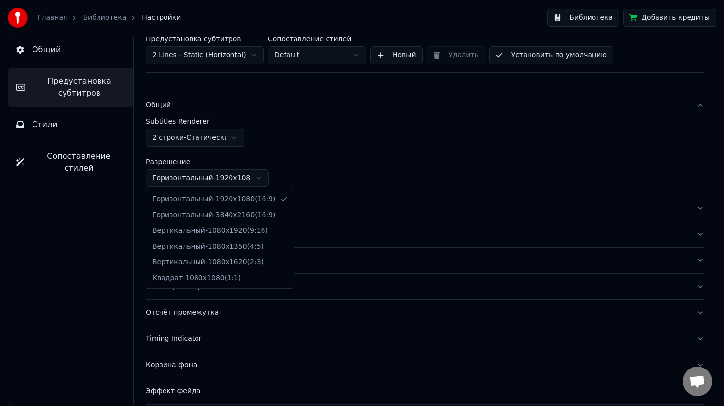
click at [230, 176] on html "Главная Библиотека Настройки Библиотека Добавить кредиты Общий Предустановка су…" at bounding box center [362, 203] width 724 height 406
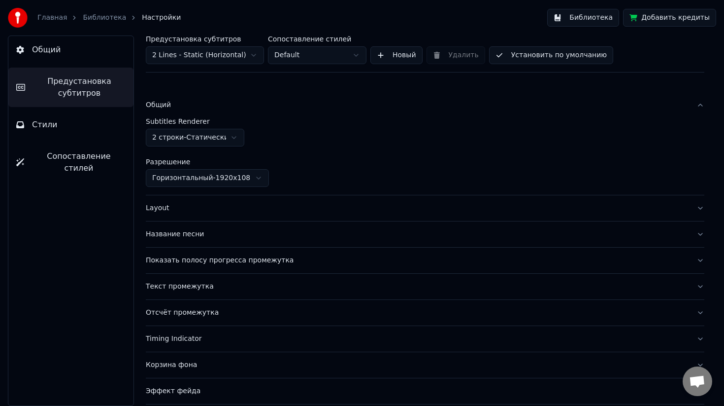
click at [314, 90] on html "Главная Библиотека Настройки Библиотека Добавить кредиты Общий Предустановка су…" at bounding box center [362, 203] width 724 height 406
click at [89, 20] on link "Библиотека" at bounding box center [104, 18] width 43 height 10
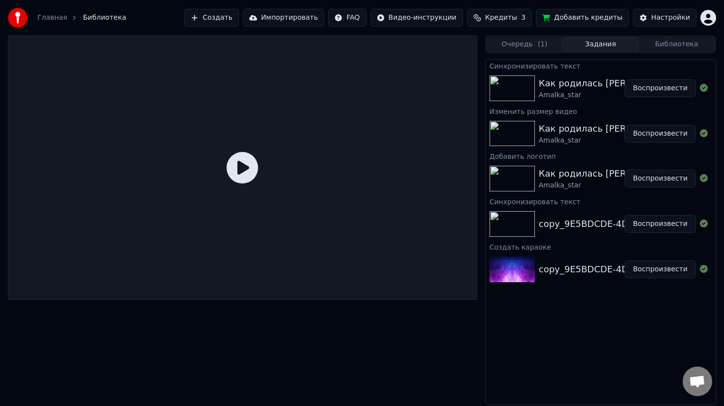
click at [634, 88] on button "Воспроизвести" at bounding box center [660, 88] width 71 height 18
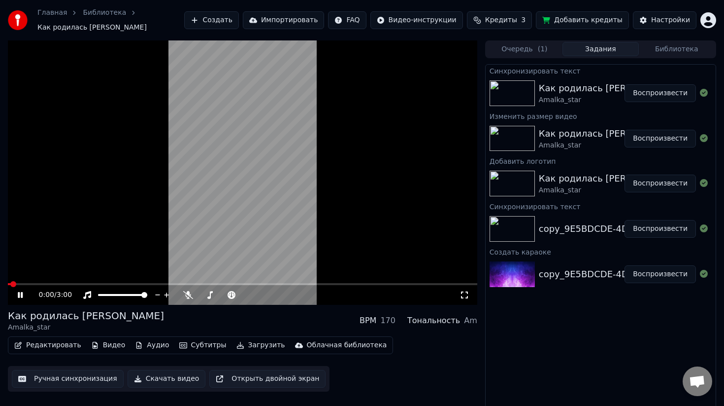
click at [190, 193] on video at bounding box center [243, 172] width 470 height 264
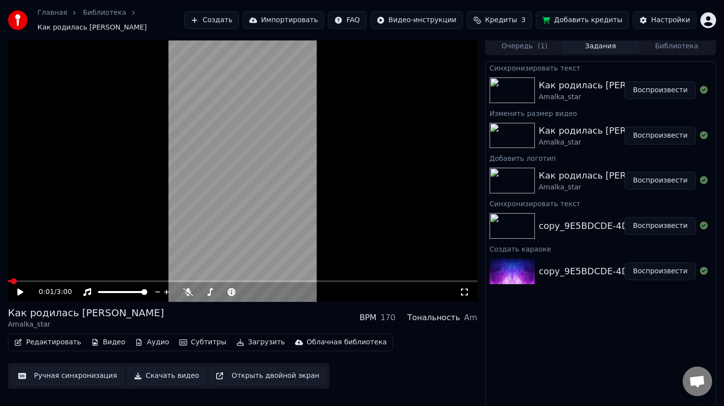
click at [73, 345] on button "Редактировать" at bounding box center [47, 342] width 75 height 14
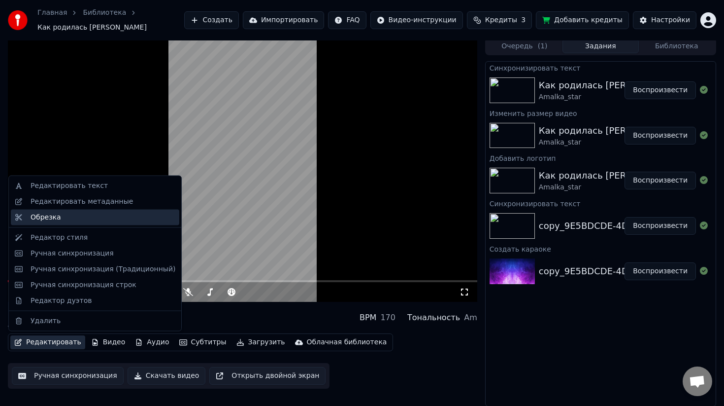
click at [94, 214] on div "Обрезка" at bounding box center [103, 217] width 145 height 10
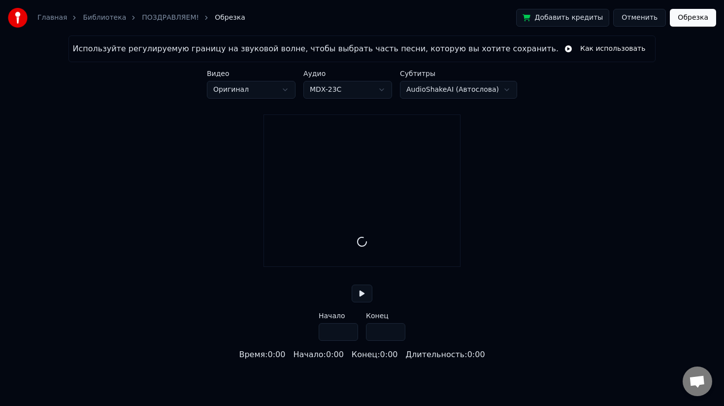
type input "*****"
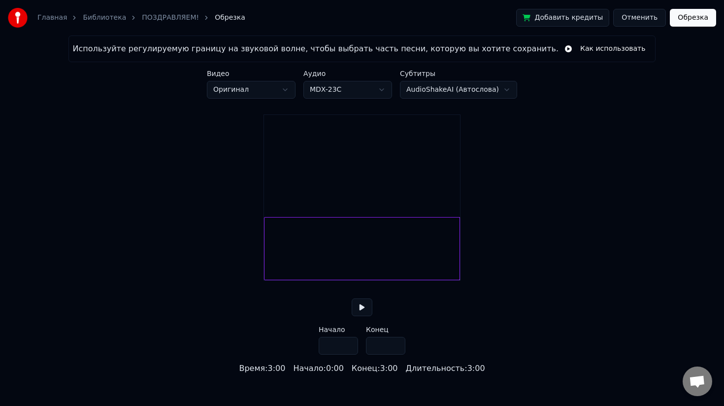
click at [153, 22] on link "ПОЗДРАВЛЯЕМ!" at bounding box center [170, 18] width 57 height 10
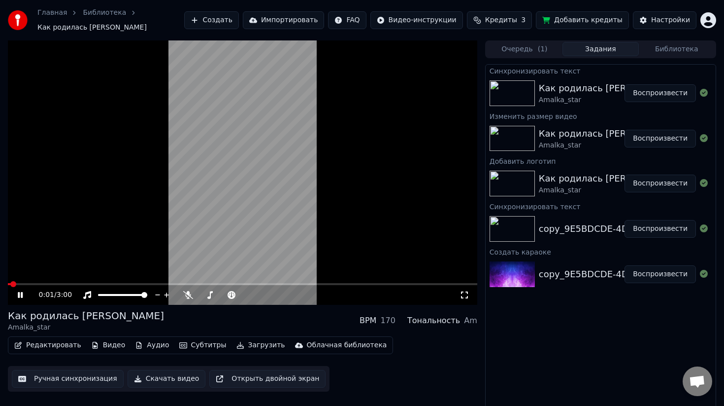
click at [64, 227] on video at bounding box center [243, 172] width 470 height 264
click at [208, 298] on icon at bounding box center [209, 295] width 5 height 8
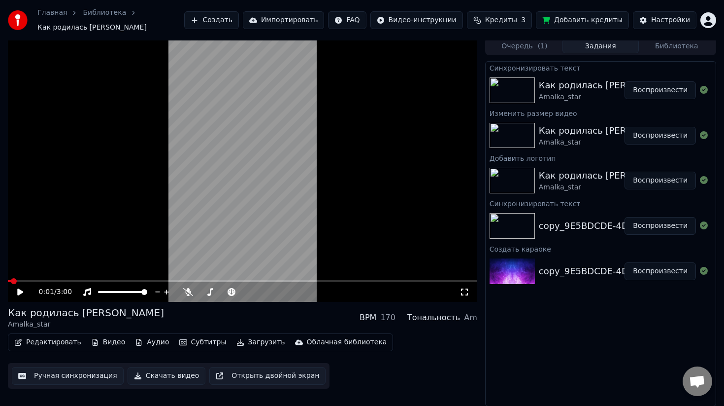
click at [106, 341] on button "Видео" at bounding box center [108, 342] width 42 height 14
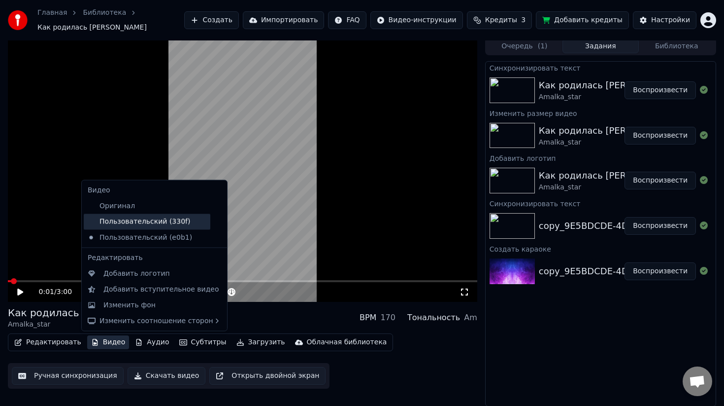
click at [176, 222] on div "Пользовательский (330f)" at bounding box center [147, 221] width 127 height 16
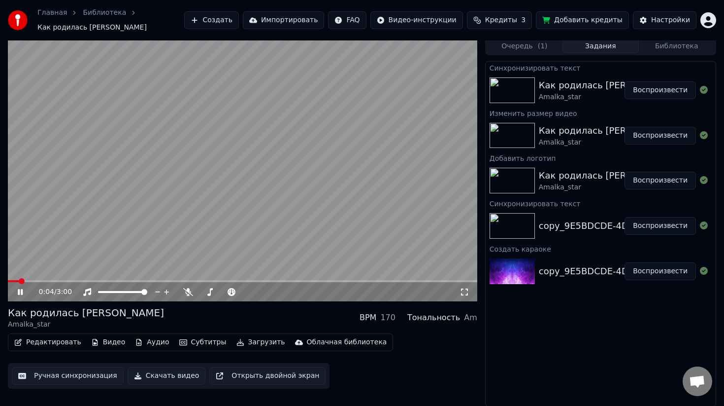
click at [162, 197] on video at bounding box center [243, 169] width 470 height 264
click at [49, 345] on button "Редактировать" at bounding box center [47, 342] width 75 height 14
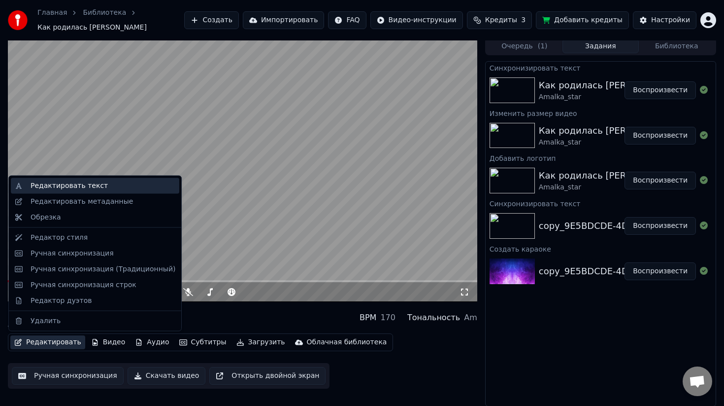
click at [115, 187] on div "Редактировать текст" at bounding box center [103, 186] width 145 height 10
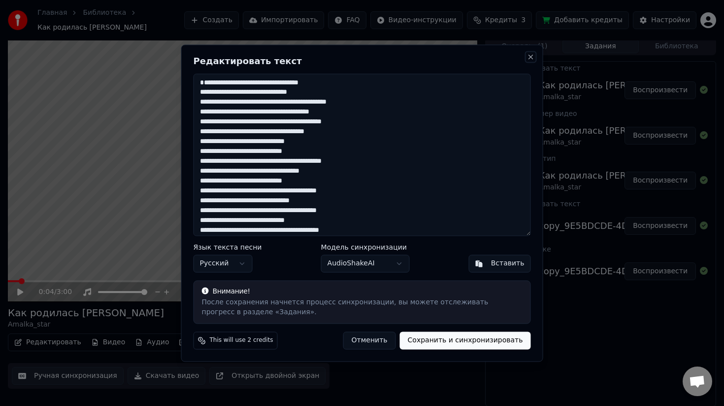
click at [533, 56] on button "Close" at bounding box center [531, 57] width 8 height 8
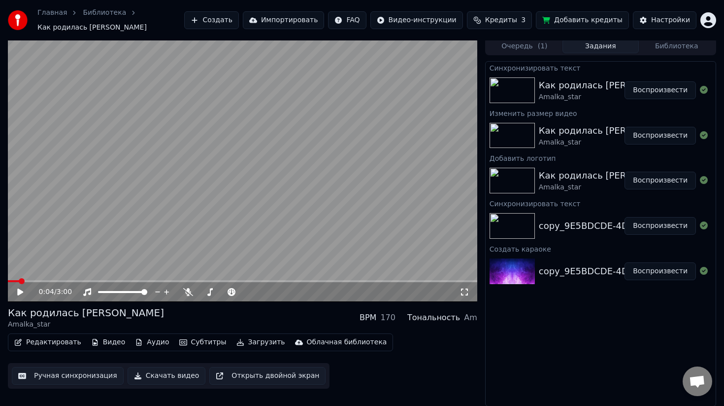
click at [100, 342] on button "Видео" at bounding box center [108, 342] width 42 height 14
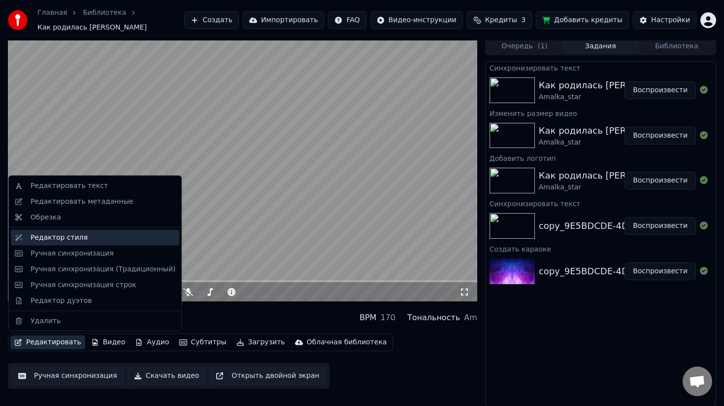
click at [96, 242] on div "Редактор стиля" at bounding box center [103, 237] width 145 height 10
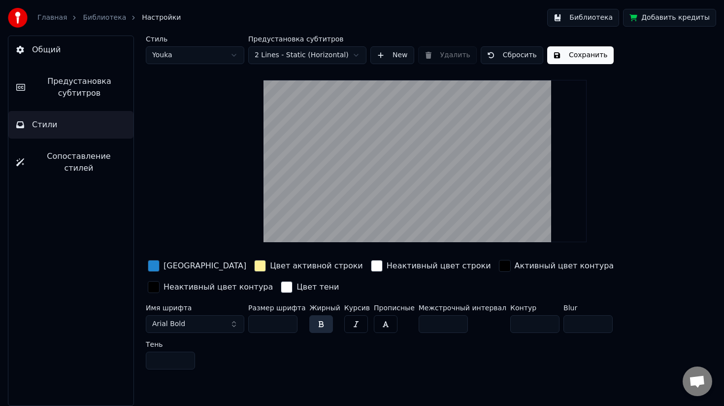
click at [93, 79] on span "Предустановка субтитров" at bounding box center [79, 87] width 93 height 24
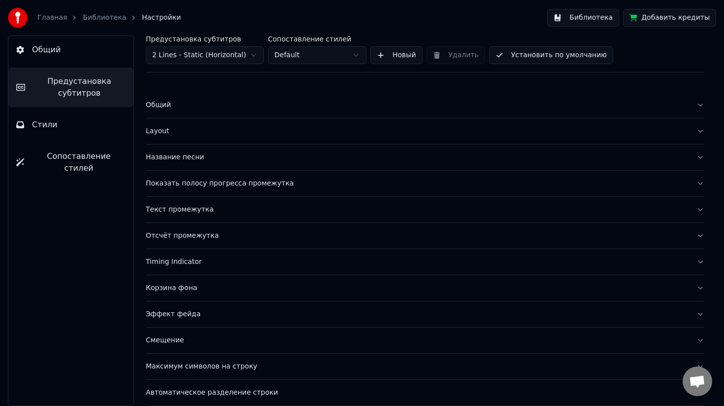
click at [185, 158] on div "Название песни" at bounding box center [417, 157] width 543 height 10
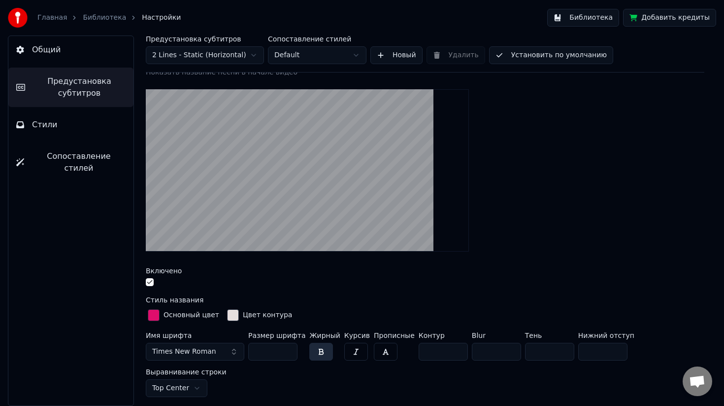
scroll to position [103, 0]
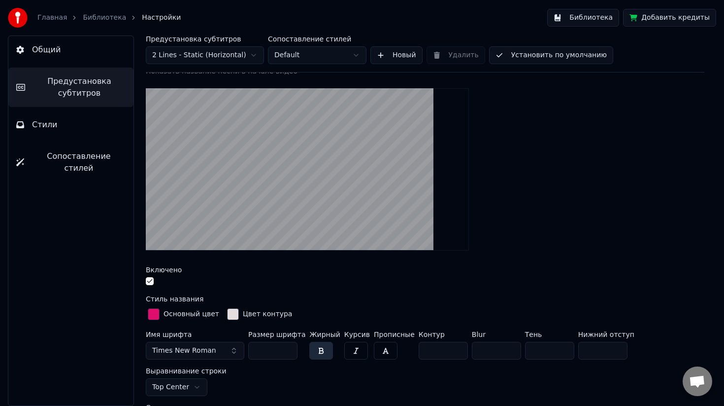
drag, startPoint x: 281, startPoint y: 352, endPoint x: 253, endPoint y: 345, distance: 28.4
click at [253, 345] on input "***" at bounding box center [272, 351] width 49 height 18
type input "*"
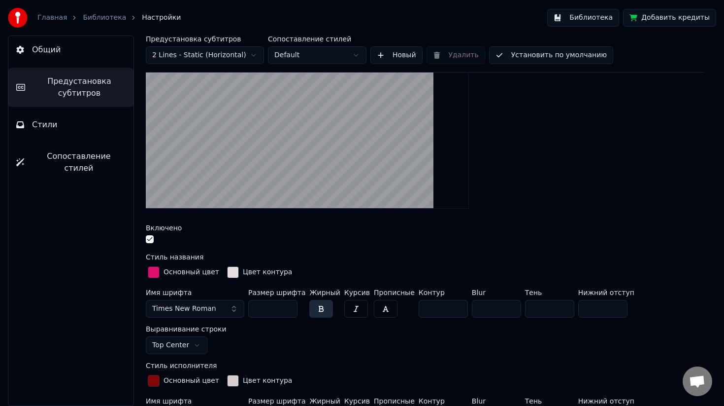
scroll to position [134, 0]
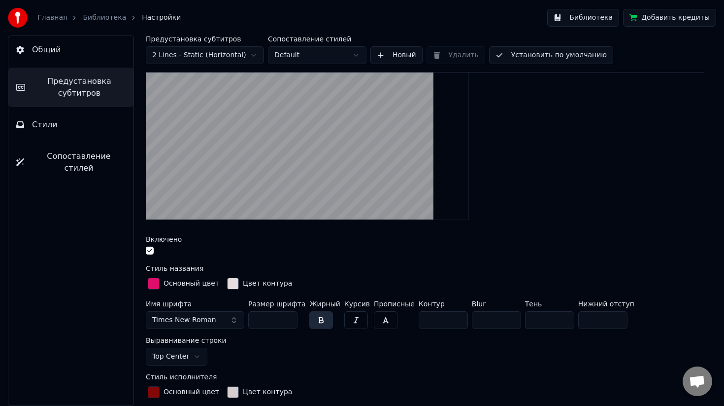
type input "**"
drag, startPoint x: 597, startPoint y: 317, endPoint x: 574, endPoint y: 319, distance: 22.7
click at [579, 319] on input "***" at bounding box center [603, 320] width 49 height 18
type input "***"
click at [660, 321] on html "Главная Библиотека Настройки Библиотека Добавить кредиты Общий Предустановка су…" at bounding box center [362, 203] width 724 height 406
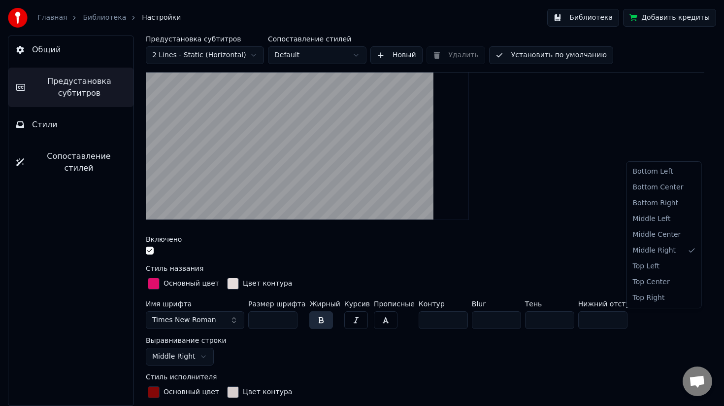
click at [651, 322] on html "Главная Библиотека Настройки Библиотека Добавить кредиты Общий Предустановка су…" at bounding box center [362, 203] width 724 height 406
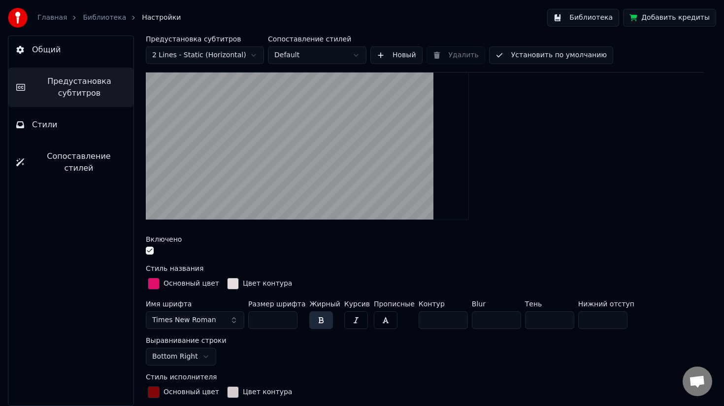
drag, startPoint x: 603, startPoint y: 317, endPoint x: 577, endPoint y: 316, distance: 25.7
click at [579, 316] on input "***" at bounding box center [603, 320] width 49 height 18
type input "***"
click at [682, 317] on html "Главная Библиотека Настройки Библиотека Добавить кредиты Общий Предустановка су…" at bounding box center [362, 203] width 724 height 406
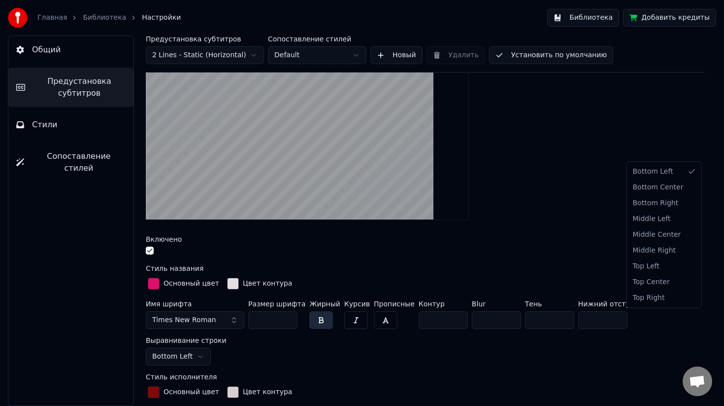
click at [659, 320] on html "Главная Библиотека Настройки Библиотека Добавить кредиты Общий Предустановка су…" at bounding box center [362, 203] width 724 height 406
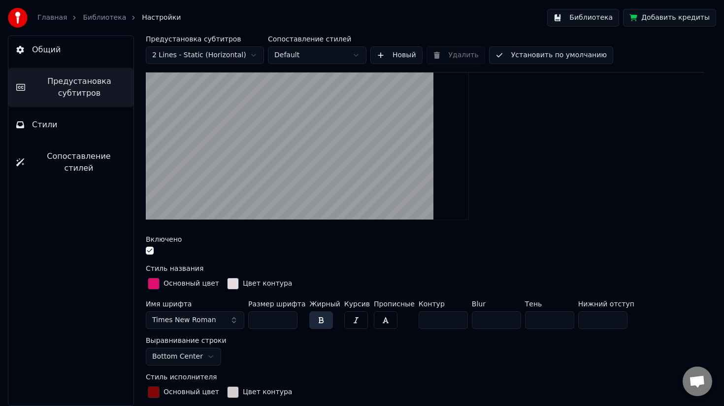
click at [589, 53] on button "Установить по умолчанию" at bounding box center [551, 55] width 124 height 18
click at [91, 20] on link "Библиотека" at bounding box center [104, 18] width 43 height 10
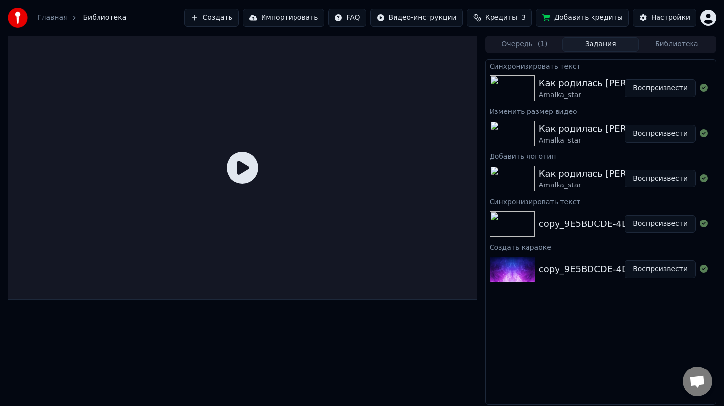
click at [668, 95] on button "Воспроизвести" at bounding box center [660, 88] width 71 height 18
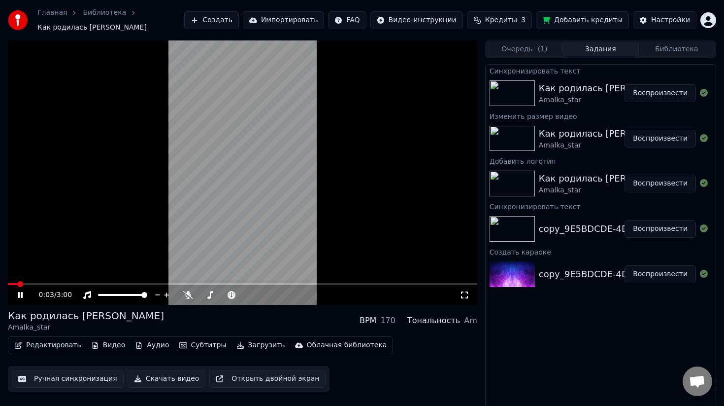
click at [668, 140] on button "Воспроизвести" at bounding box center [660, 139] width 71 height 18
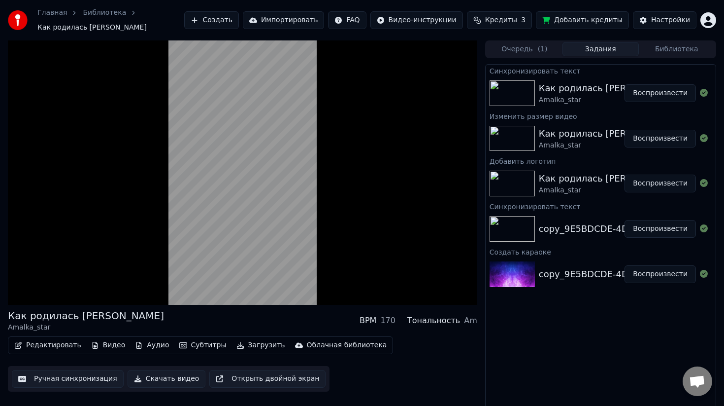
click at [659, 92] on button "Воспроизвести" at bounding box center [660, 93] width 71 height 18
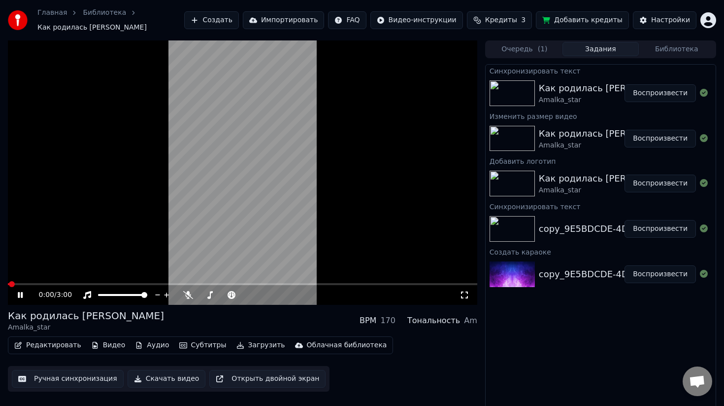
click at [199, 246] on video at bounding box center [243, 172] width 470 height 264
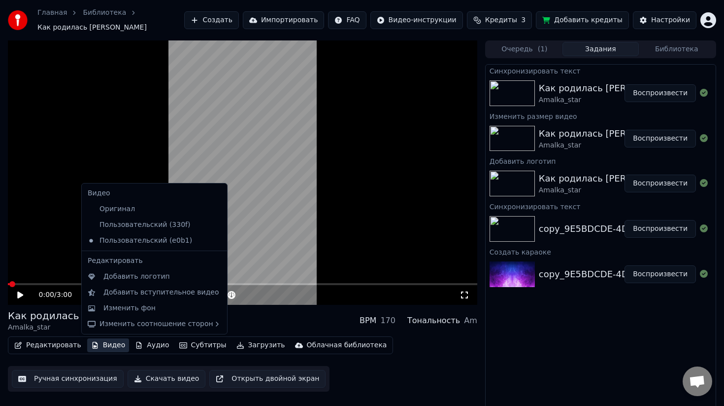
click at [115, 347] on button "Видео" at bounding box center [108, 345] width 42 height 14
click at [166, 229] on div "Пользовательский (330f)" at bounding box center [147, 225] width 127 height 16
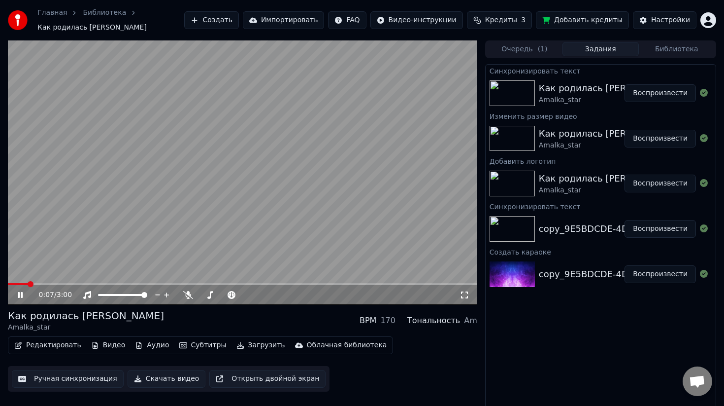
click at [465, 298] on icon at bounding box center [465, 295] width 10 height 8
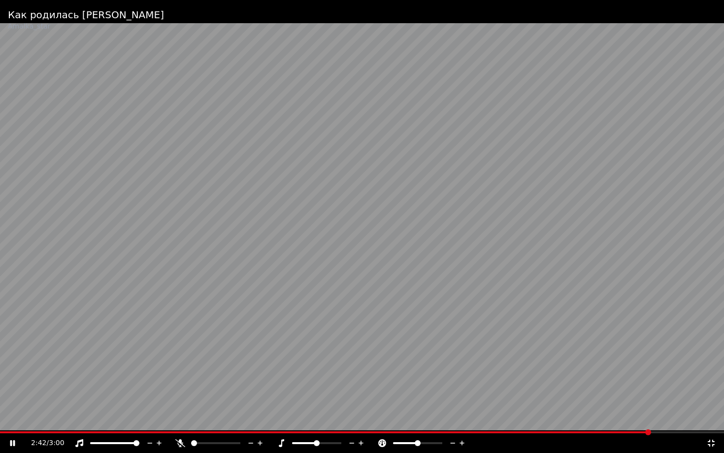
click at [586, 379] on video at bounding box center [362, 226] width 724 height 453
click at [713, 405] on icon at bounding box center [712, 443] width 10 height 8
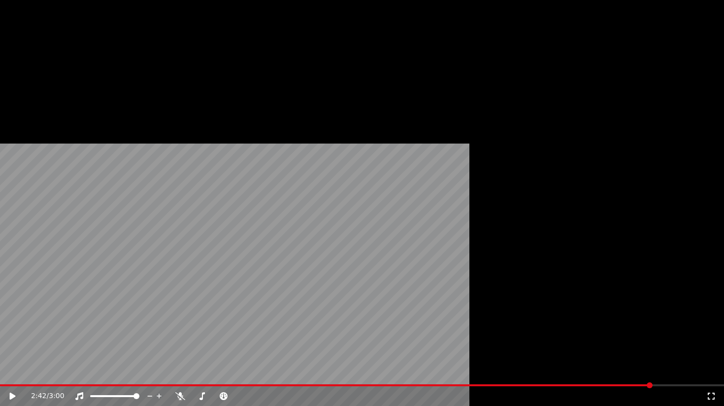
click at [39, 88] on button "Редактировать" at bounding box center [47, 81] width 75 height 14
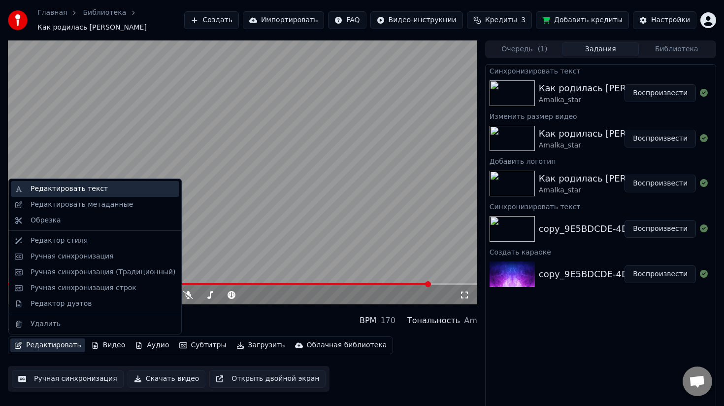
click at [112, 193] on div "Редактировать текст" at bounding box center [103, 189] width 145 height 10
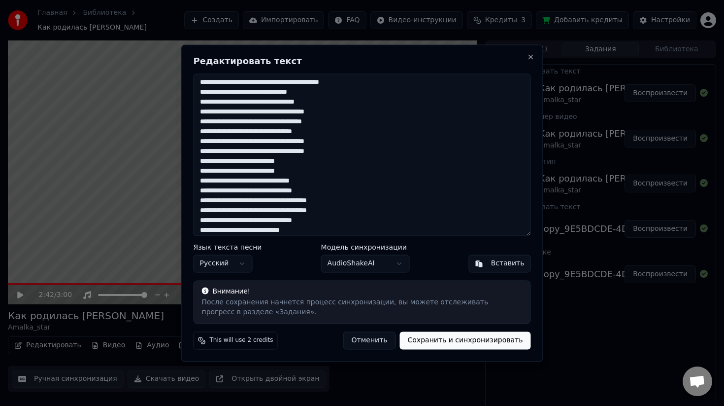
scroll to position [369, 0]
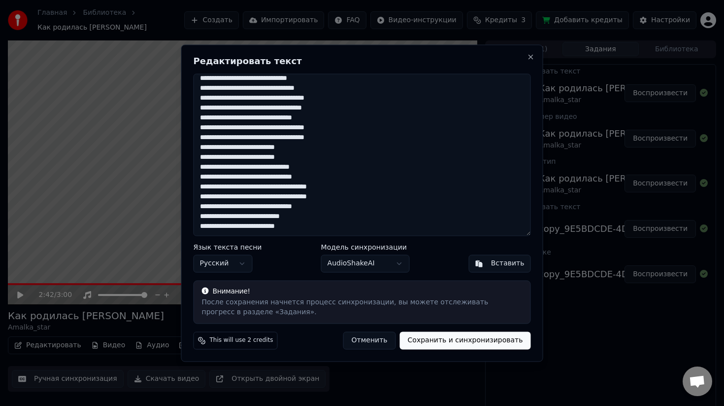
click at [317, 227] on textarea at bounding box center [363, 154] width 338 height 162
click at [368, 347] on button "Отменить" at bounding box center [369, 340] width 53 height 18
type textarea "**********"
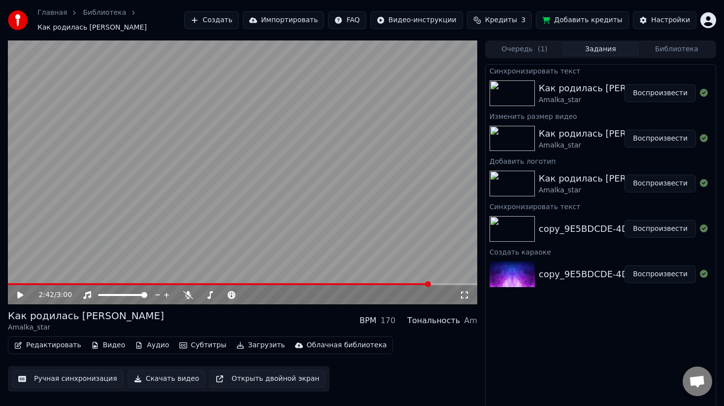
click at [55, 349] on button "Редактировать" at bounding box center [47, 345] width 75 height 14
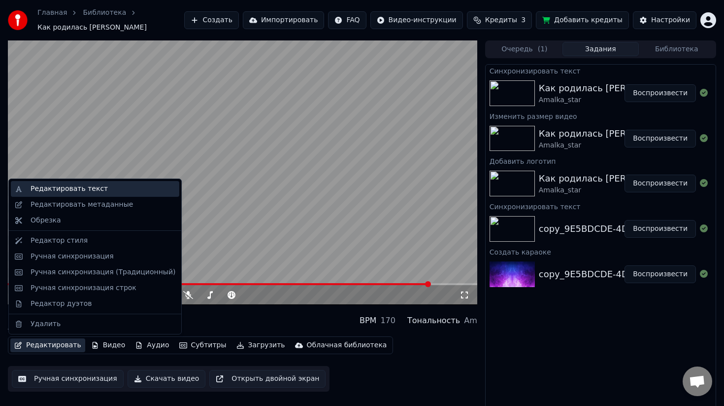
click at [77, 192] on div "Редактировать текст" at bounding box center [69, 189] width 77 height 10
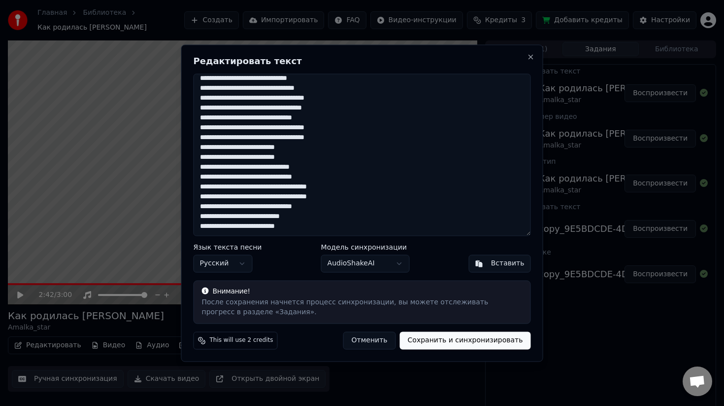
click at [378, 344] on button "Отменить" at bounding box center [369, 340] width 53 height 18
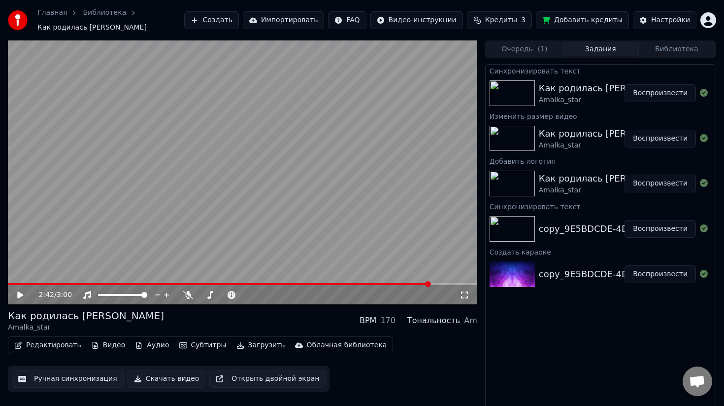
click at [38, 340] on button "Редактировать" at bounding box center [47, 345] width 75 height 14
click at [365, 117] on video at bounding box center [243, 172] width 470 height 264
click at [242, 145] on video at bounding box center [243, 172] width 470 height 264
click at [42, 349] on button "Редактировать" at bounding box center [47, 345] width 75 height 14
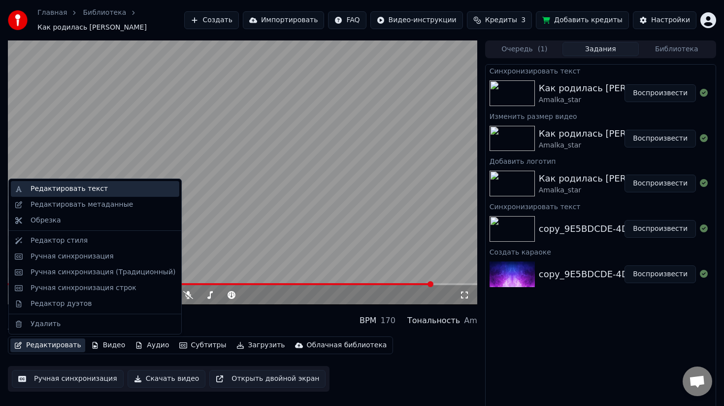
click at [97, 189] on div "Редактировать текст" at bounding box center [69, 189] width 77 height 10
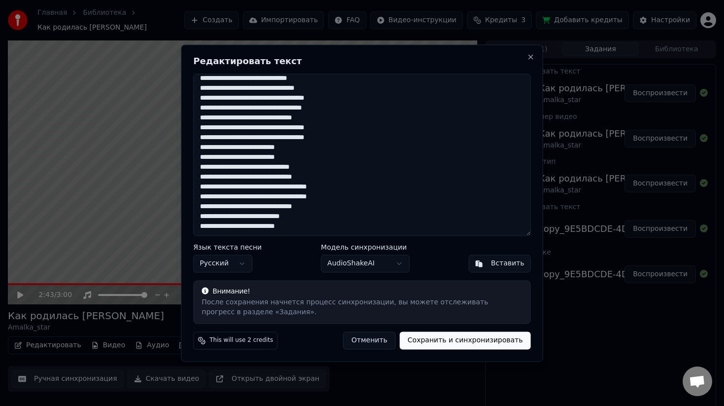
click at [313, 231] on textarea at bounding box center [363, 154] width 338 height 162
click at [377, 342] on button "Отменить" at bounding box center [369, 340] width 53 height 18
type textarea "**********"
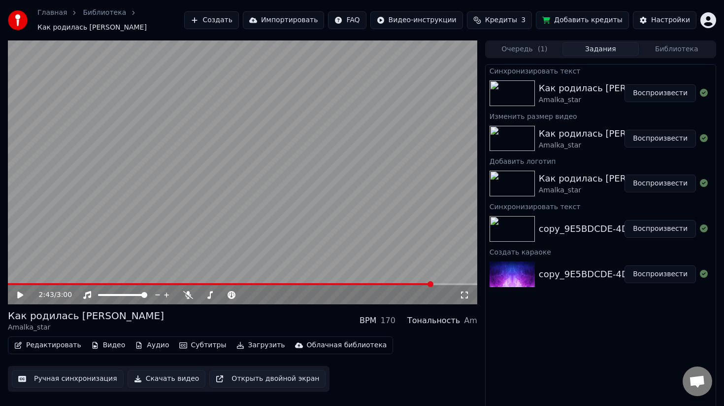
click at [676, 93] on button "Воспроизвести" at bounding box center [660, 93] width 71 height 18
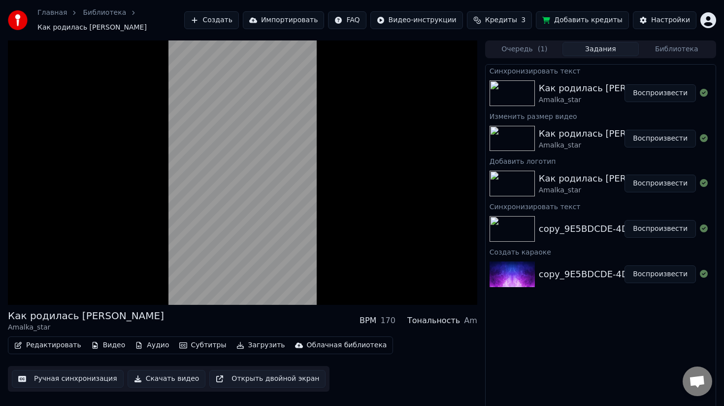
click at [503, 148] on img at bounding box center [512, 139] width 45 height 26
click at [505, 140] on img at bounding box center [512, 139] width 45 height 26
click at [642, 138] on button "Воспроизвести" at bounding box center [660, 139] width 71 height 18
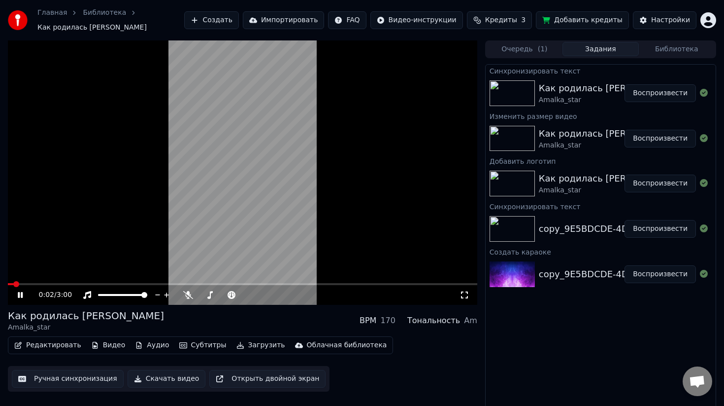
click at [518, 89] on img at bounding box center [512, 93] width 45 height 26
click at [510, 101] on img at bounding box center [512, 93] width 45 height 26
click at [504, 101] on img at bounding box center [512, 93] width 45 height 26
click at [655, 96] on button "Воспроизвести" at bounding box center [660, 93] width 71 height 18
click at [151, 347] on button "Аудио" at bounding box center [152, 345] width 42 height 14
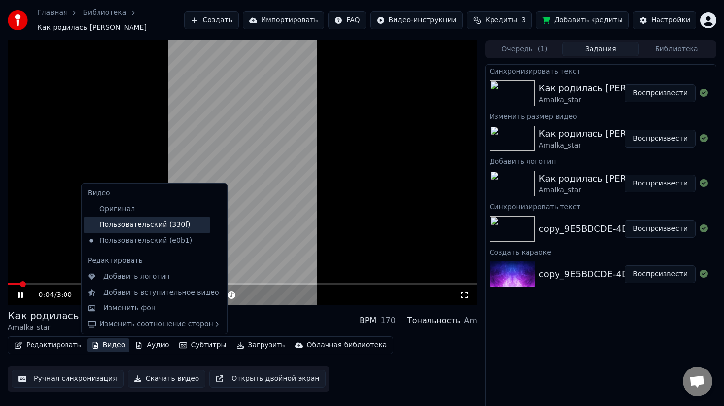
click at [177, 229] on div "Пользовательский (330f)" at bounding box center [147, 225] width 127 height 16
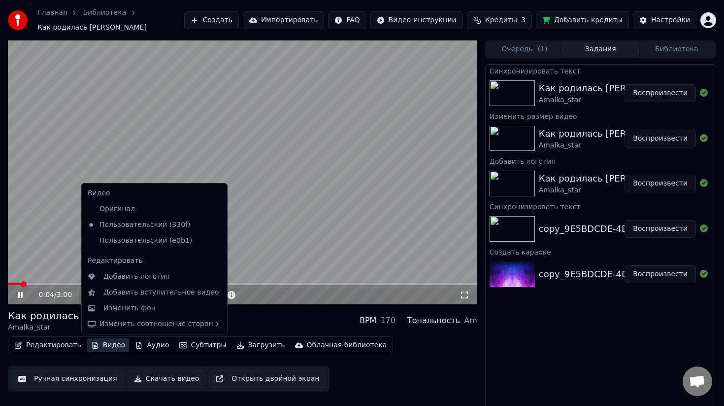
click at [107, 349] on button "Видео" at bounding box center [108, 345] width 42 height 14
click at [214, 241] on icon at bounding box center [219, 241] width 11 height 8
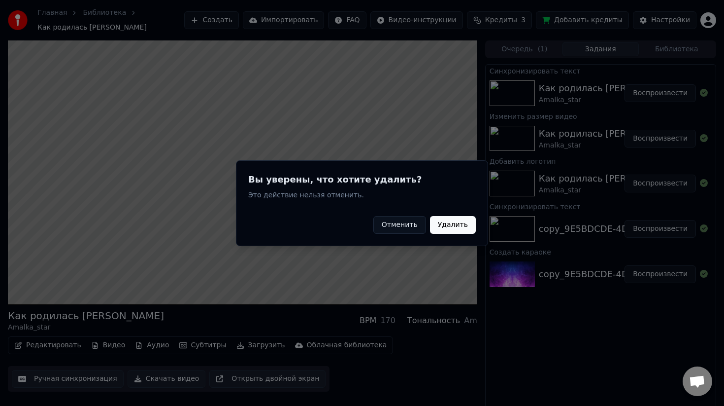
click at [463, 229] on button "Удалить" at bounding box center [453, 224] width 46 height 18
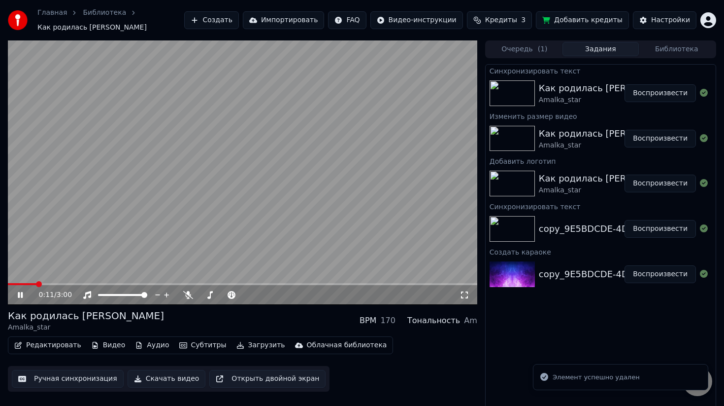
click at [667, 97] on button "Воспроизвести" at bounding box center [660, 93] width 71 height 18
click at [103, 172] on video at bounding box center [243, 172] width 470 height 264
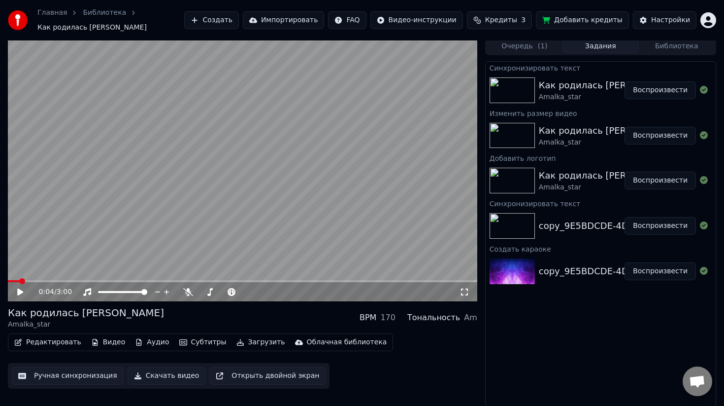
click at [181, 380] on button "Скачать видео" at bounding box center [167, 376] width 78 height 18
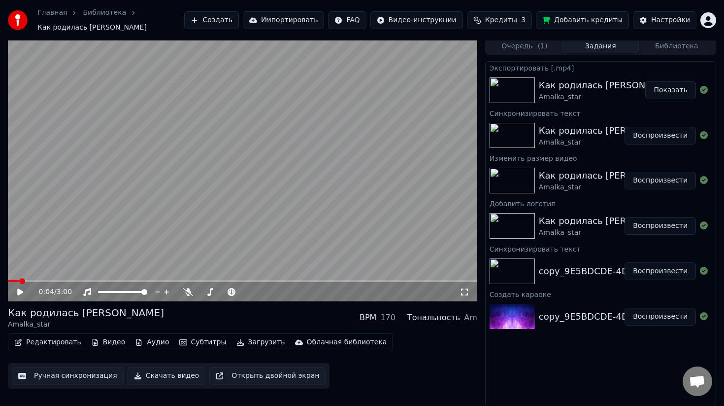
click at [675, 90] on button "Показать" at bounding box center [671, 90] width 51 height 18
